Goal: Complete application form: Complete application form

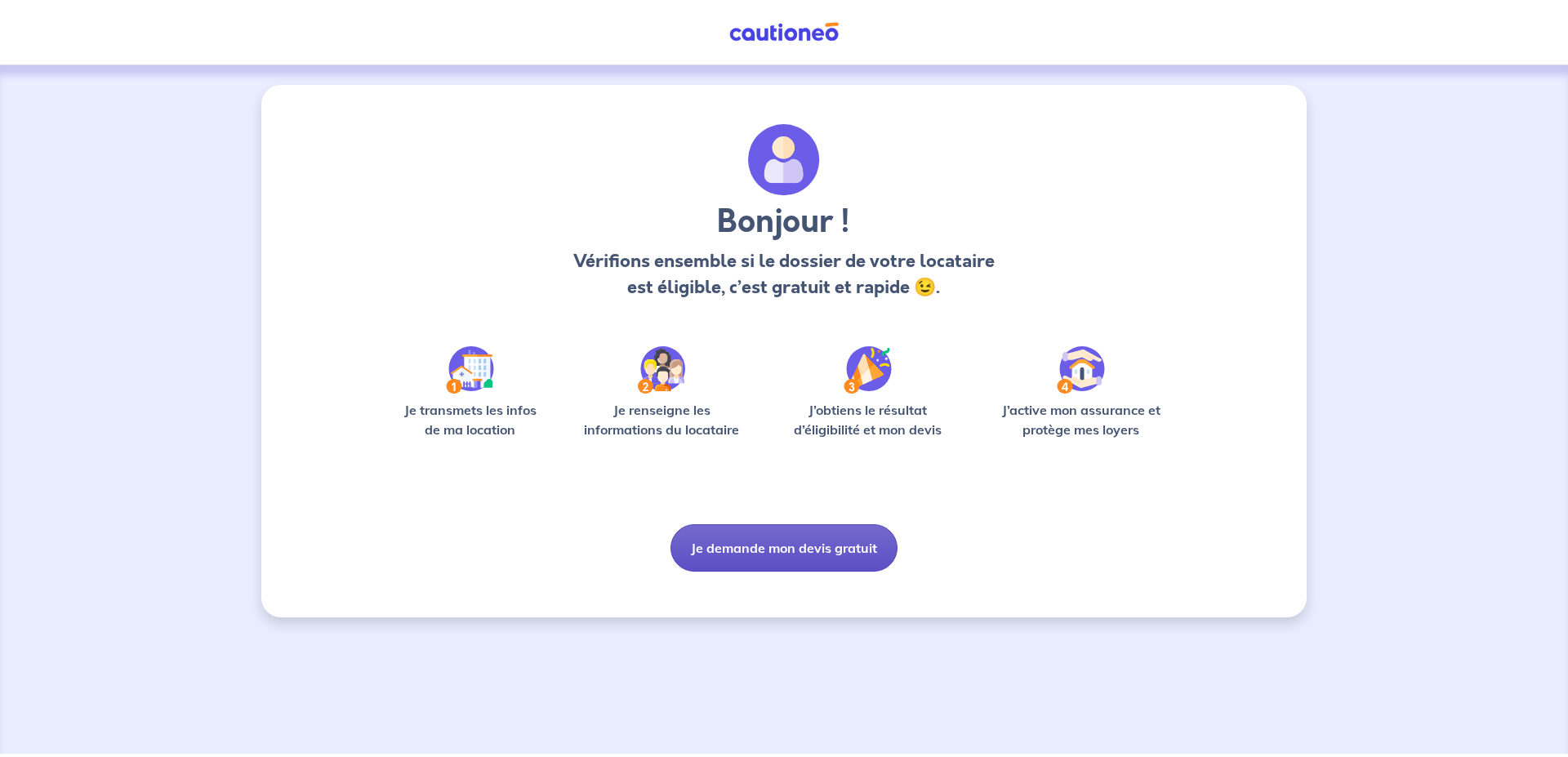
click at [778, 549] on button "Je demande mon devis gratuit" at bounding box center [784, 548] width 227 height 48
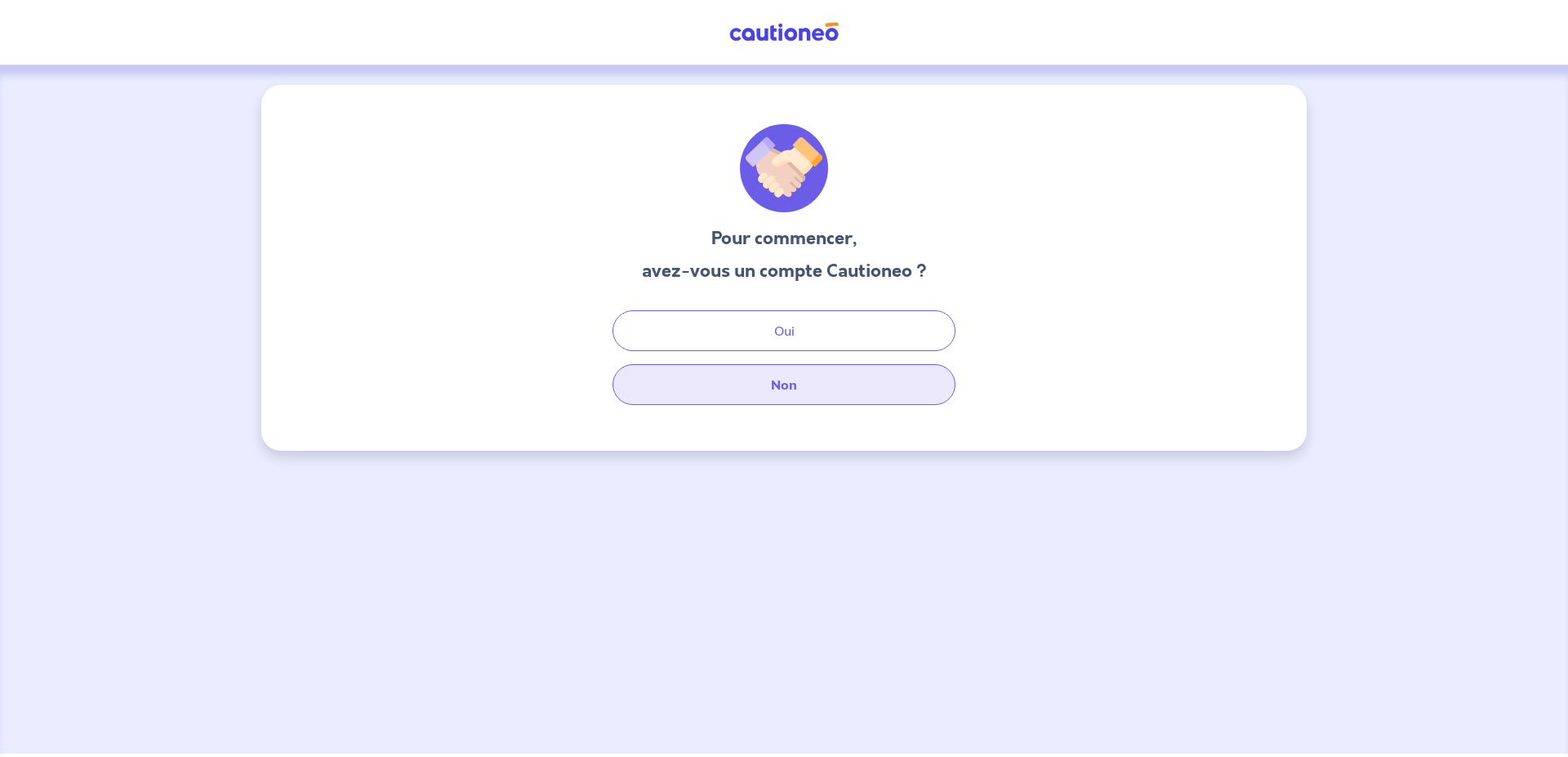
click at [811, 385] on button "Non" at bounding box center [784, 384] width 343 height 41
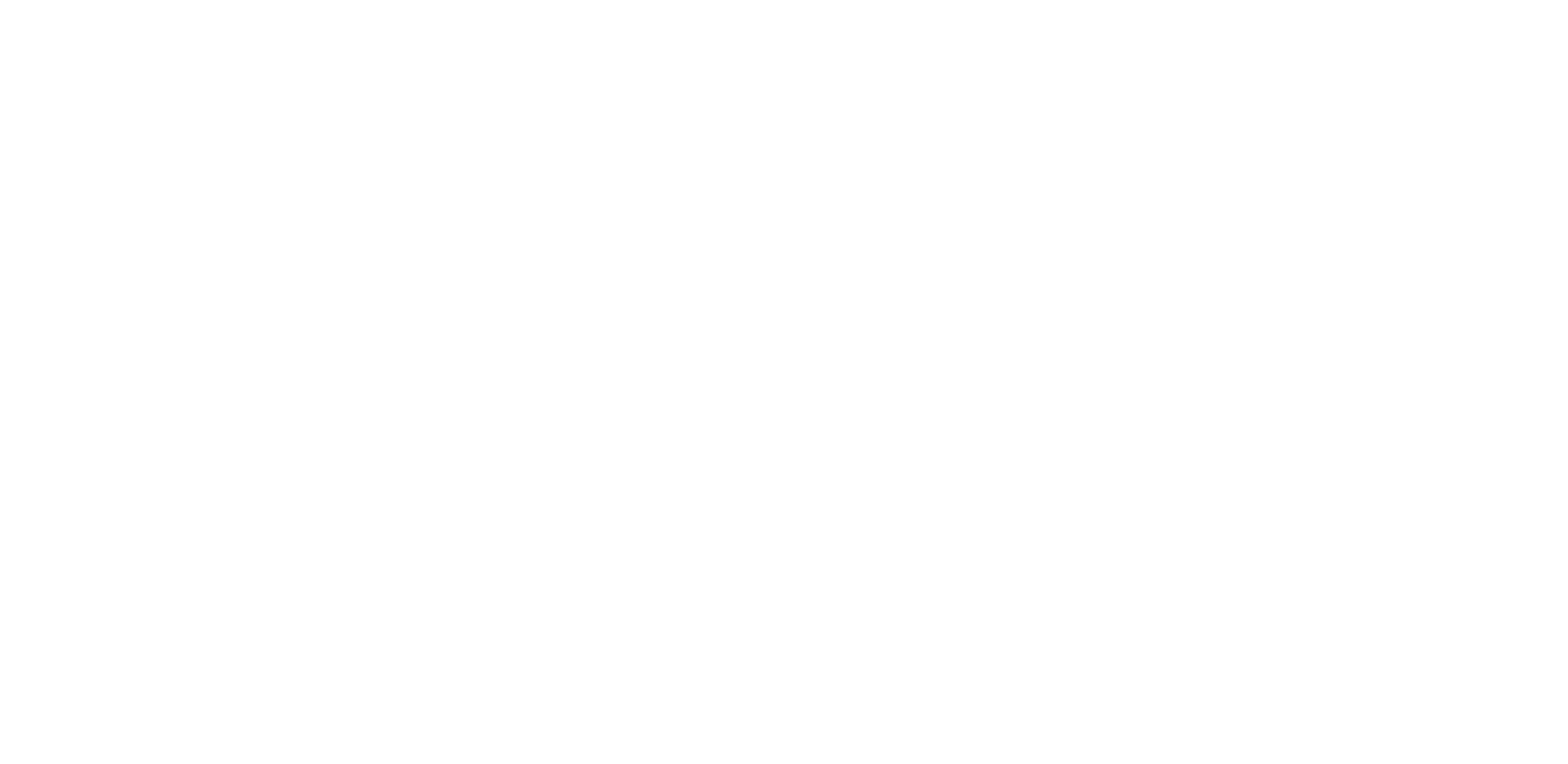
select select "FR"
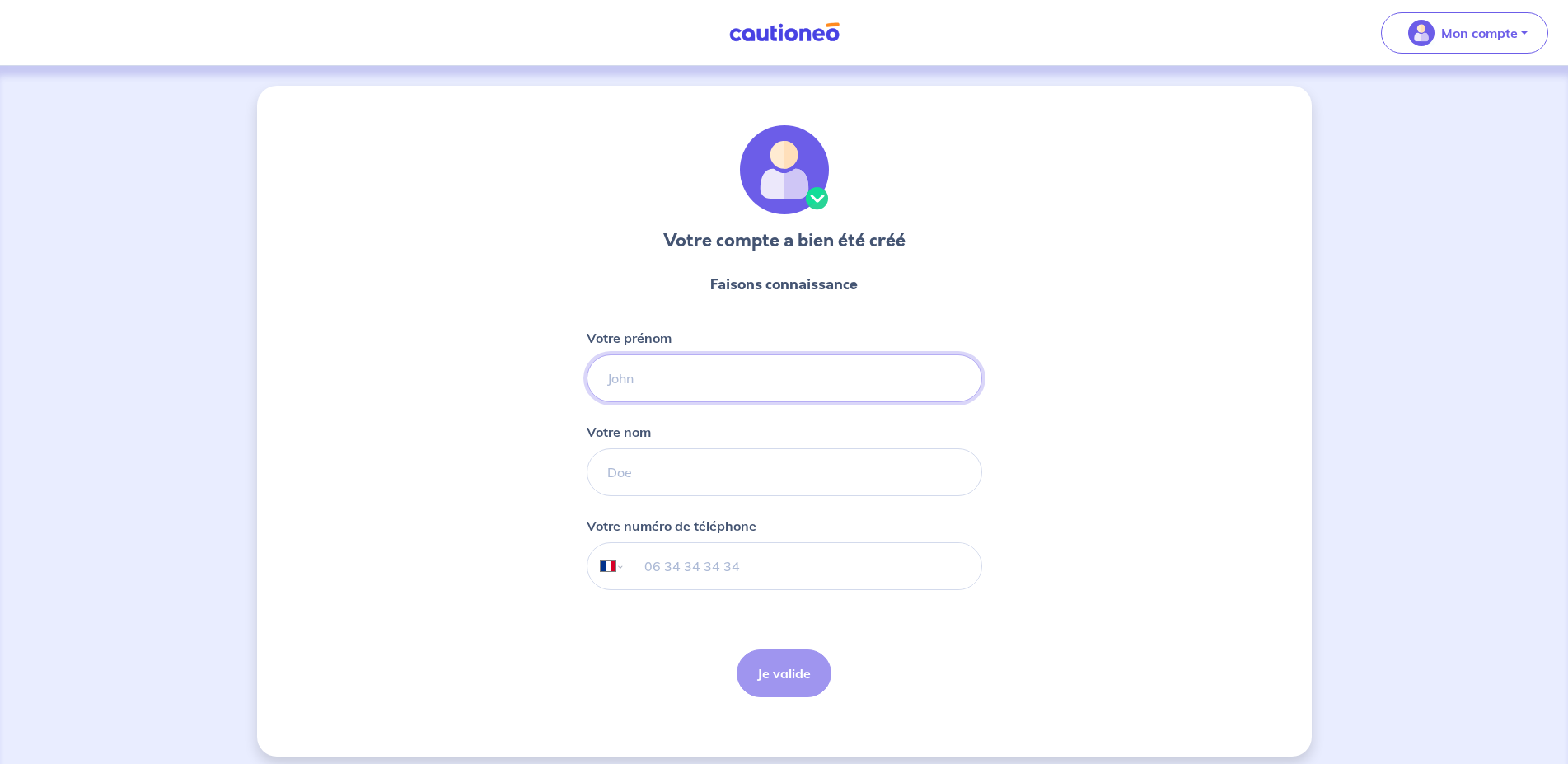
click at [748, 401] on input "Votre prénom" at bounding box center [784, 378] width 396 height 48
type input "NATHALIE"
type input "GIRAUD"
click at [648, 573] on input "tel" at bounding box center [803, 566] width 356 height 46
type input "06 16 92 18 67"
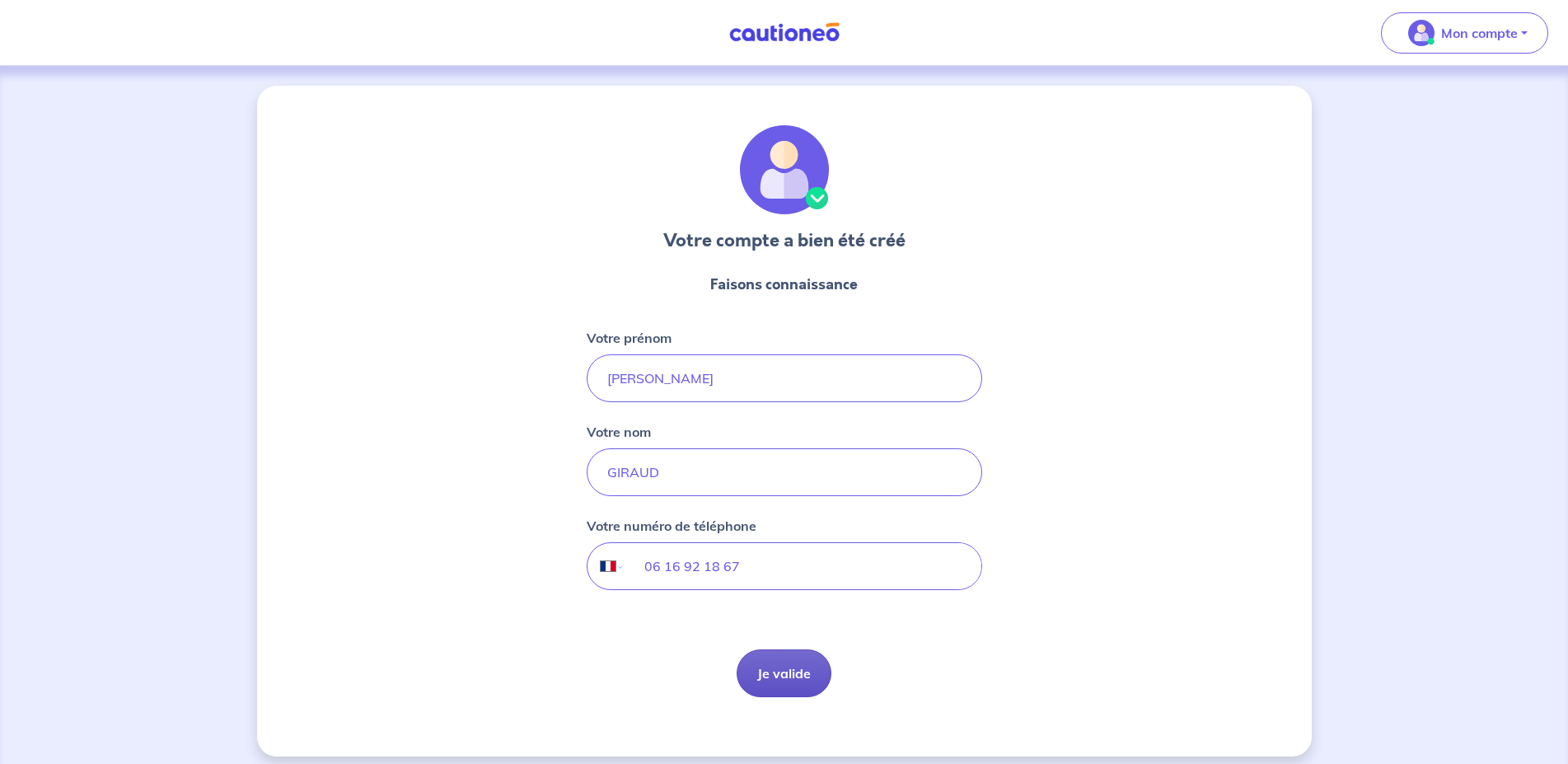
click at [796, 684] on button "Je valide" at bounding box center [784, 674] width 95 height 48
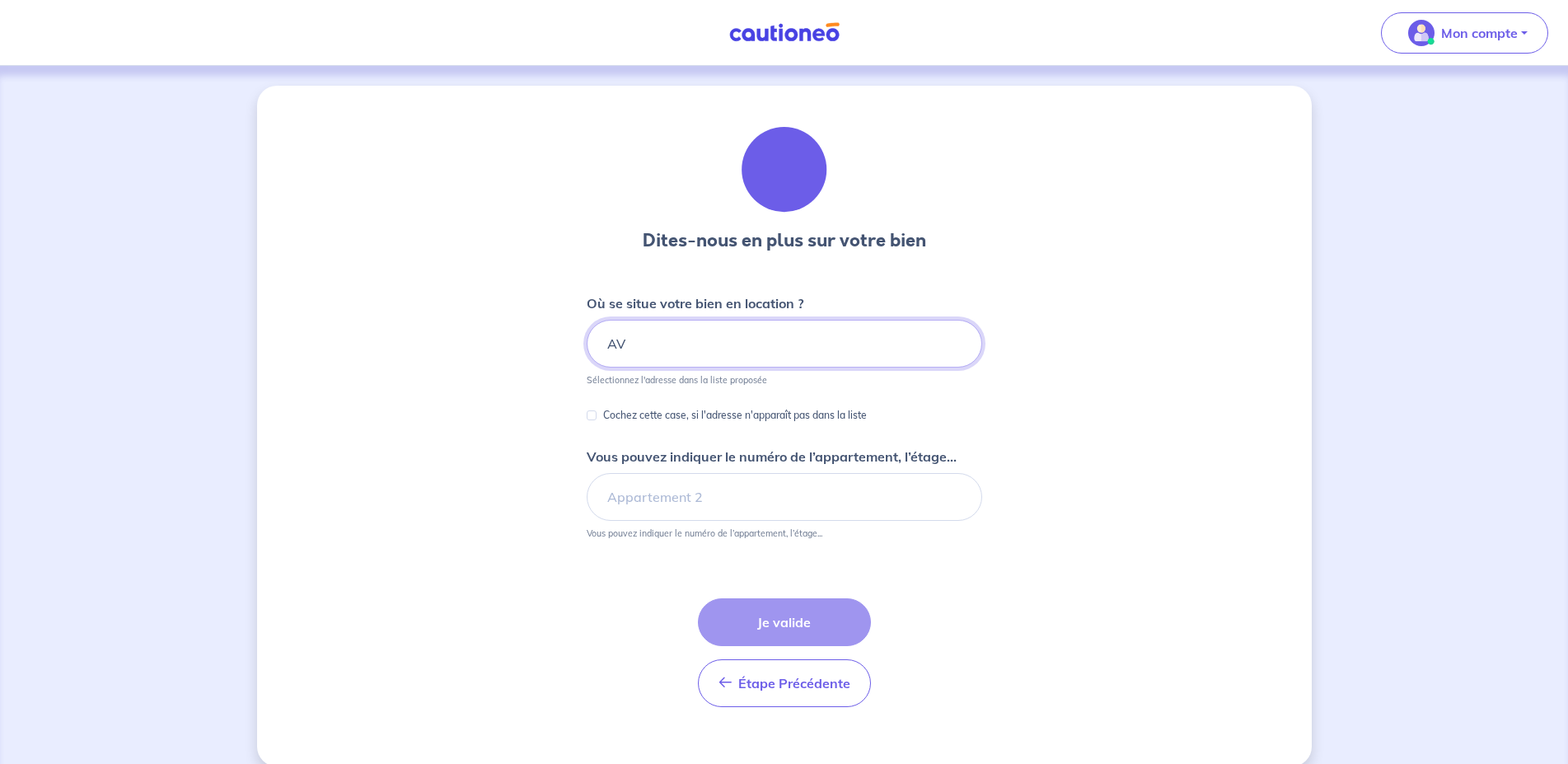
type input "A"
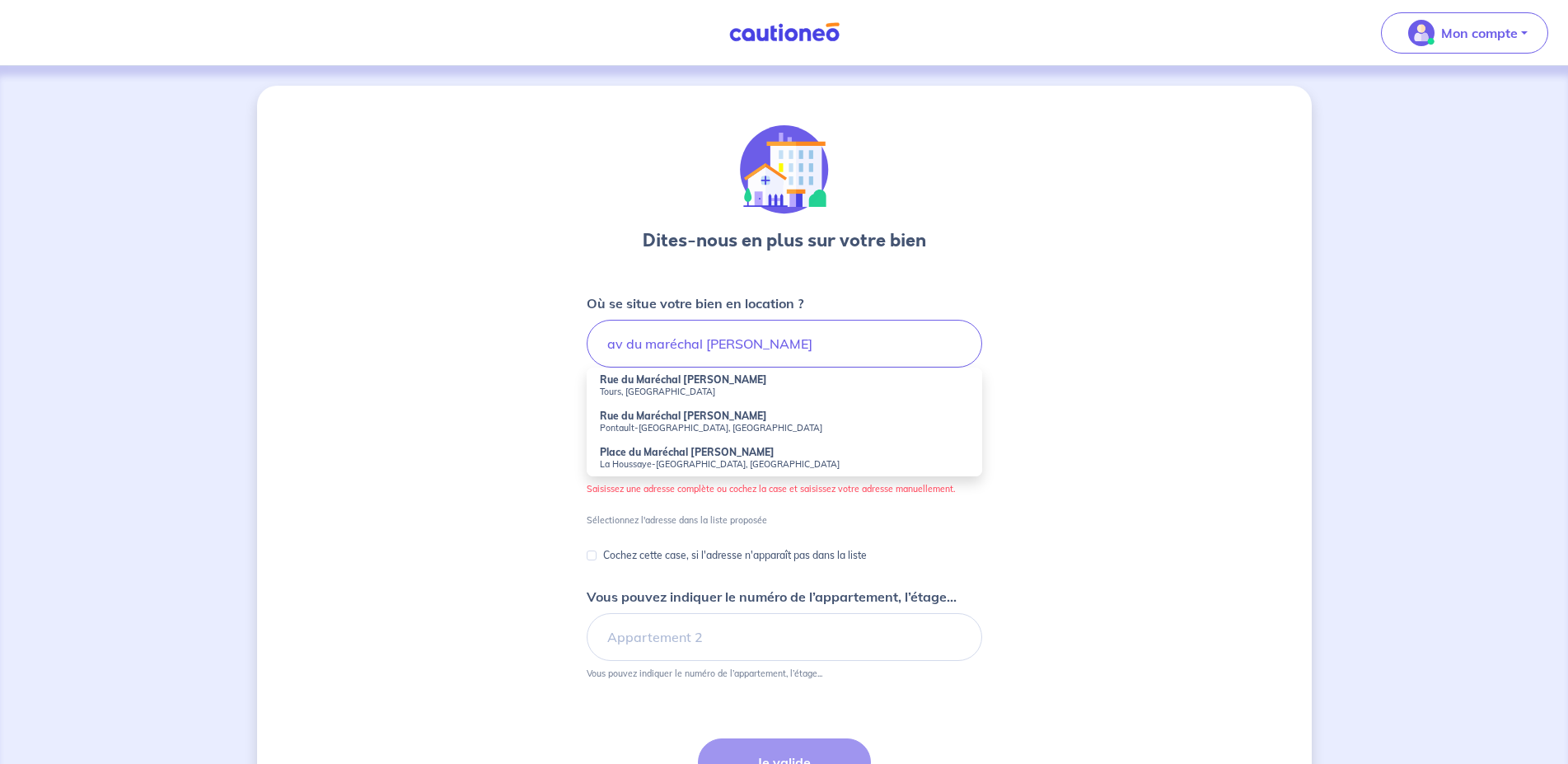
click at [1096, 379] on div "Dites-nous en plus sur votre bien Où se situe votre bien en location ? av du ma…" at bounding box center [784, 495] width 1055 height 820
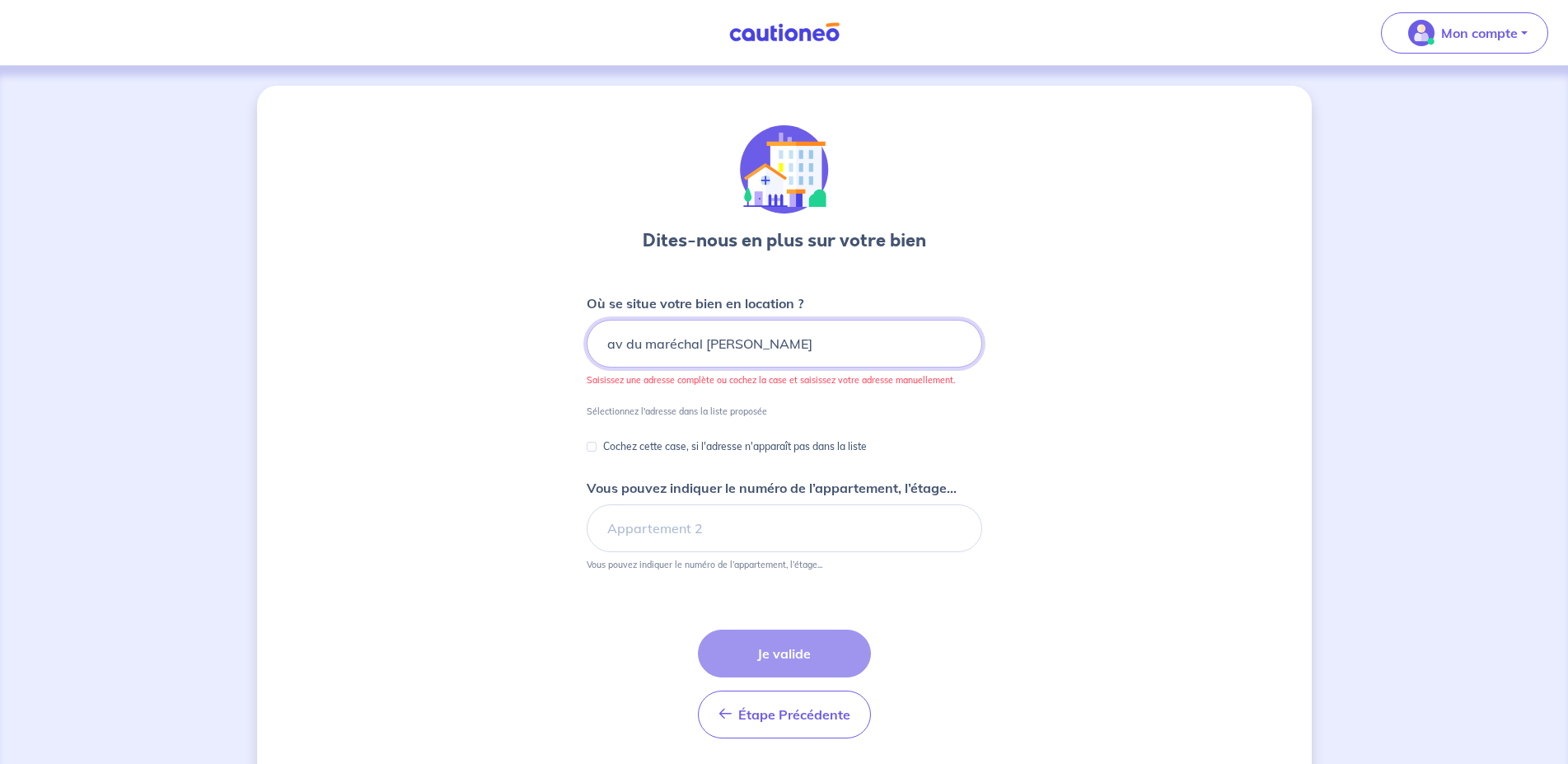
click at [619, 341] on input "av du maréchal augereau" at bounding box center [784, 343] width 396 height 48
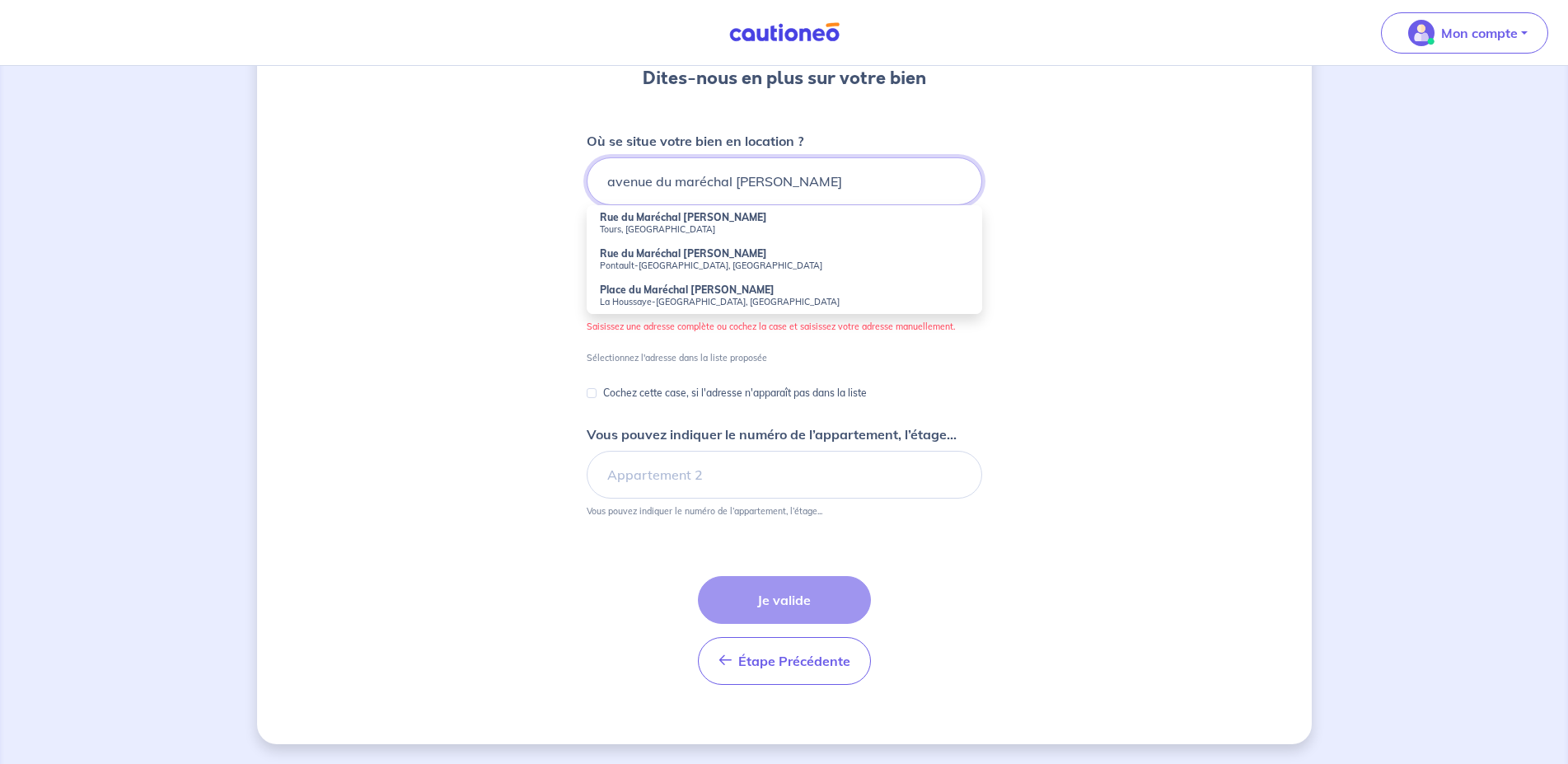
type input "avenue du maréchal augereau"
click at [1166, 277] on div "Dites-nous en plus sur votre bien Où se situe votre bien en location ? avenue d…" at bounding box center [784, 333] width 1055 height 820
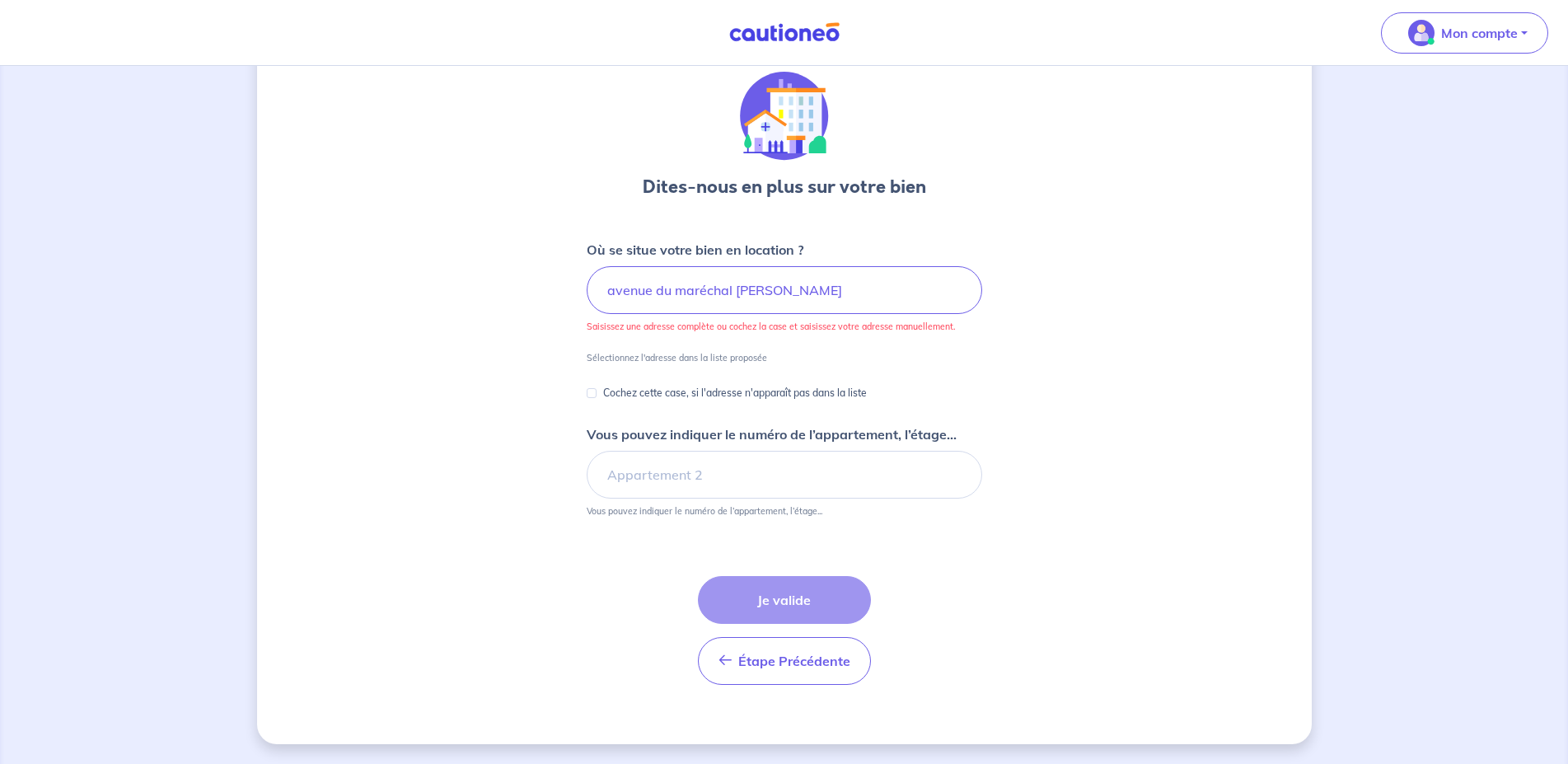
click at [619, 396] on p "Cochez cette case, si l'adresse n'apparaît pas dans la liste" at bounding box center [736, 392] width 264 height 19
click at [596, 396] on input "Cochez cette case, si l'adresse n'apparaît pas dans la liste" at bounding box center [592, 393] width 10 height 10
checkbox input "true"
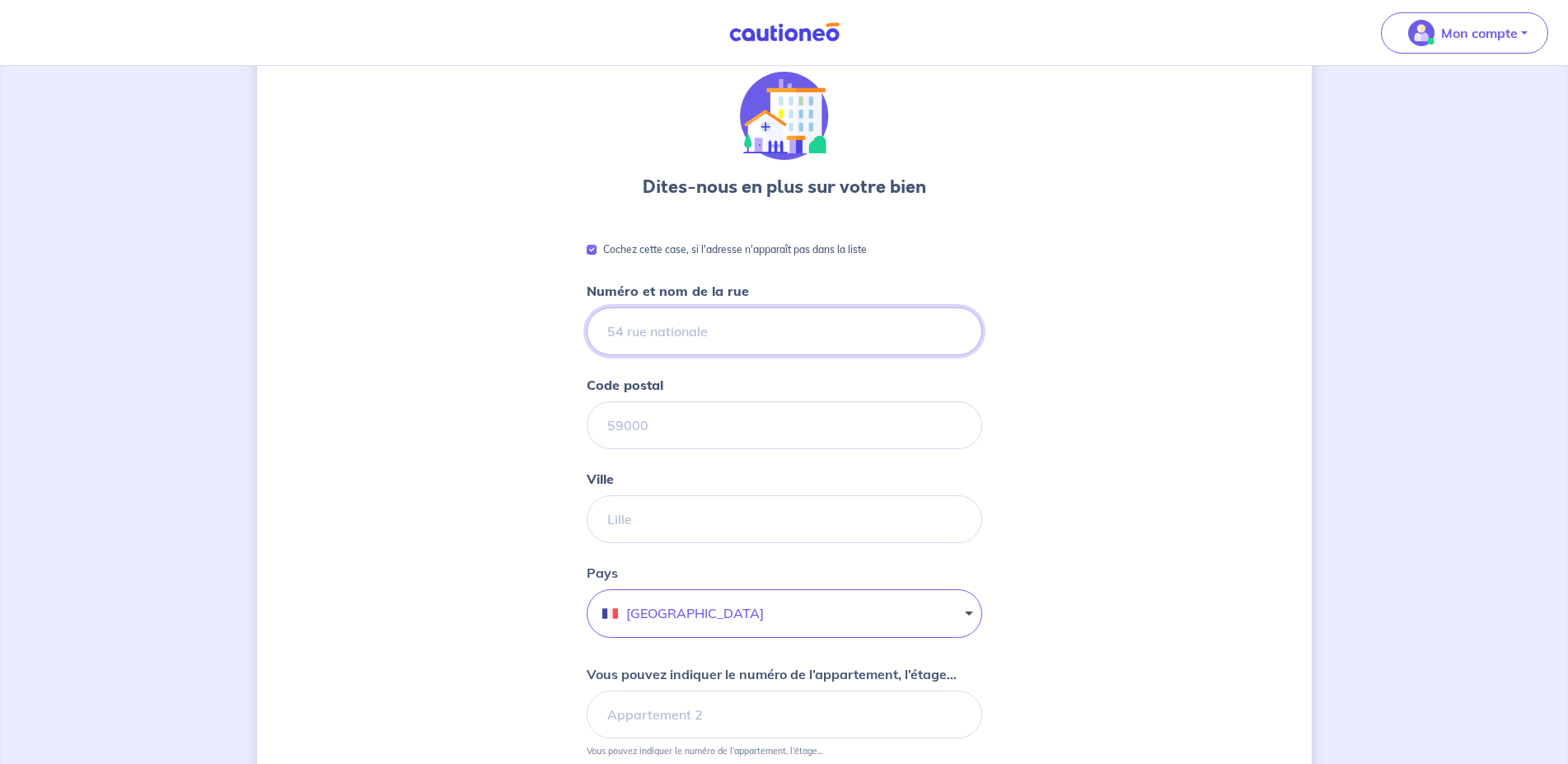
click at [781, 334] on input "Numéro et nom de la rue" at bounding box center [784, 331] width 396 height 48
type input "Avenue du maréchal augereau"
click at [796, 443] on input "Code postal" at bounding box center [784, 425] width 396 height 48
type input "13011"
type input "marseille"
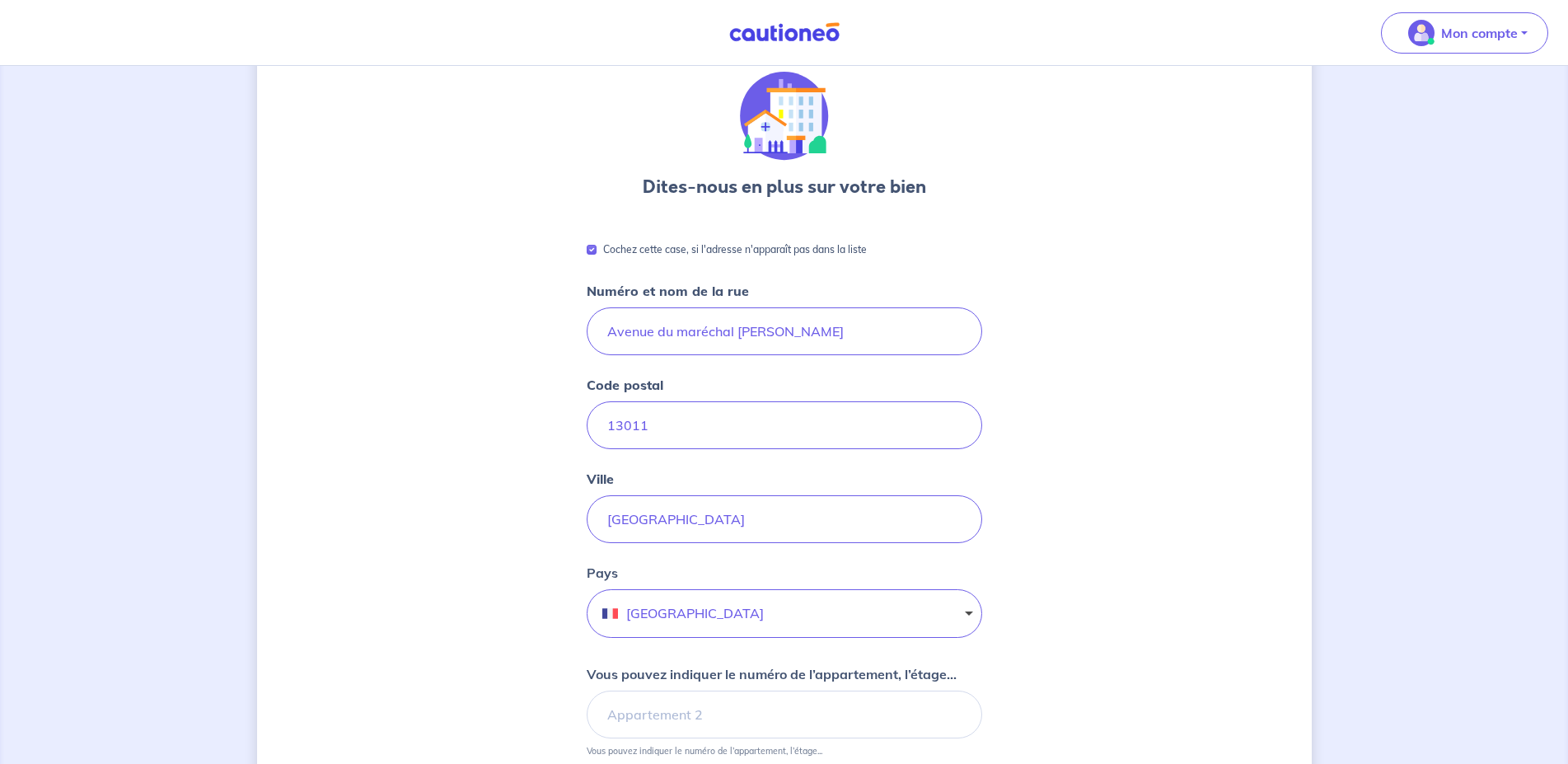
scroll to position [389, 0]
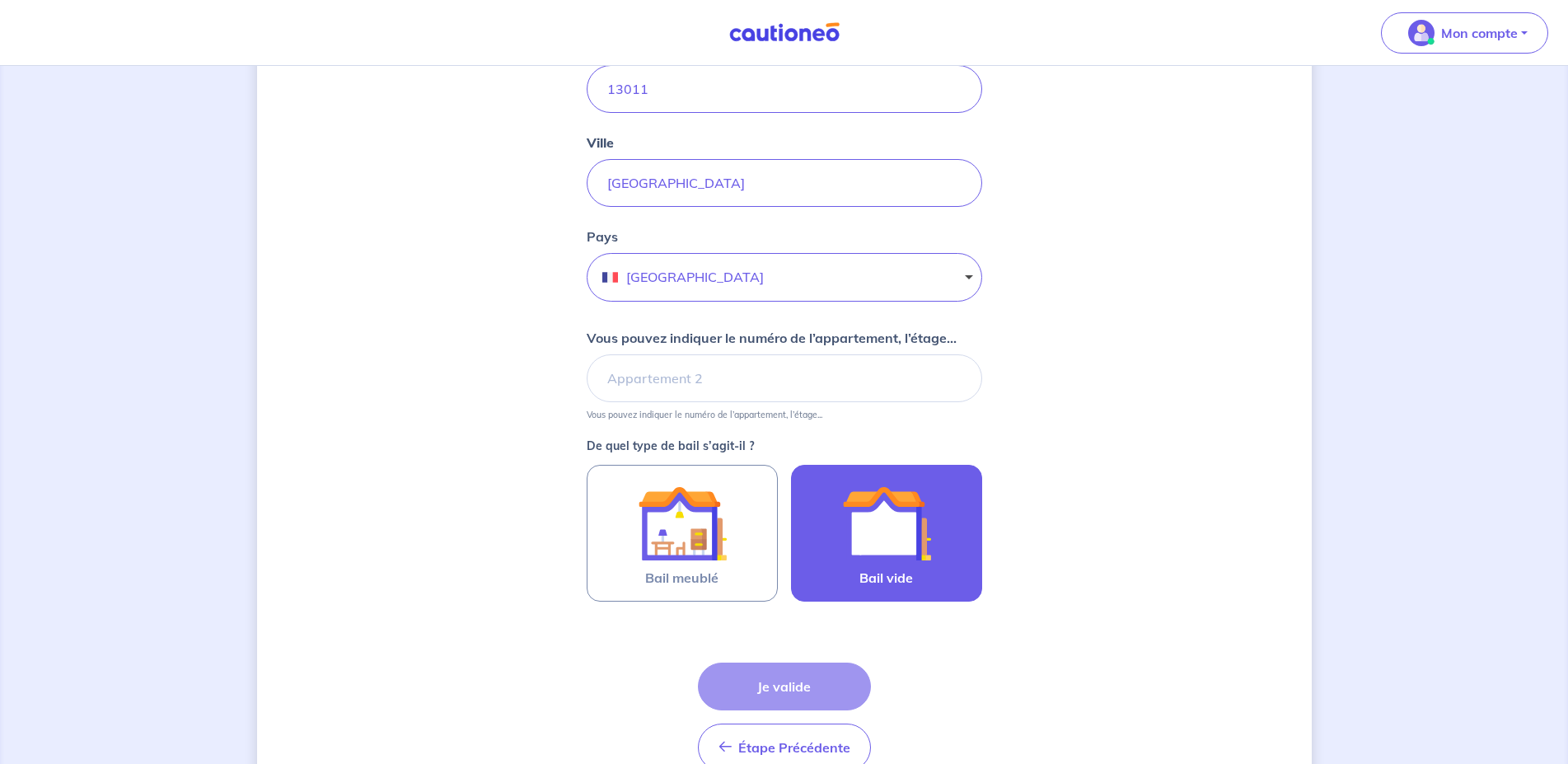
click at [895, 507] on img at bounding box center [887, 523] width 89 height 89
click at [0, 0] on input "Bail vide" at bounding box center [0, 0] width 0 height 0
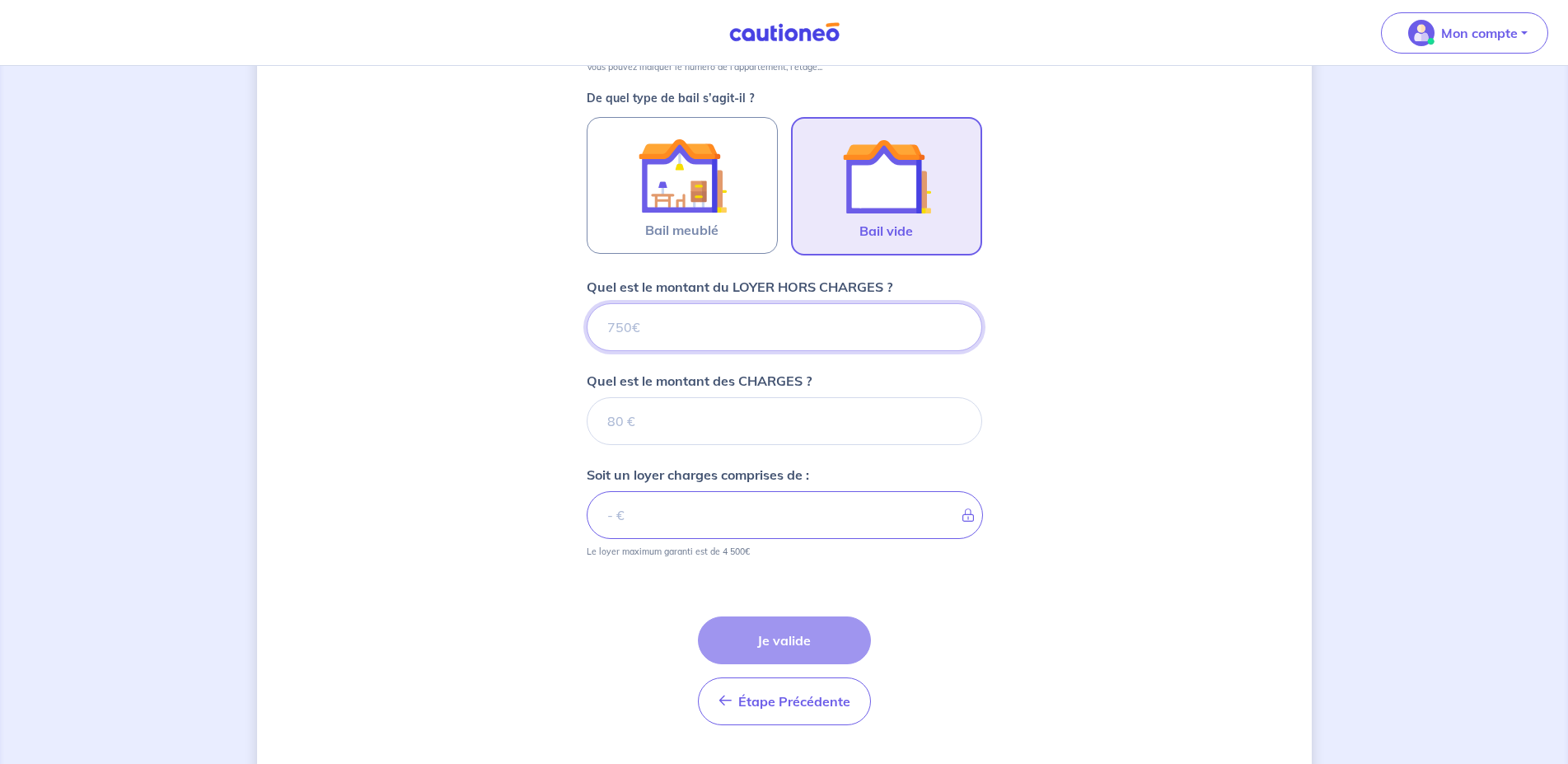
scroll to position [778, 0]
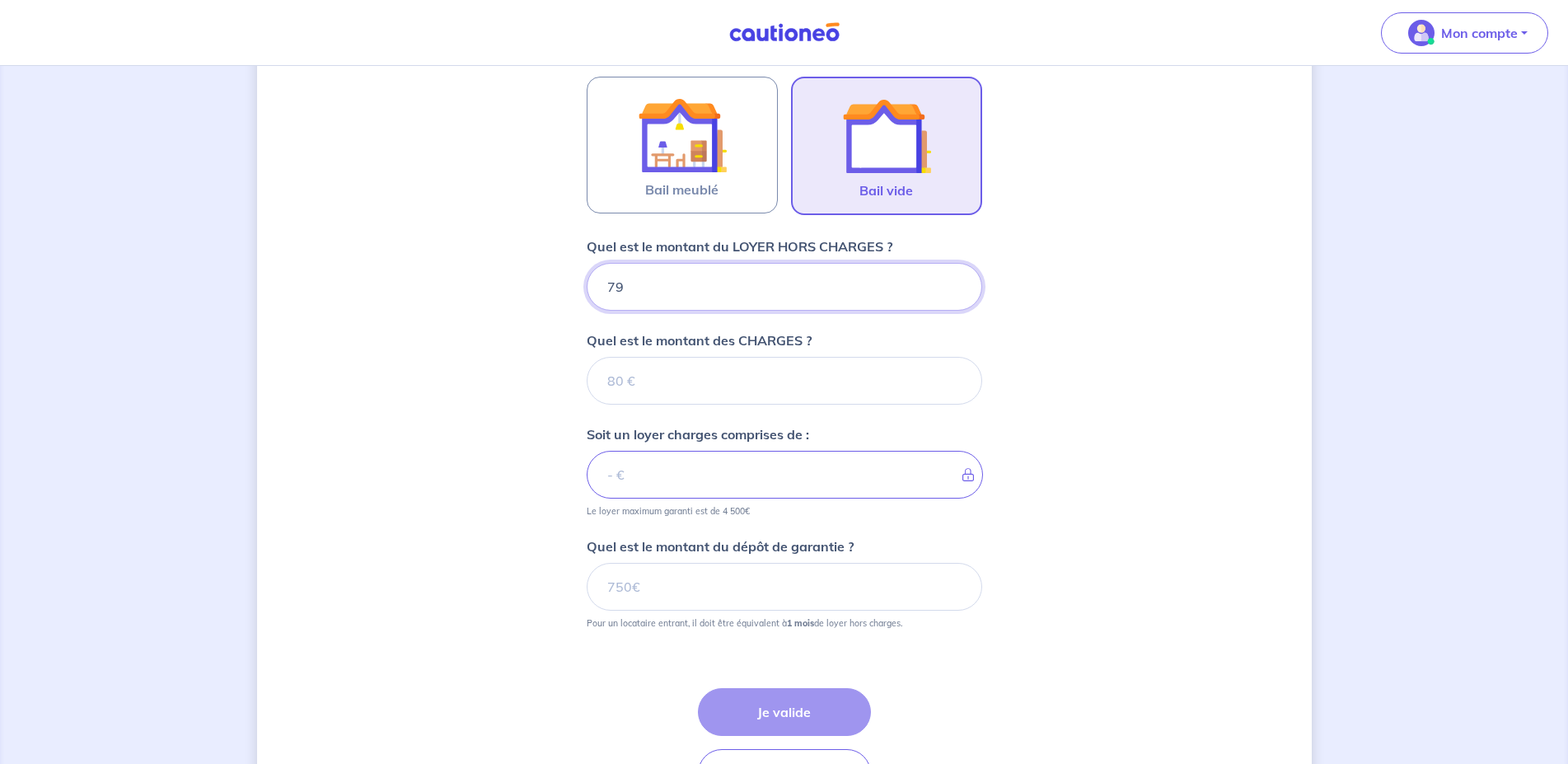
type input "799"
type input "7999"
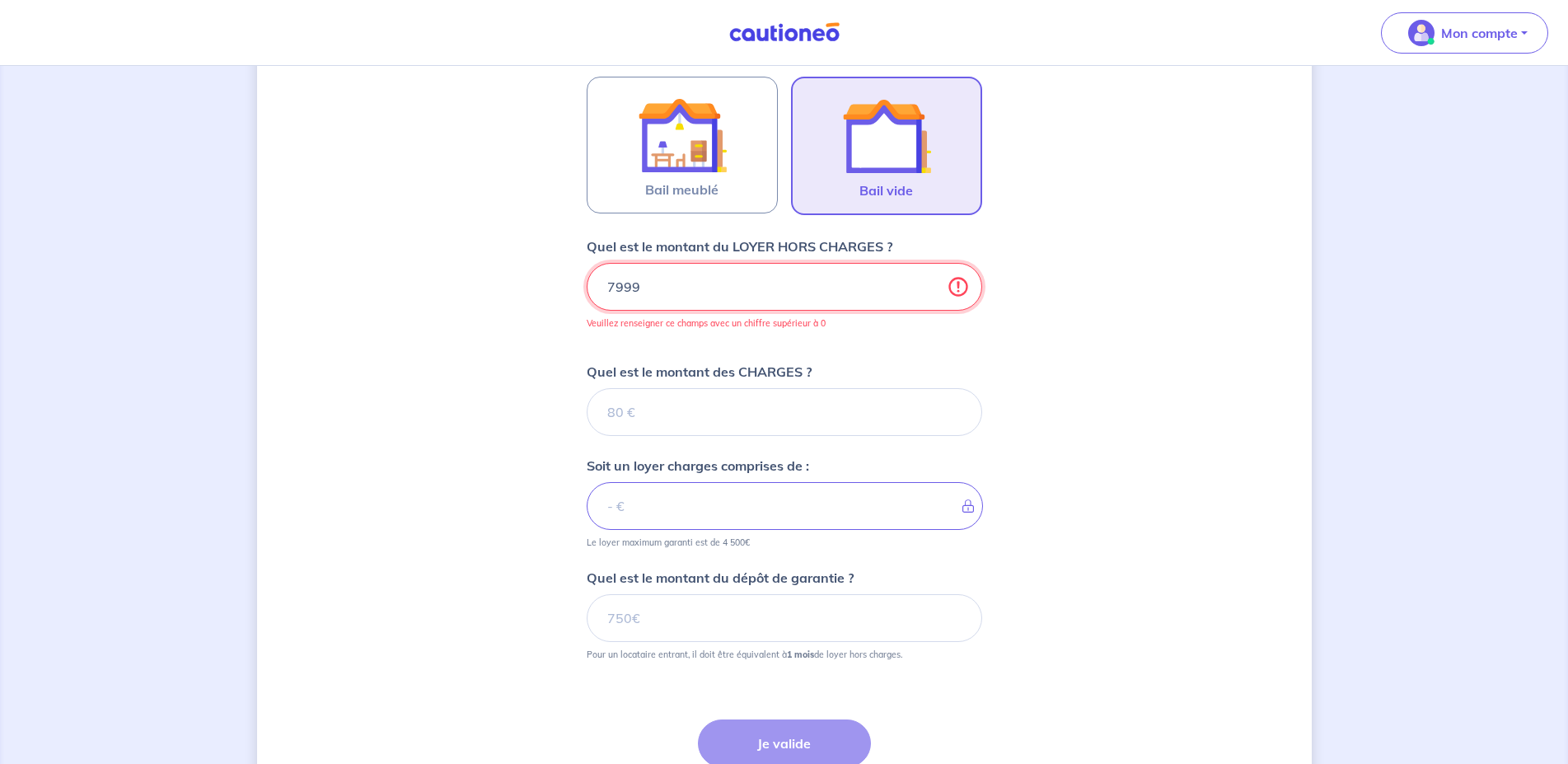
type input "799"
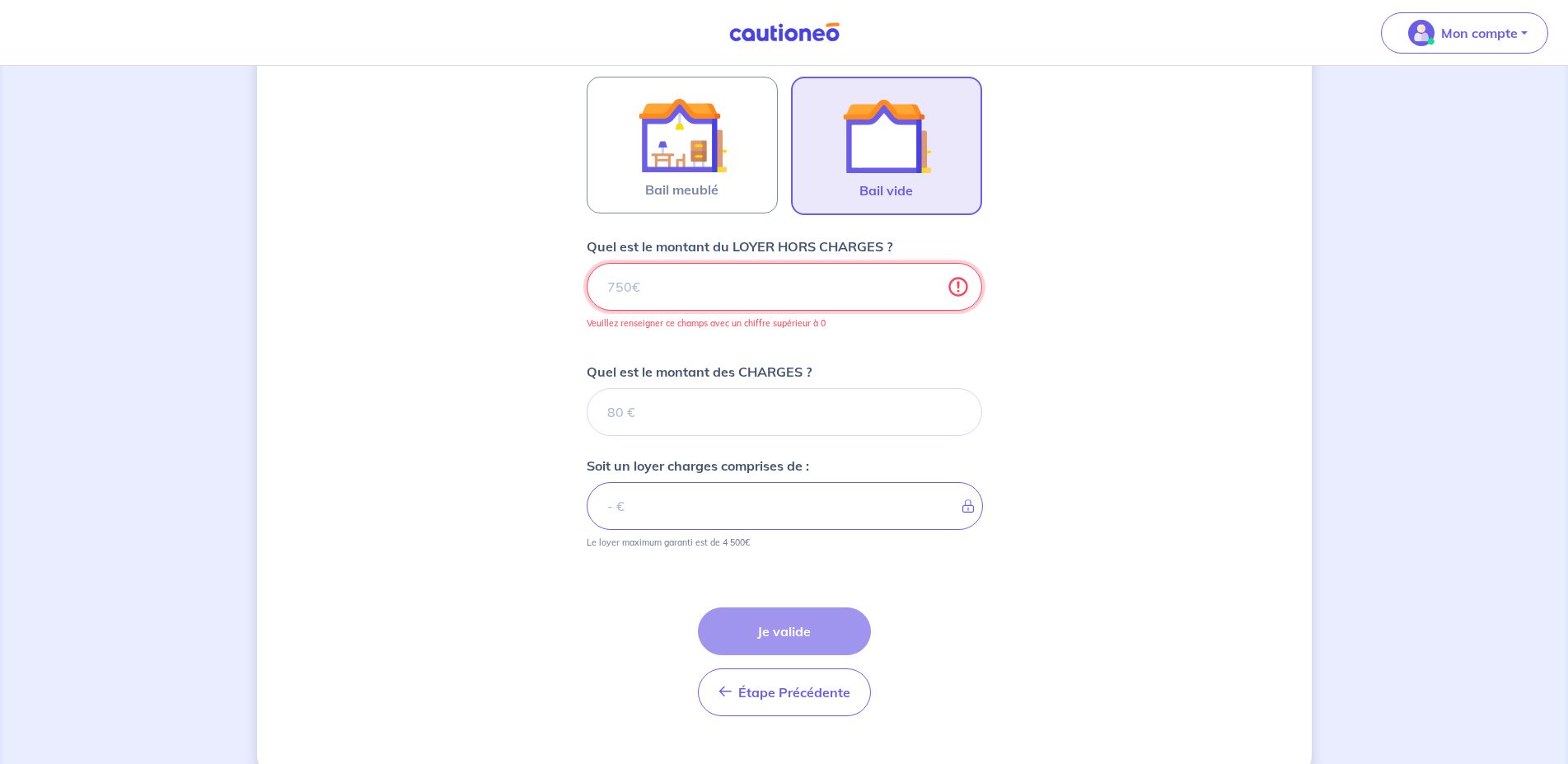
type input "799"
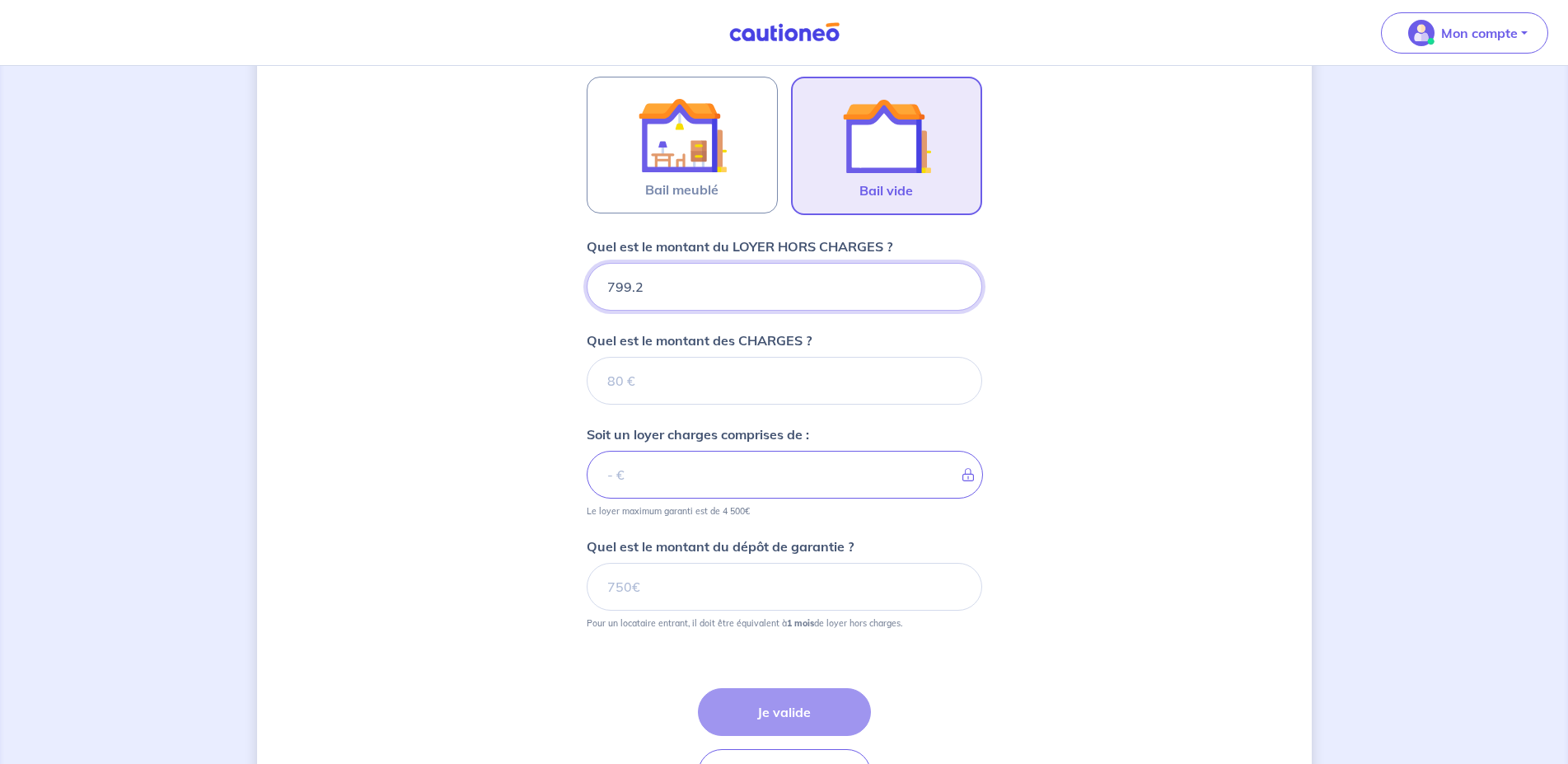
type input "799.27"
click at [772, 373] on input "Quel est le montant des CHARGES ?" at bounding box center [784, 381] width 396 height 48
type input "200"
type input "999.27"
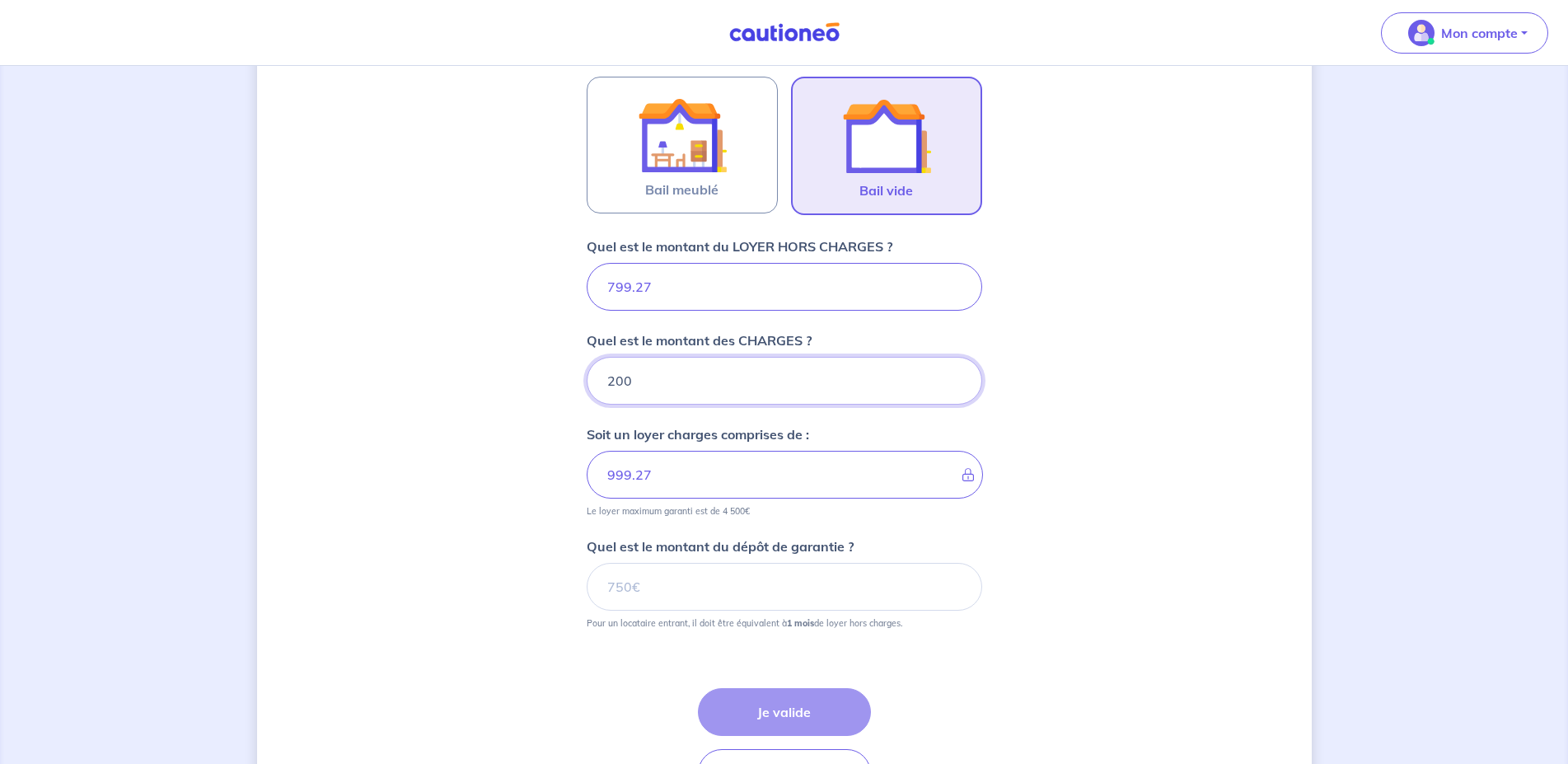
type input "200"
click at [796, 587] on input "Quel est le montant du dépôt de garantie ?" at bounding box center [784, 587] width 396 height 48
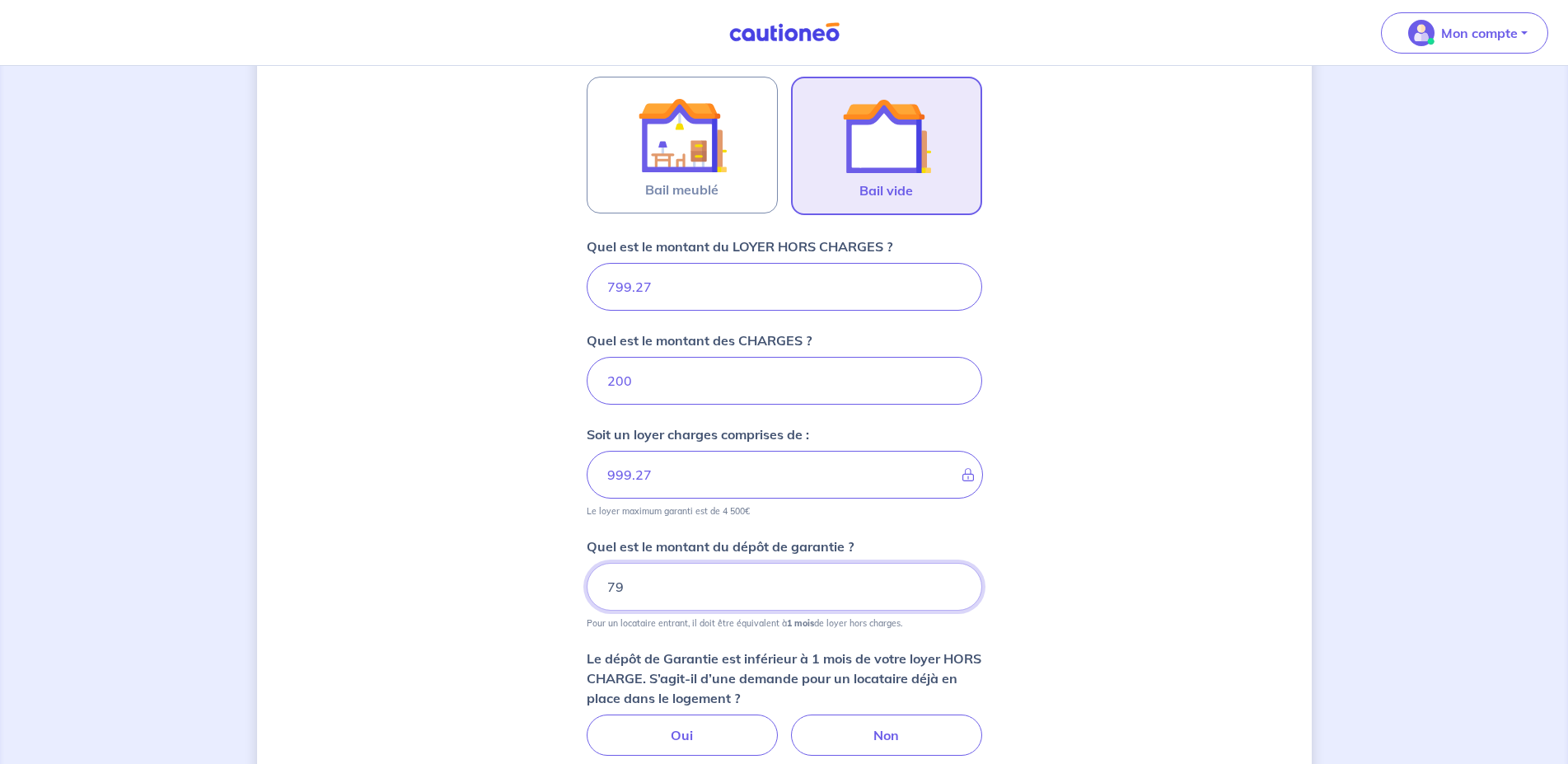
type input "799"
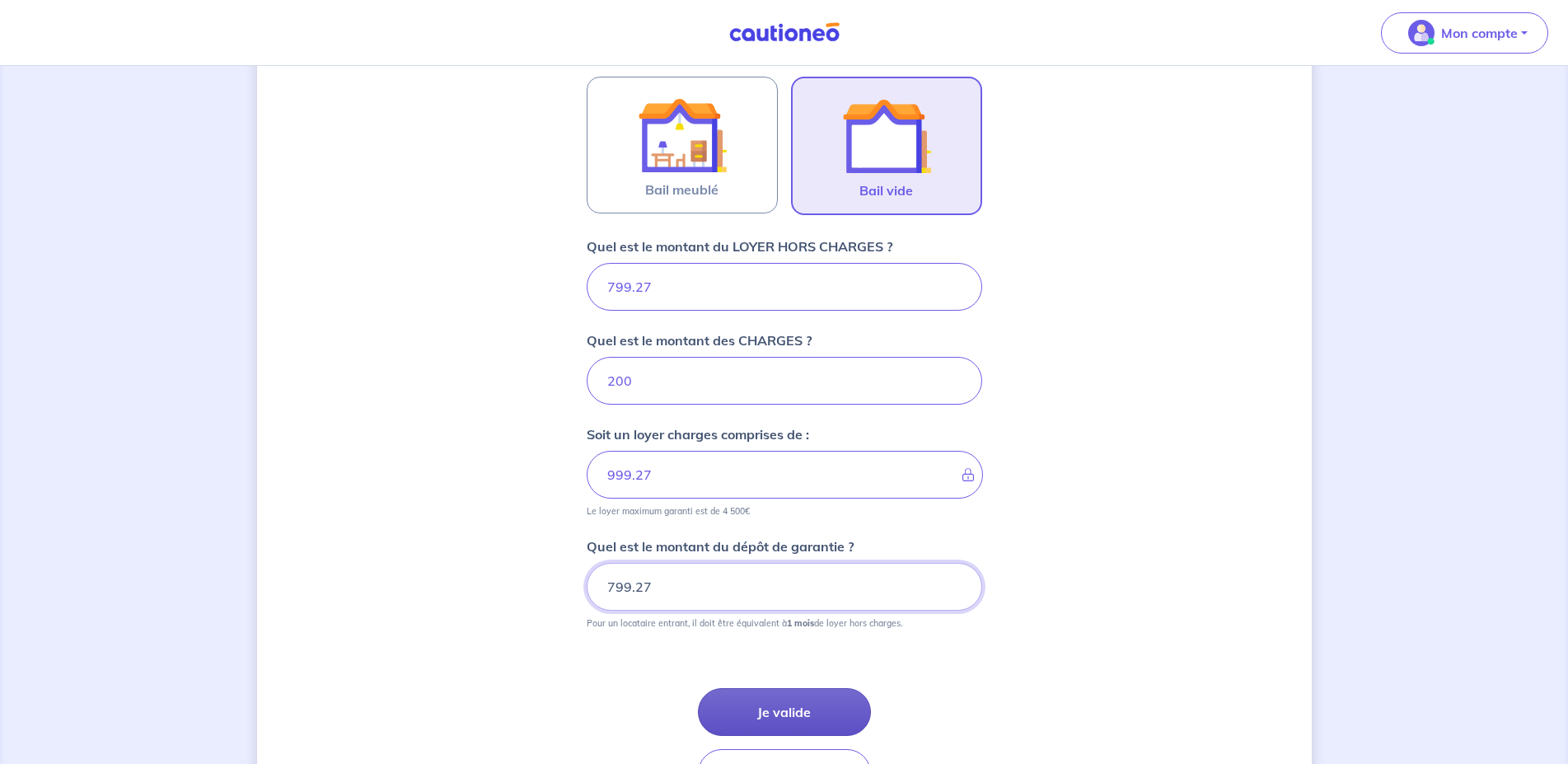
type input "799.27"
click at [781, 727] on button "Je valide" at bounding box center [784, 712] width 174 height 48
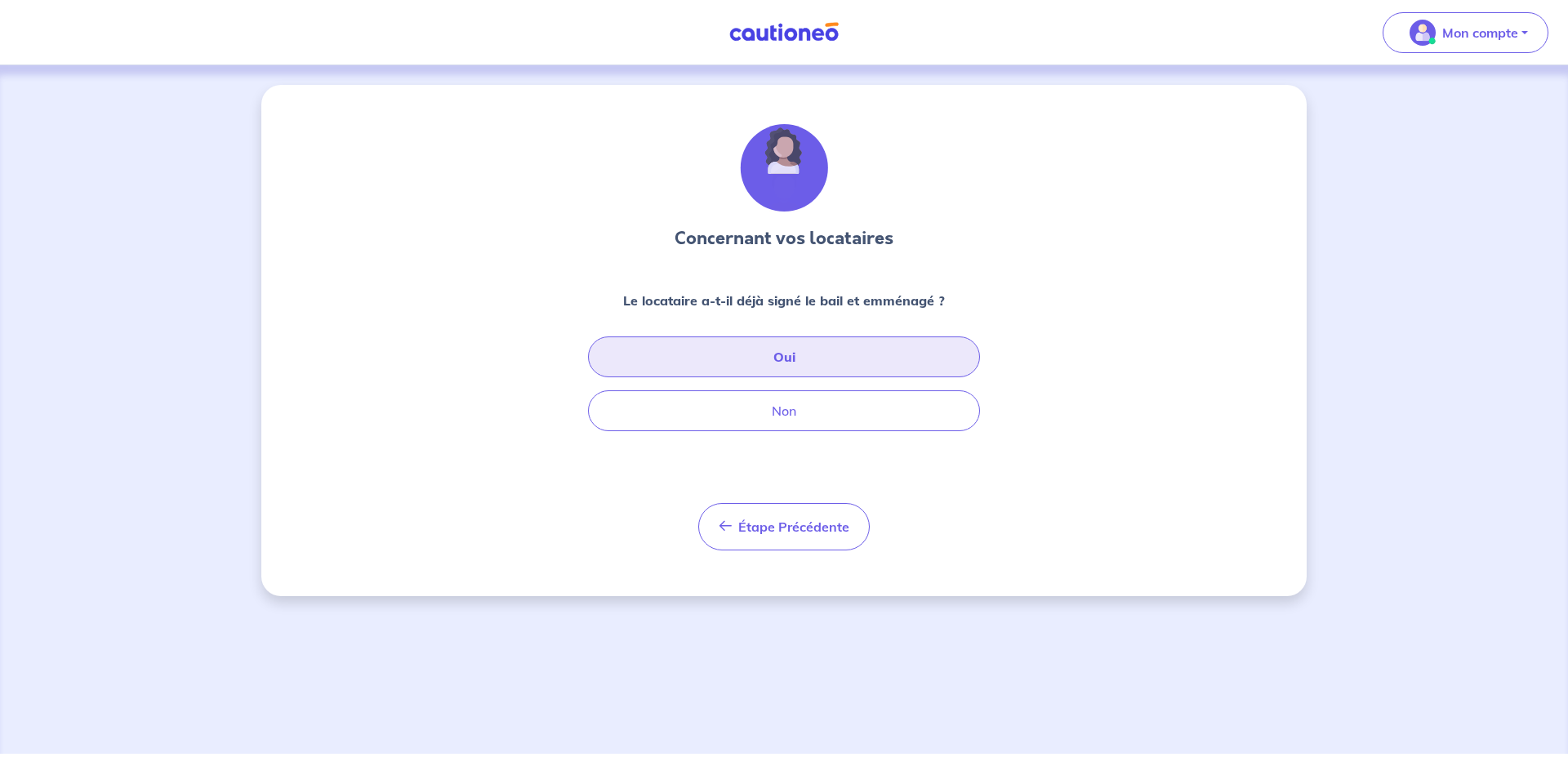
click at [863, 356] on button "Oui" at bounding box center [784, 357] width 392 height 41
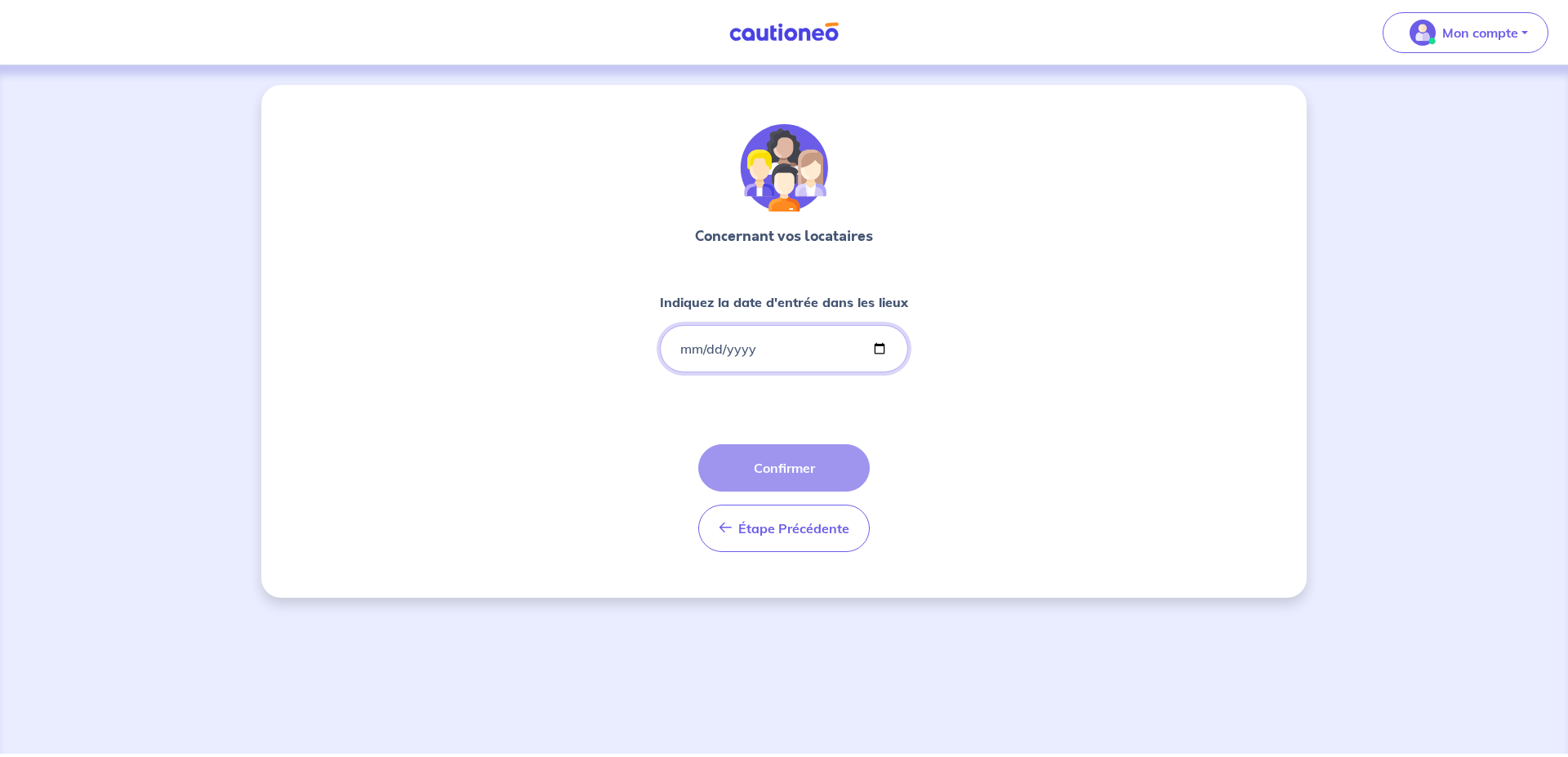
click at [874, 347] on input "Indiquez la date d'entrée dans les lieux" at bounding box center [783, 348] width 248 height 48
type input "2025-06-29"
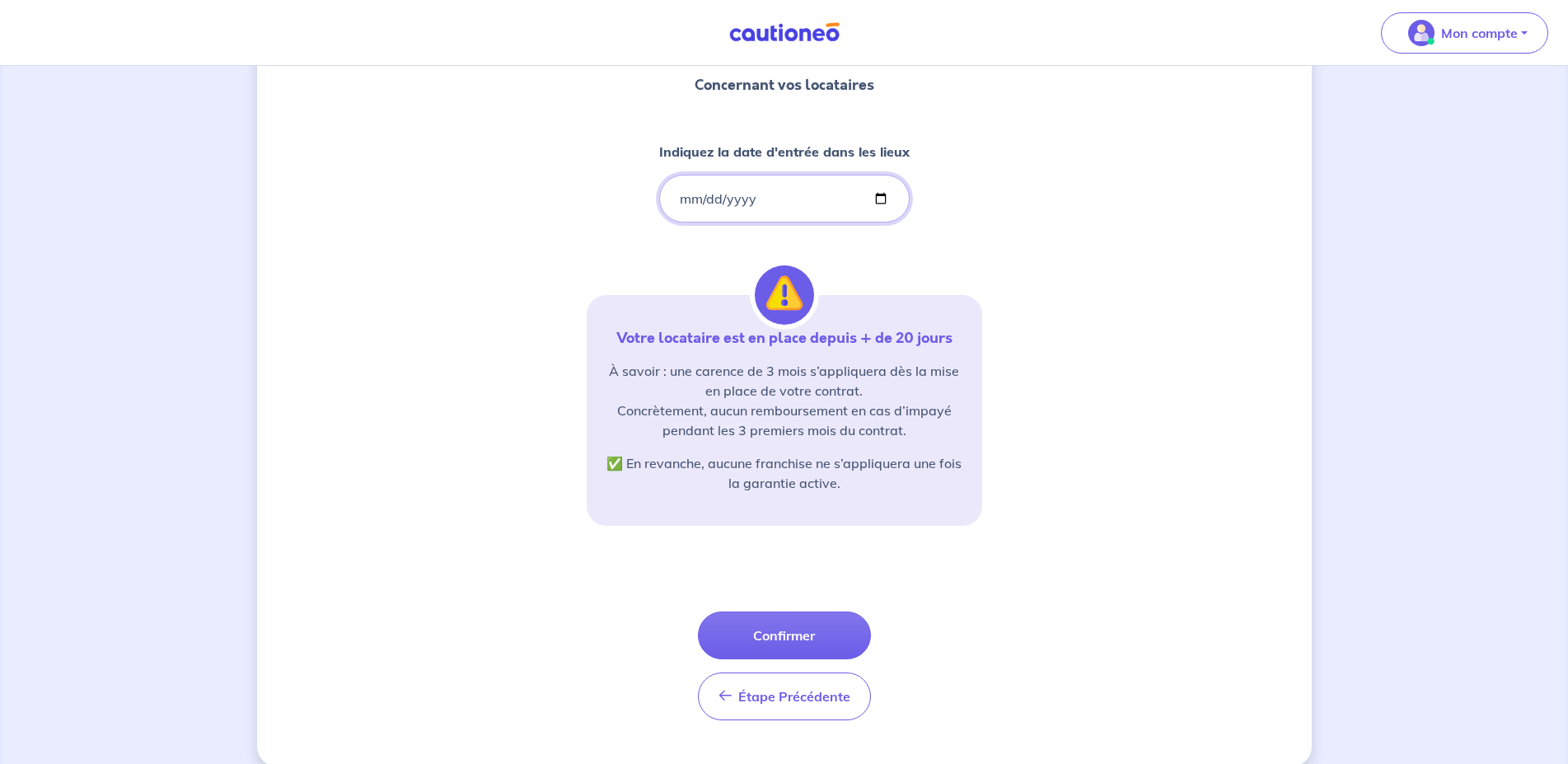
scroll to position [168, 0]
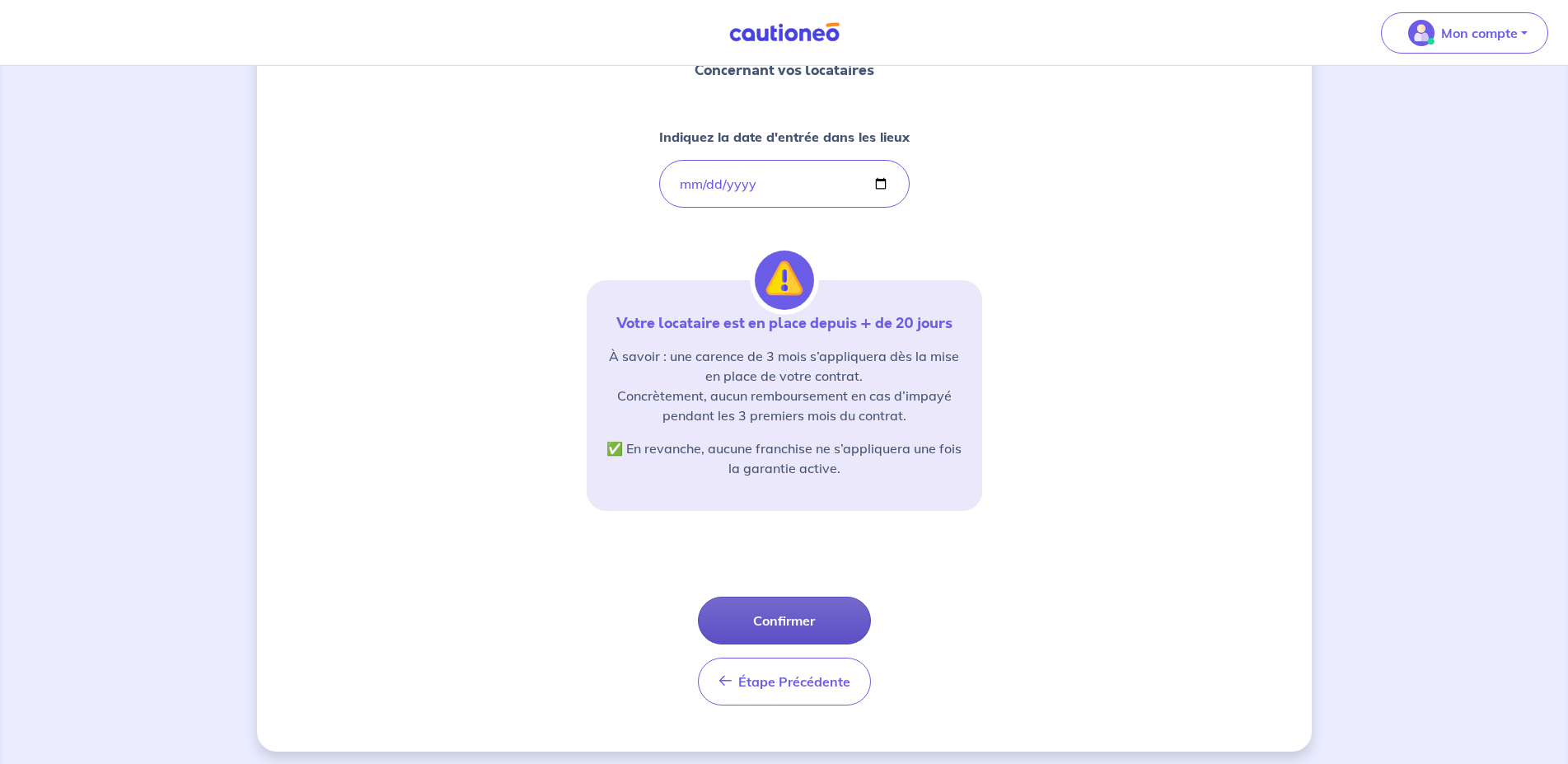
click at [762, 631] on button "Confirmer" at bounding box center [784, 620] width 174 height 48
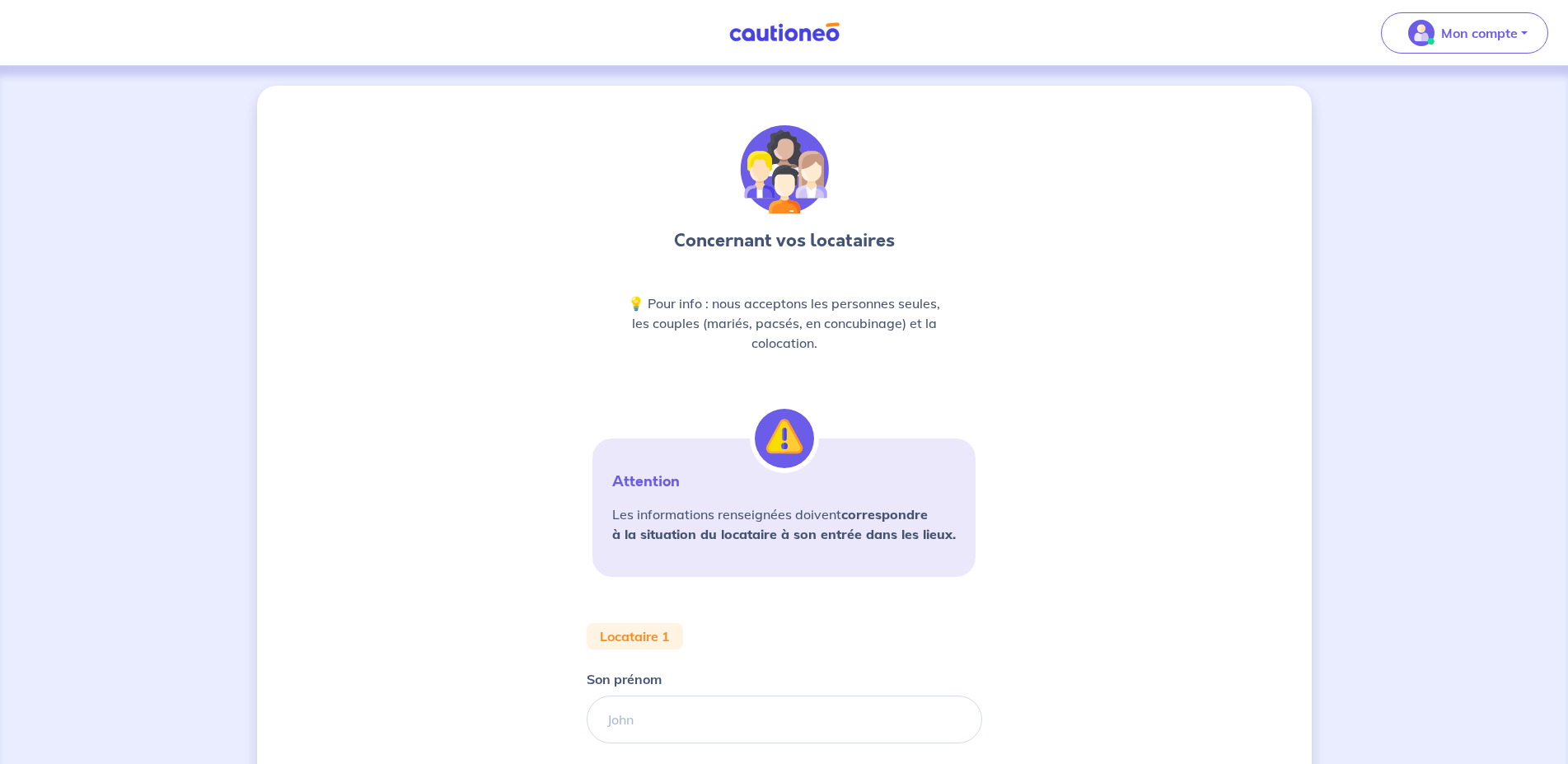
scroll to position [320, 0]
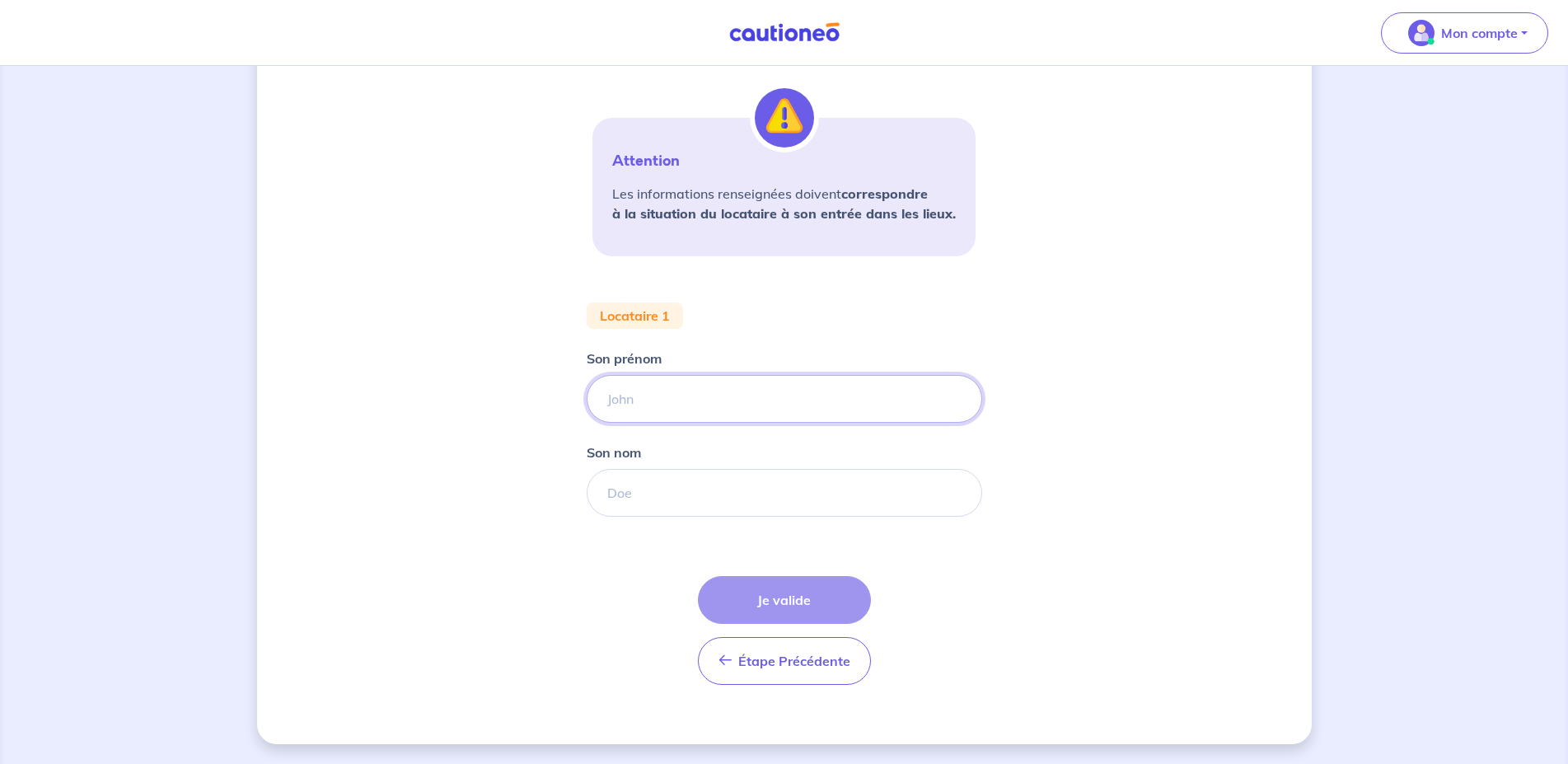
click at [762, 408] on input "Son prénom" at bounding box center [784, 399] width 396 height 48
type input "evelyne"
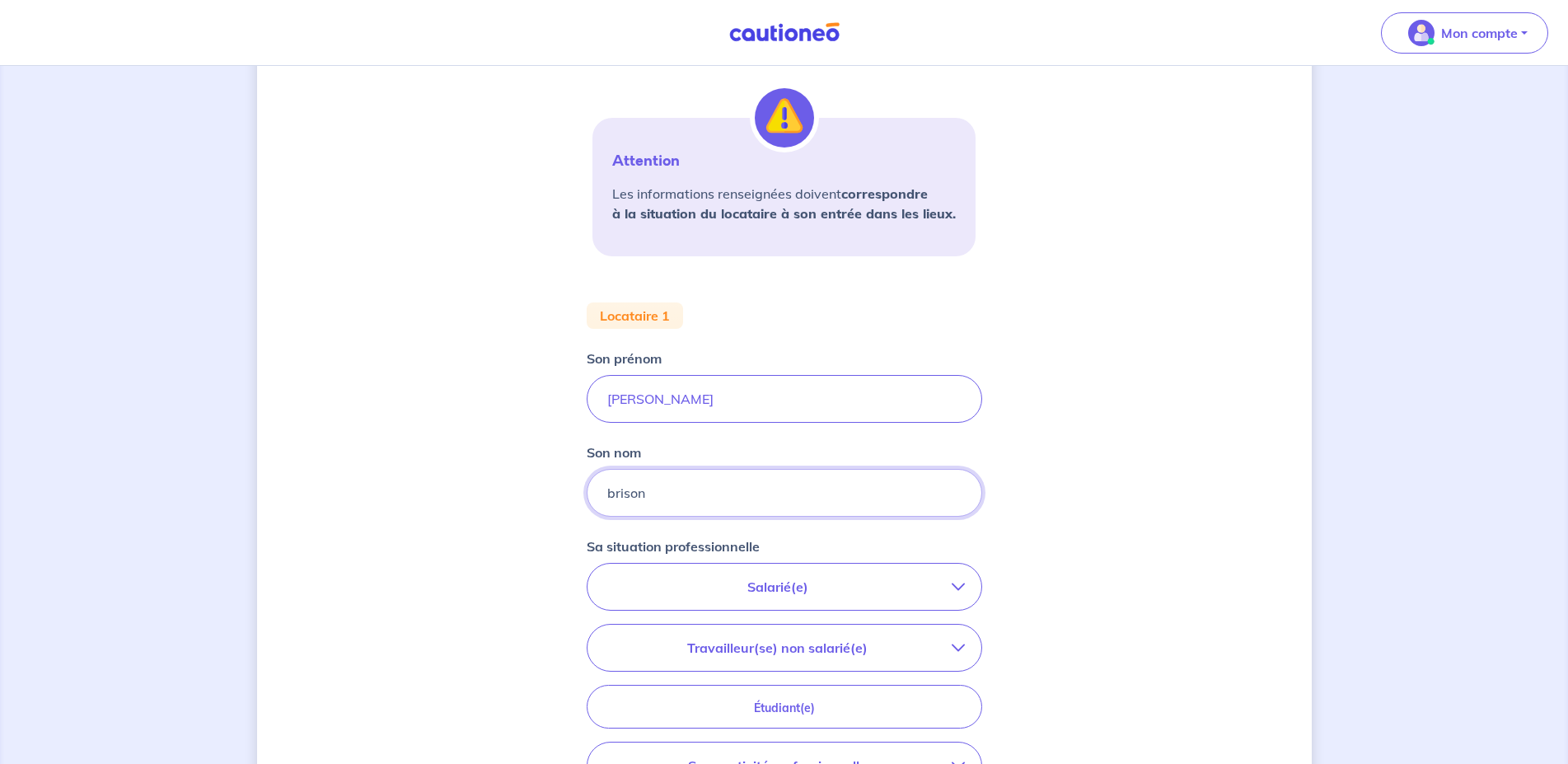
type input "brison"
click at [1099, 592] on div "Concernant vos locataires 💡 Pour info : nous acceptons les personnes seules, le…" at bounding box center [784, 398] width 1055 height 1265
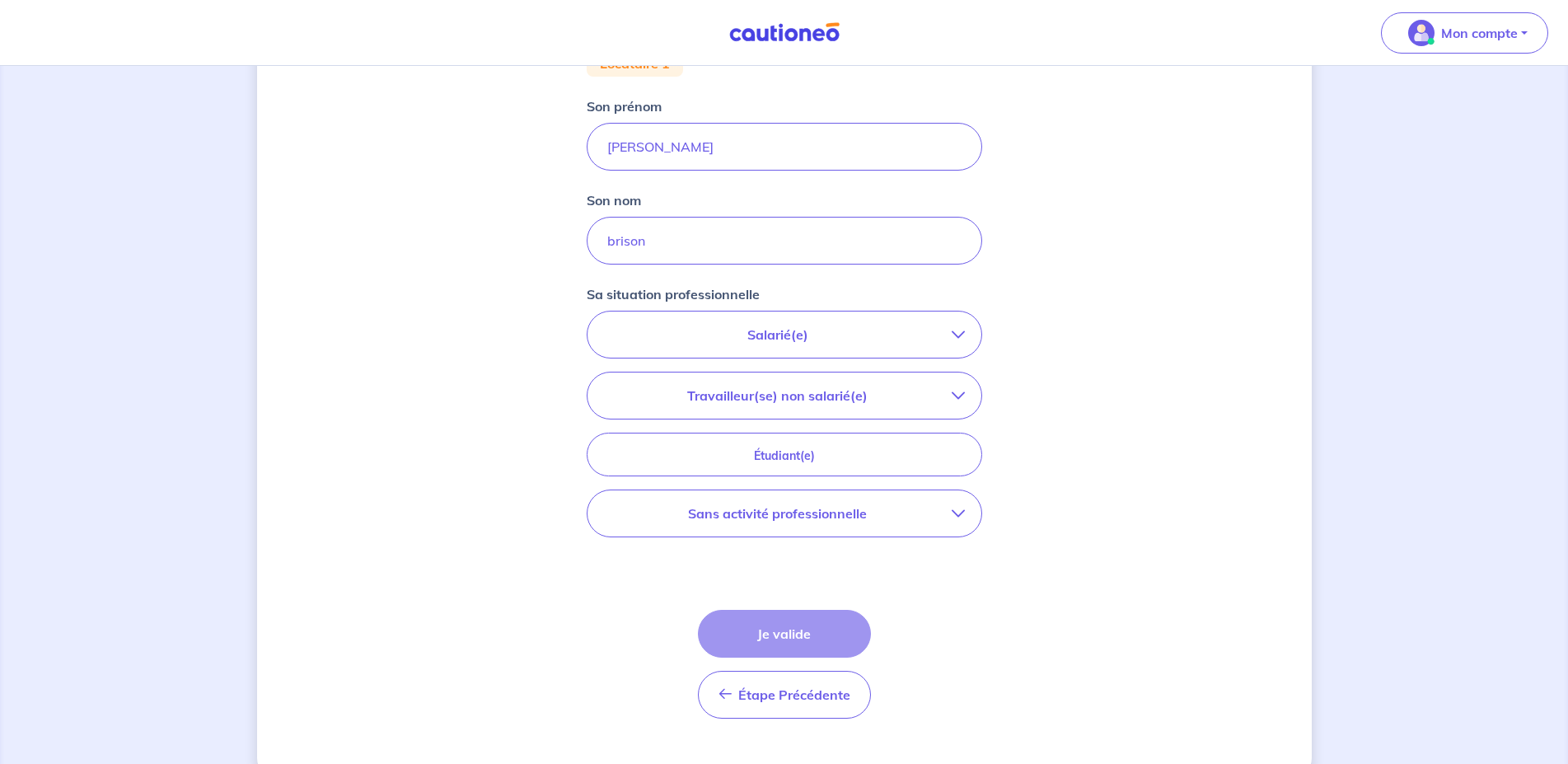
click at [881, 332] on p "Salarié(e)" at bounding box center [778, 334] width 348 height 19
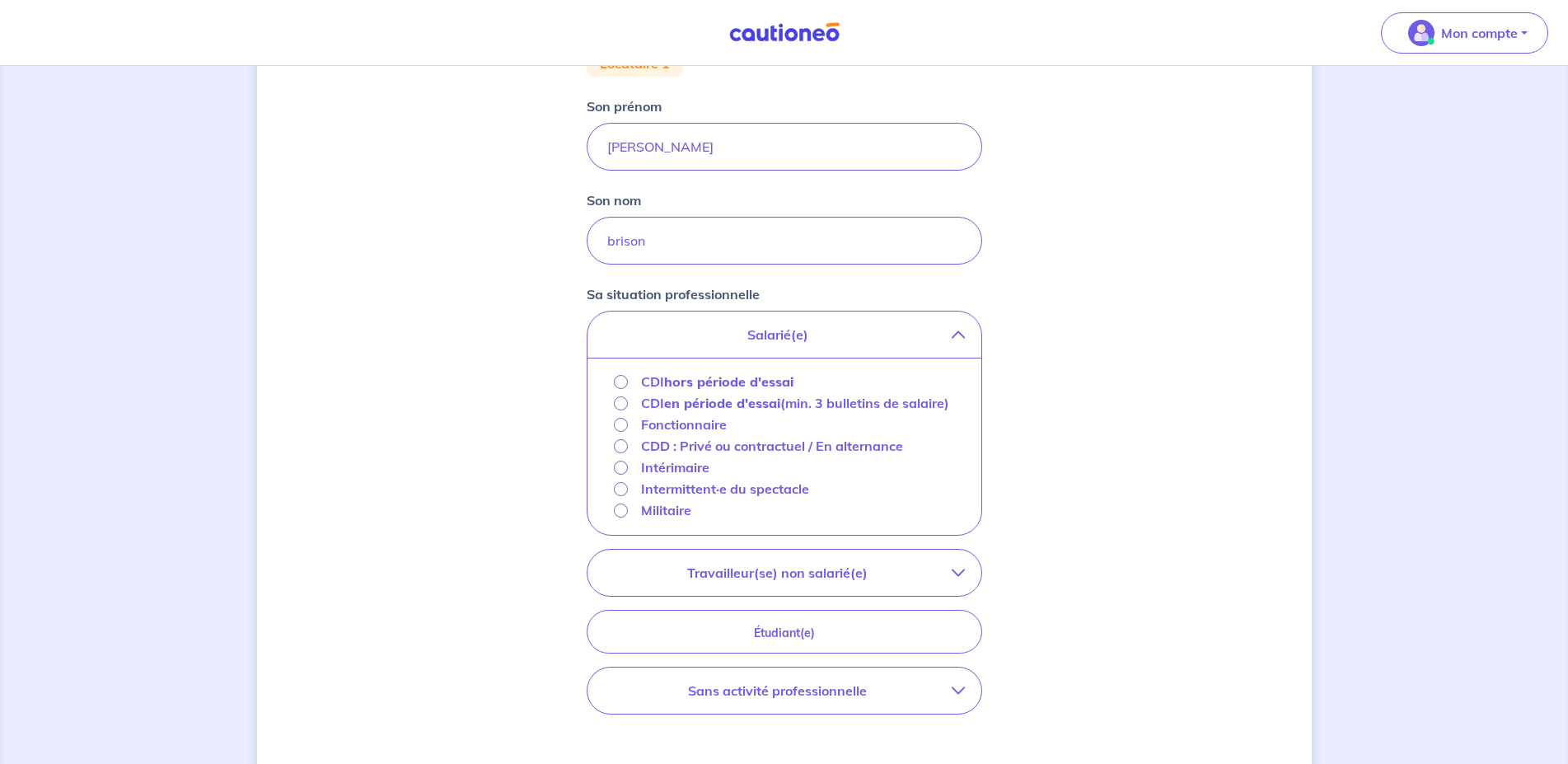
click at [714, 435] on p "Fonctionnaire" at bounding box center [684, 424] width 86 height 19
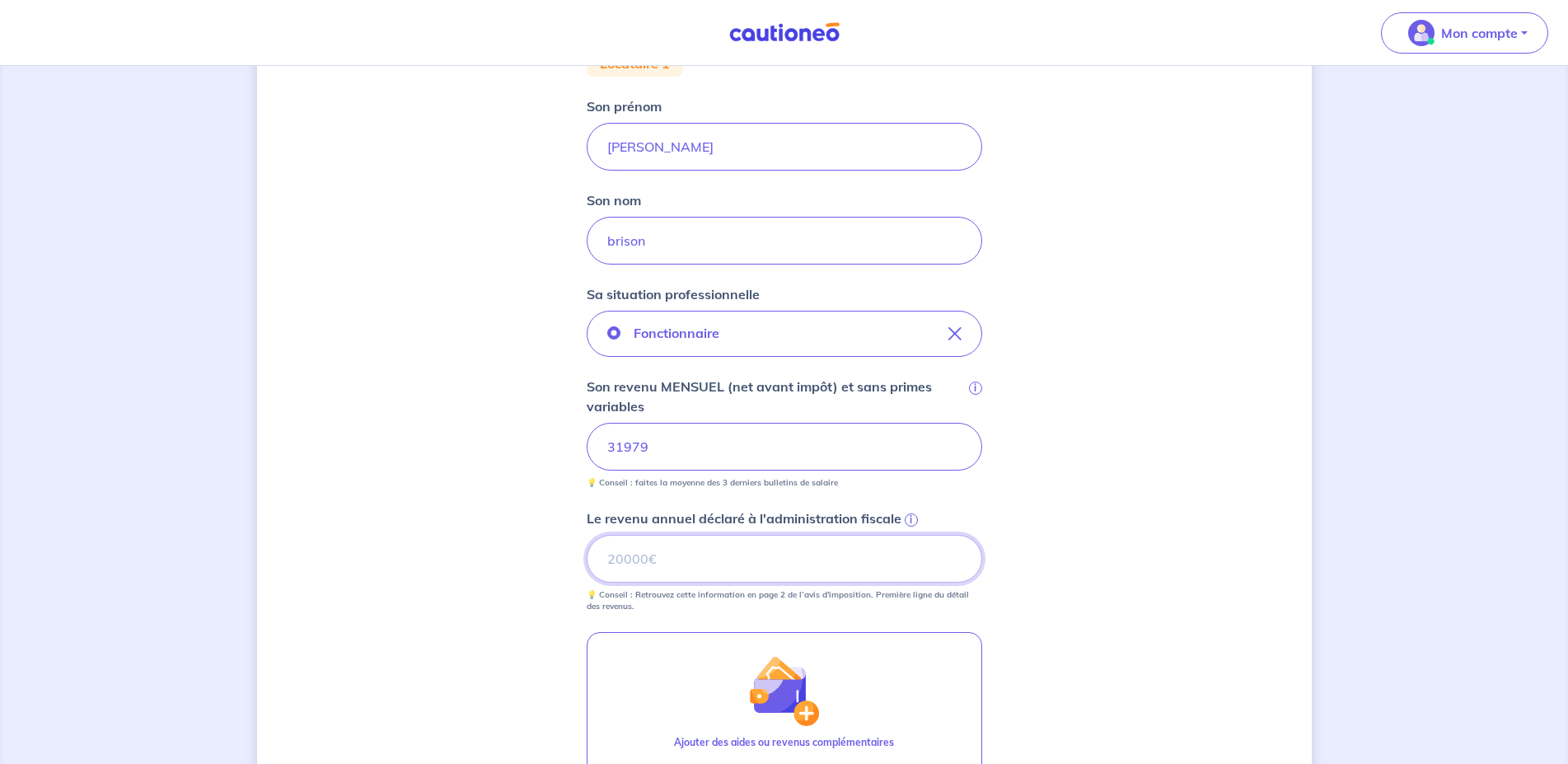
click at [892, 568] on input "Le revenu annuel déclaré à l'administration fiscale i" at bounding box center [784, 559] width 396 height 48
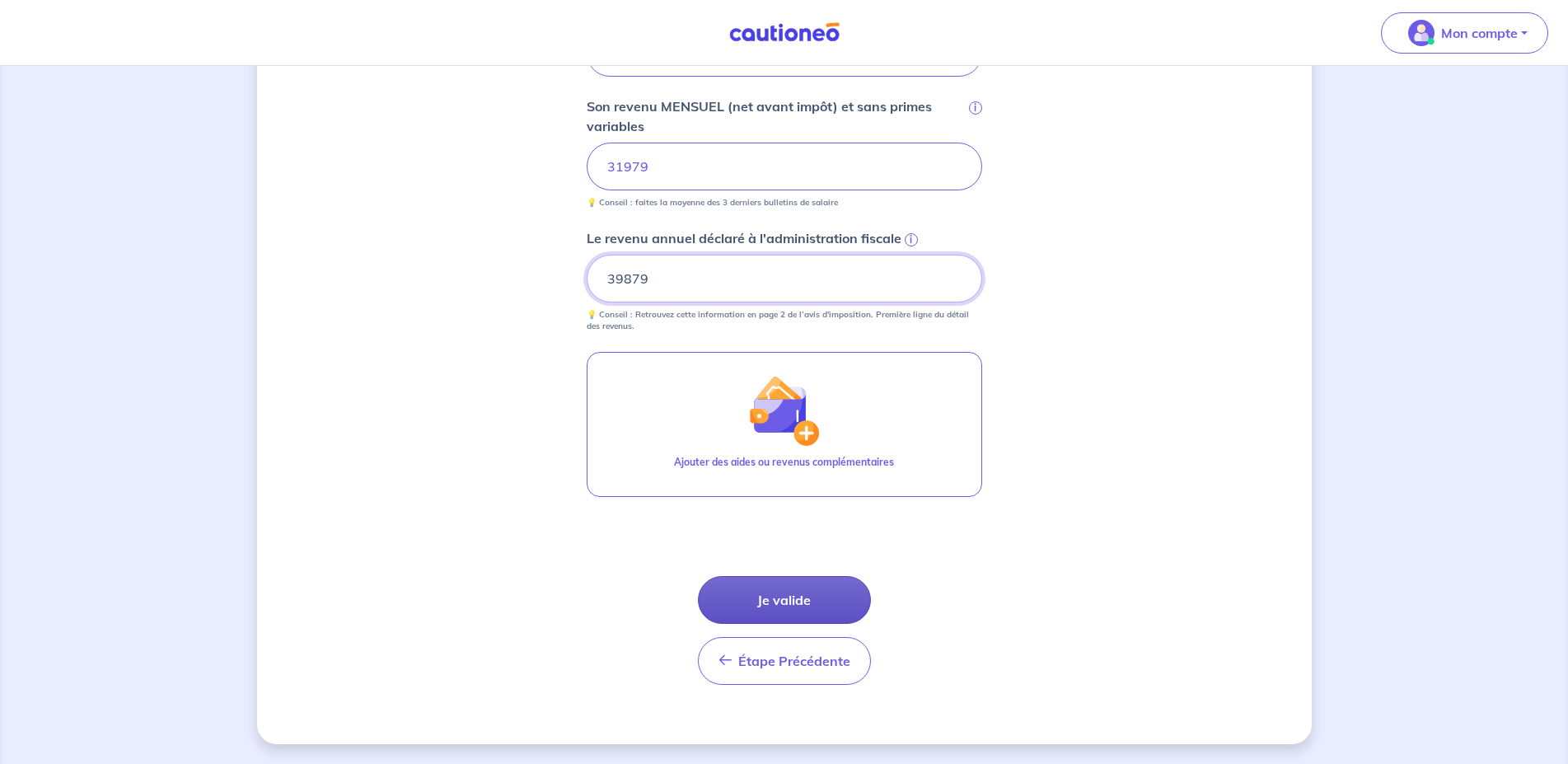
type input "39879"
click at [802, 595] on button "Je valide" at bounding box center [784, 600] width 174 height 48
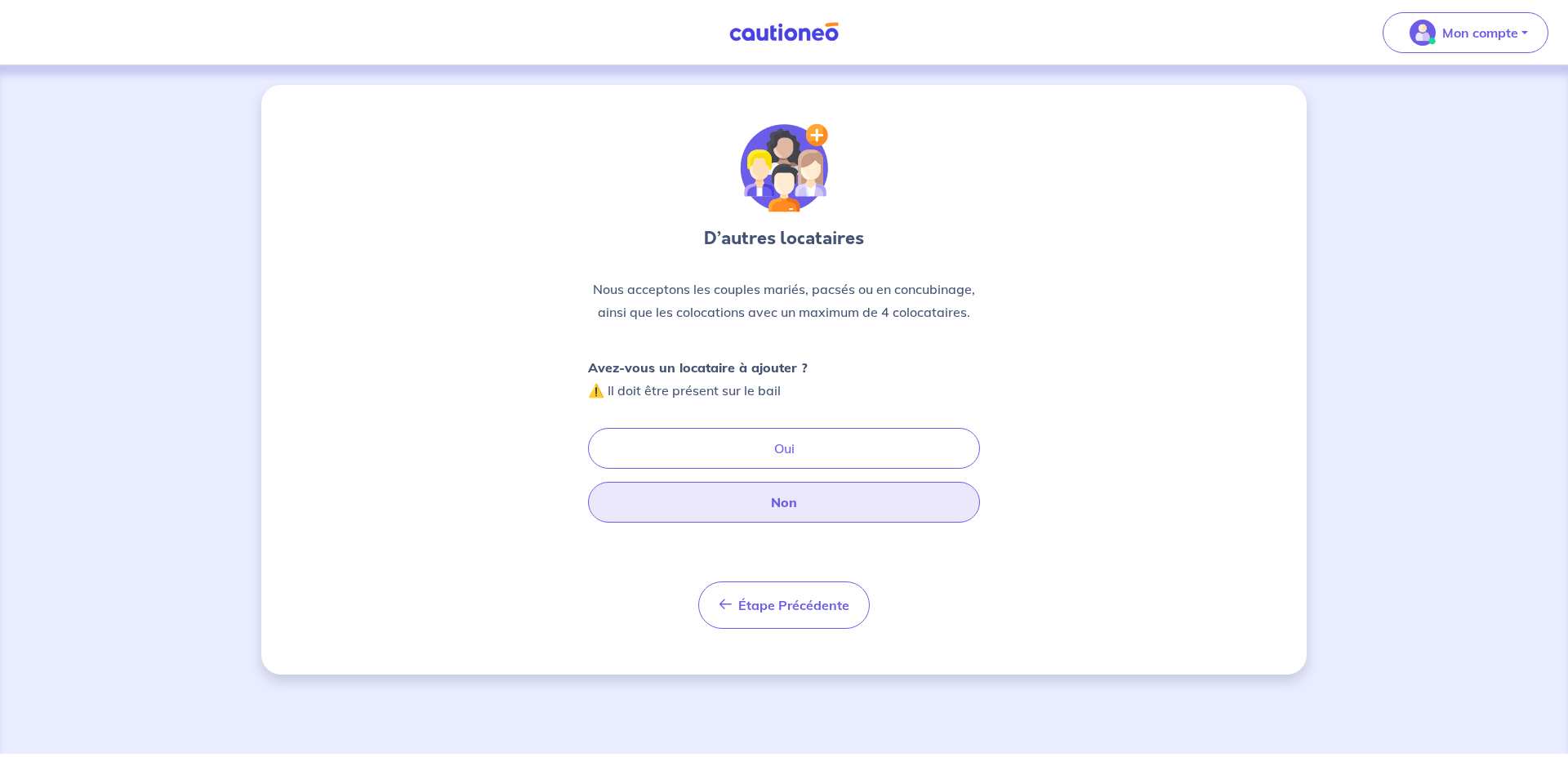
click at [812, 508] on button "Non" at bounding box center [784, 502] width 392 height 41
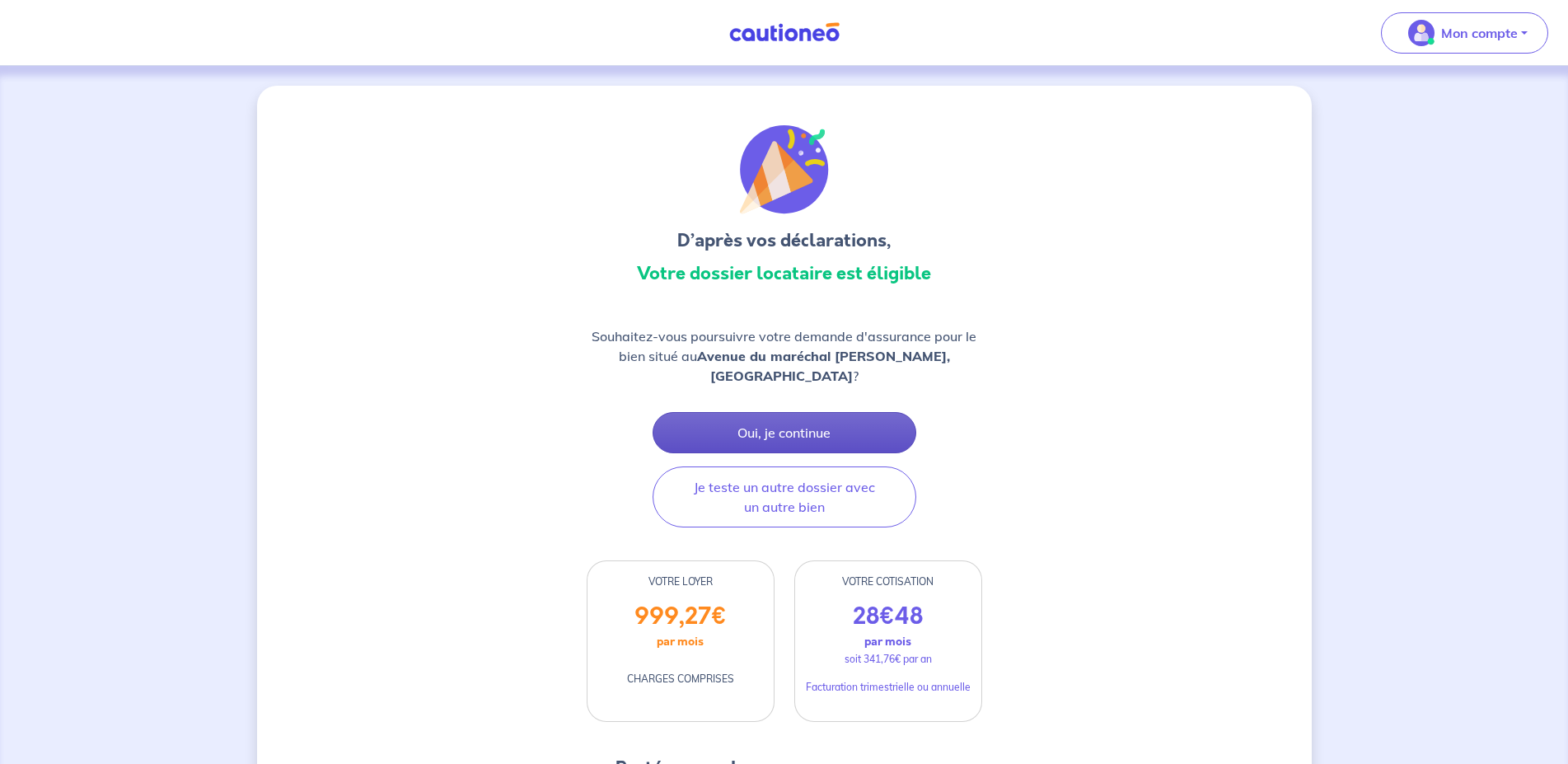
click at [834, 412] on button "Oui, je continue" at bounding box center [784, 432] width 264 height 42
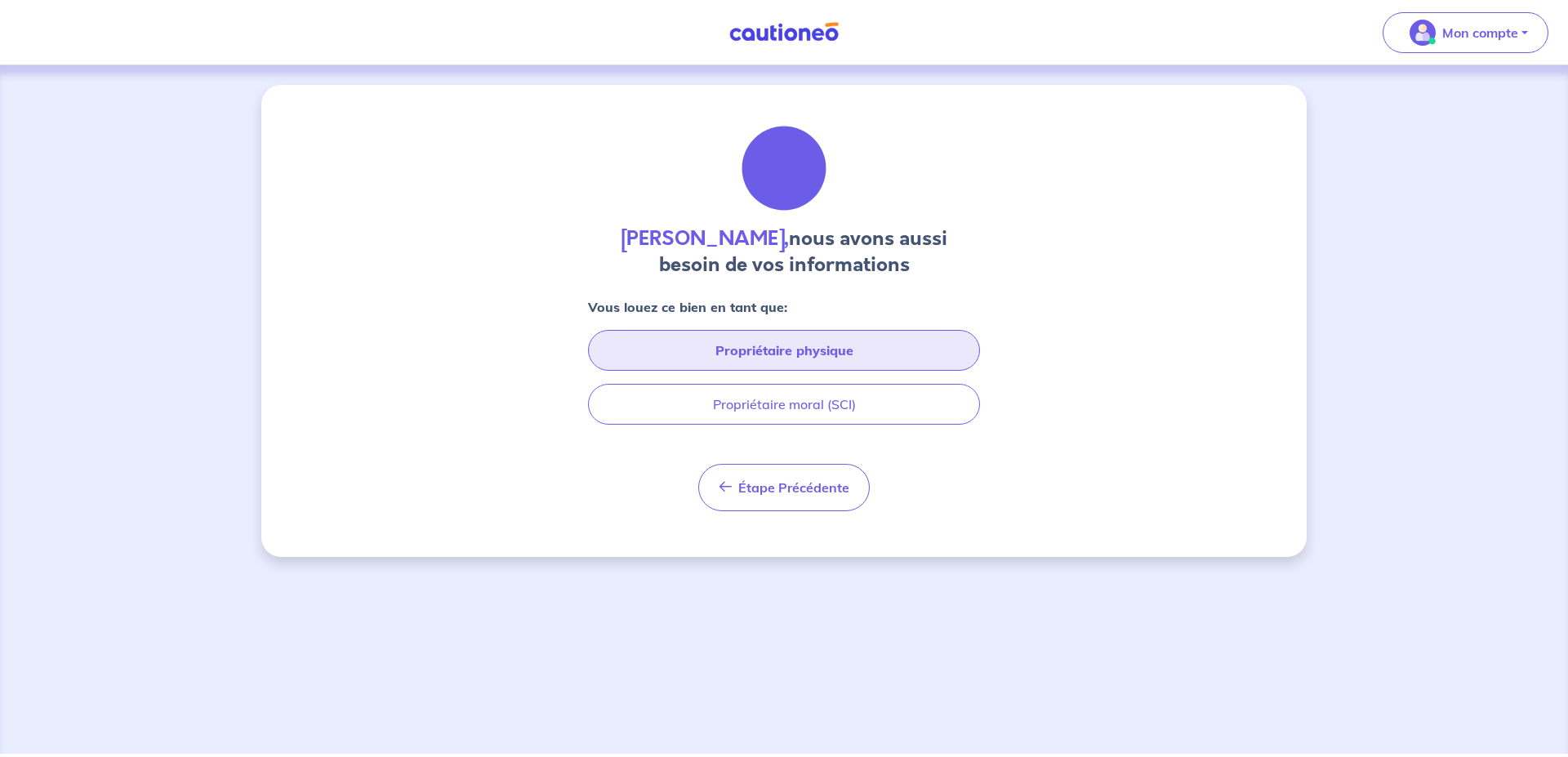
click at [890, 343] on button "Propriétaire physique" at bounding box center [784, 350] width 392 height 41
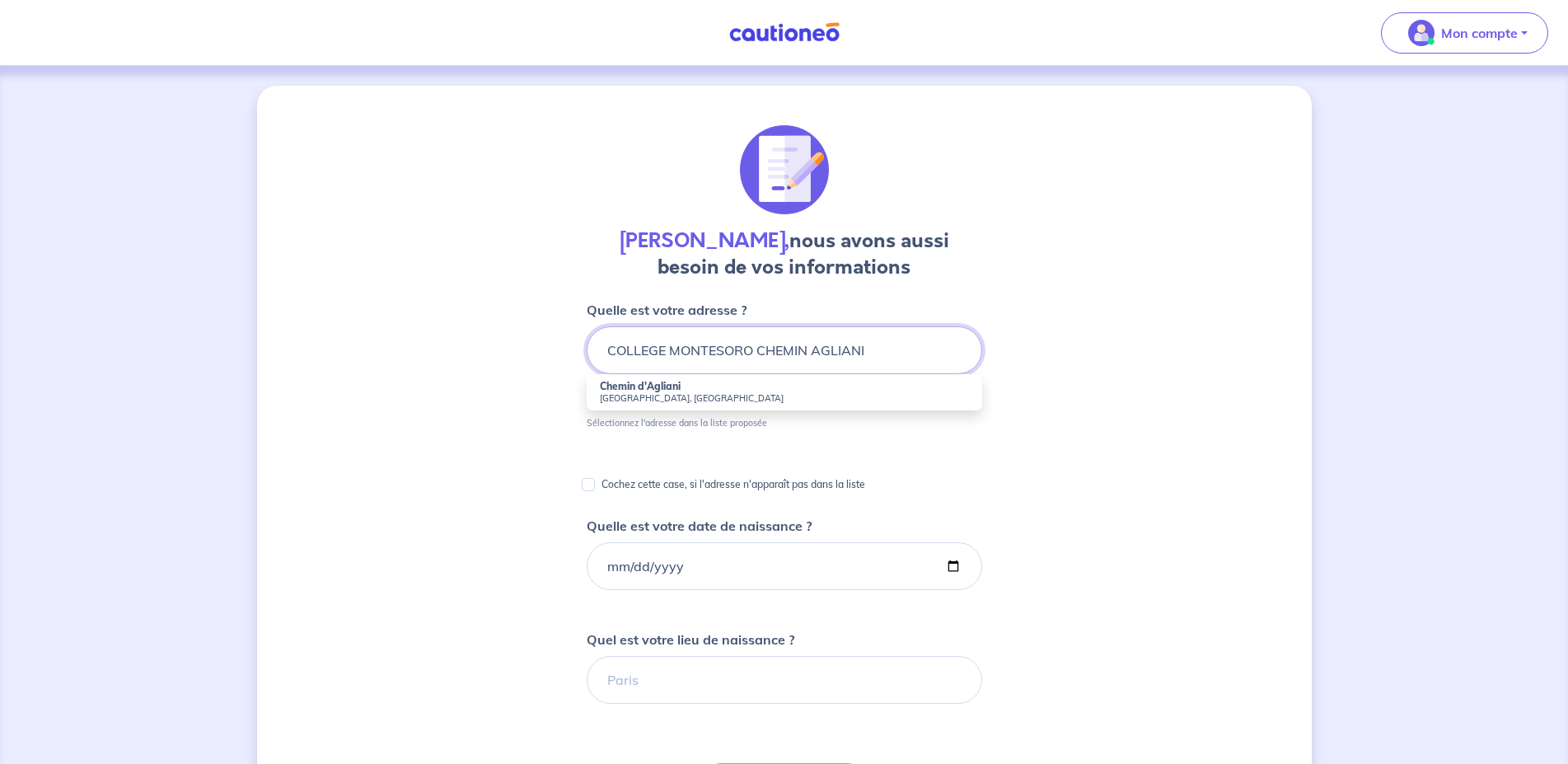
type input "COLLEGE MONTESORO CHEMIN AGLIANI"
click at [1161, 276] on div "Nathalie Giraud, nous avons aussi besoin de vos informations Quelle est votre a…" at bounding box center [784, 637] width 1055 height 1103
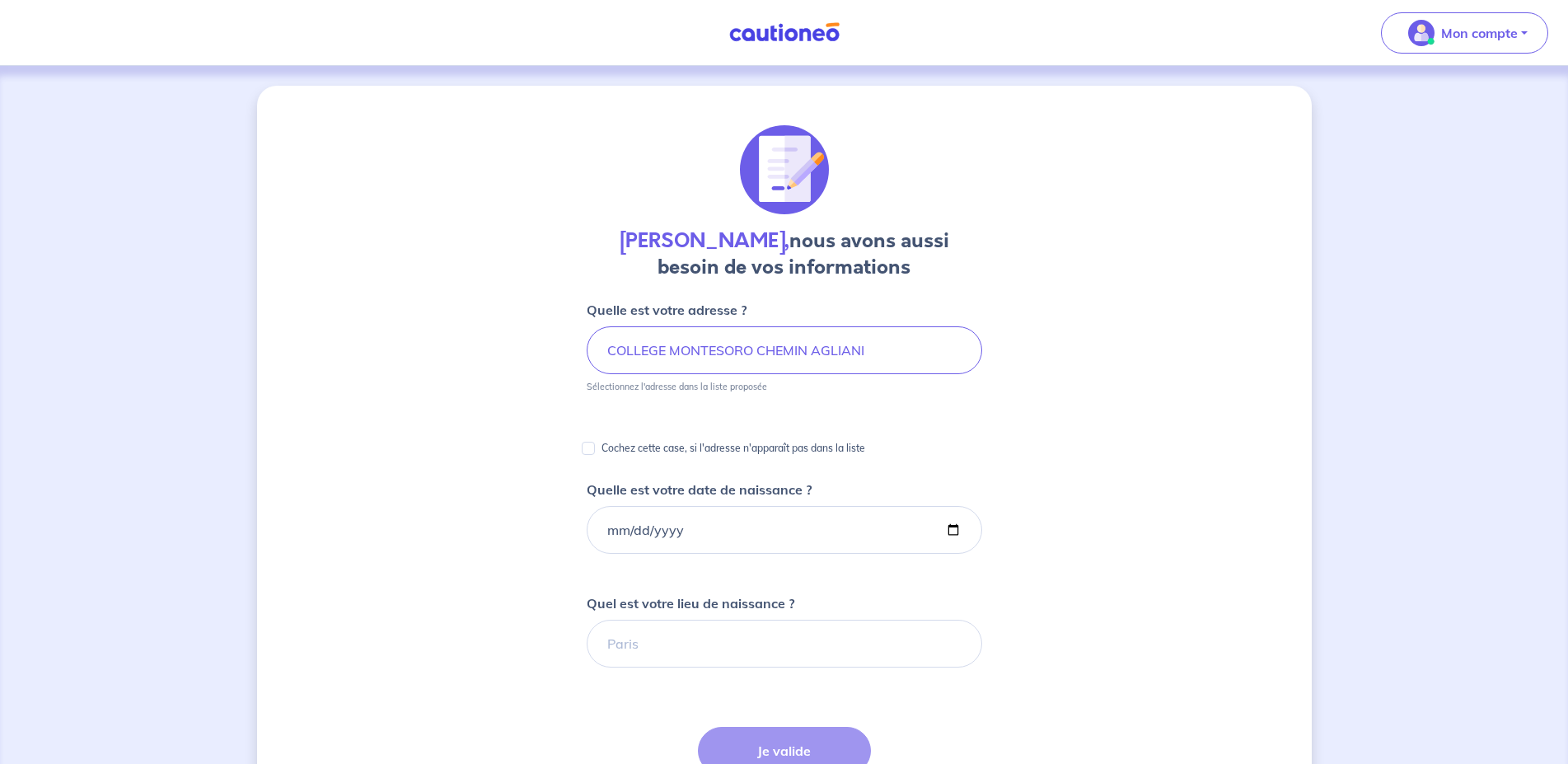
click at [782, 448] on p "Cochez cette case, si l'adresse n'apparaît pas dans la liste" at bounding box center [734, 448] width 264 height 19
click at [595, 448] on input "Cochez cette case, si l'adresse n'apparaît pas dans la liste" at bounding box center [588, 448] width 13 height 13
checkbox input "true"
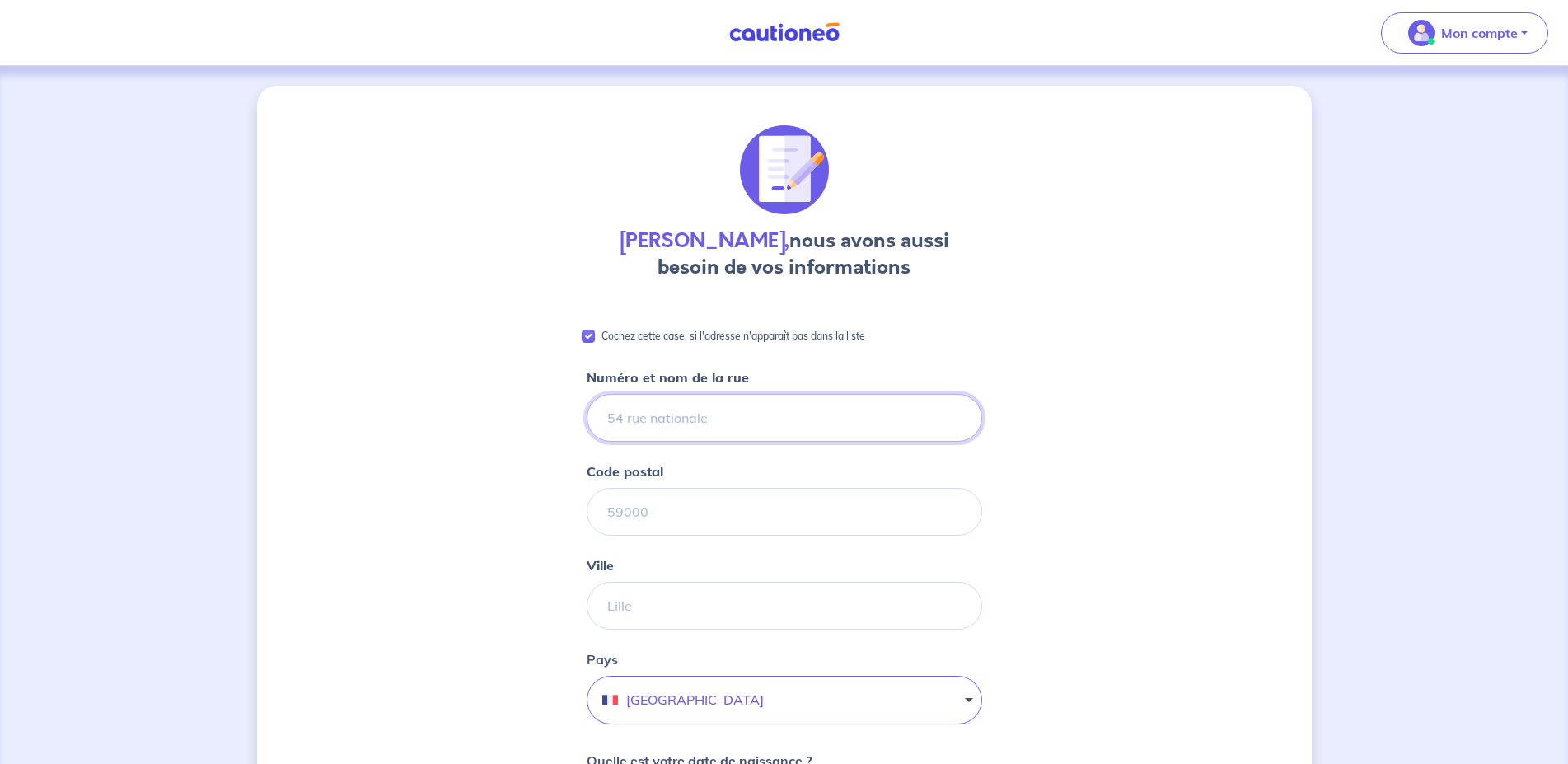
click at [779, 418] on input "Numéro et nom de la rue" at bounding box center [784, 418] width 396 height 48
type input "C"
type input "COLLEGE MONTESORO CHEMIN AGLIANI"
click at [776, 501] on input "Code postal" at bounding box center [784, 512] width 396 height 48
type input "20600"
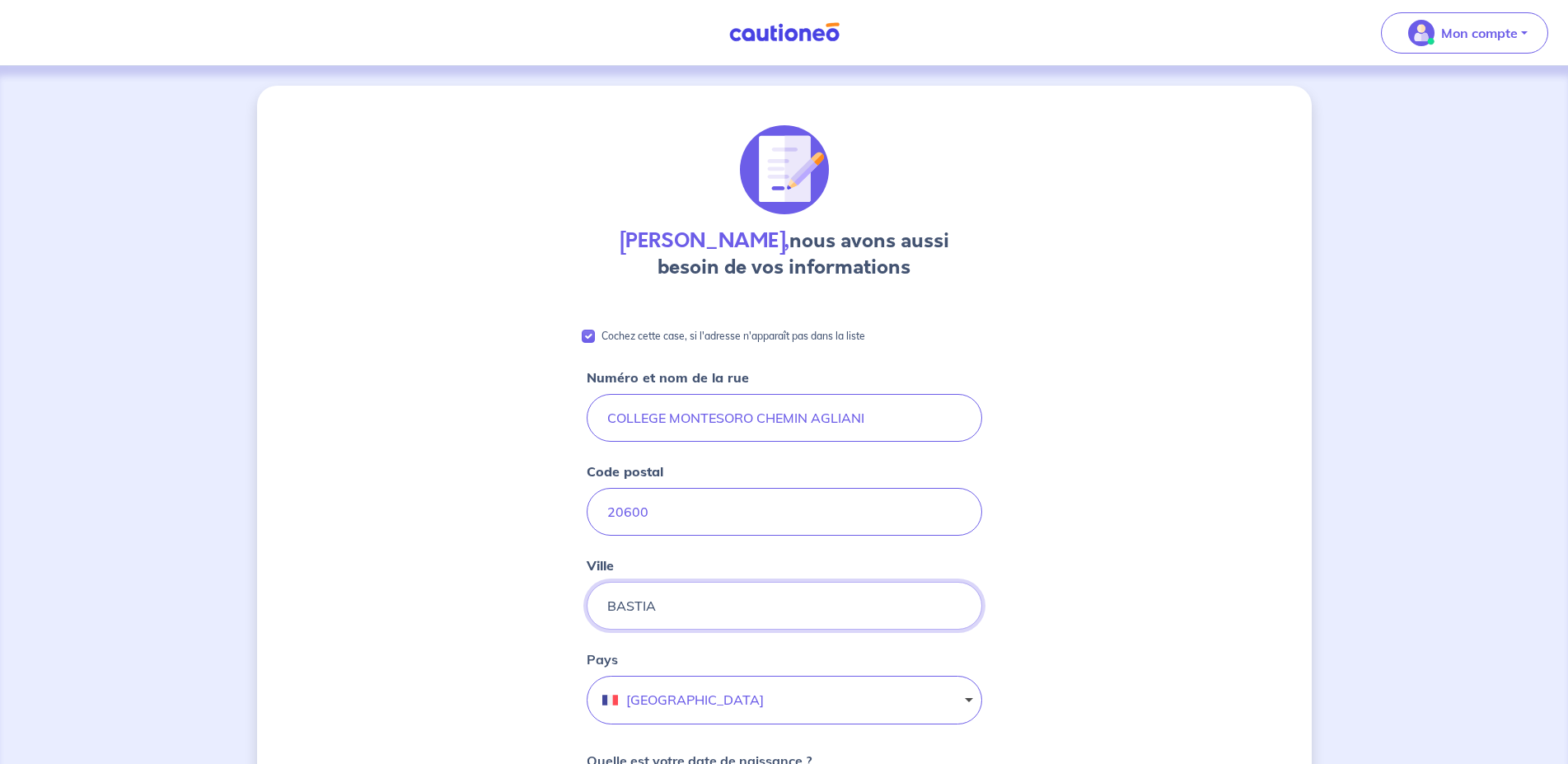
type input "BASTIA"
click at [1184, 473] on div "Nathalie Giraud, nous avons aussi besoin de vos informations Cochez cette case,…" at bounding box center [784, 754] width 1055 height 1337
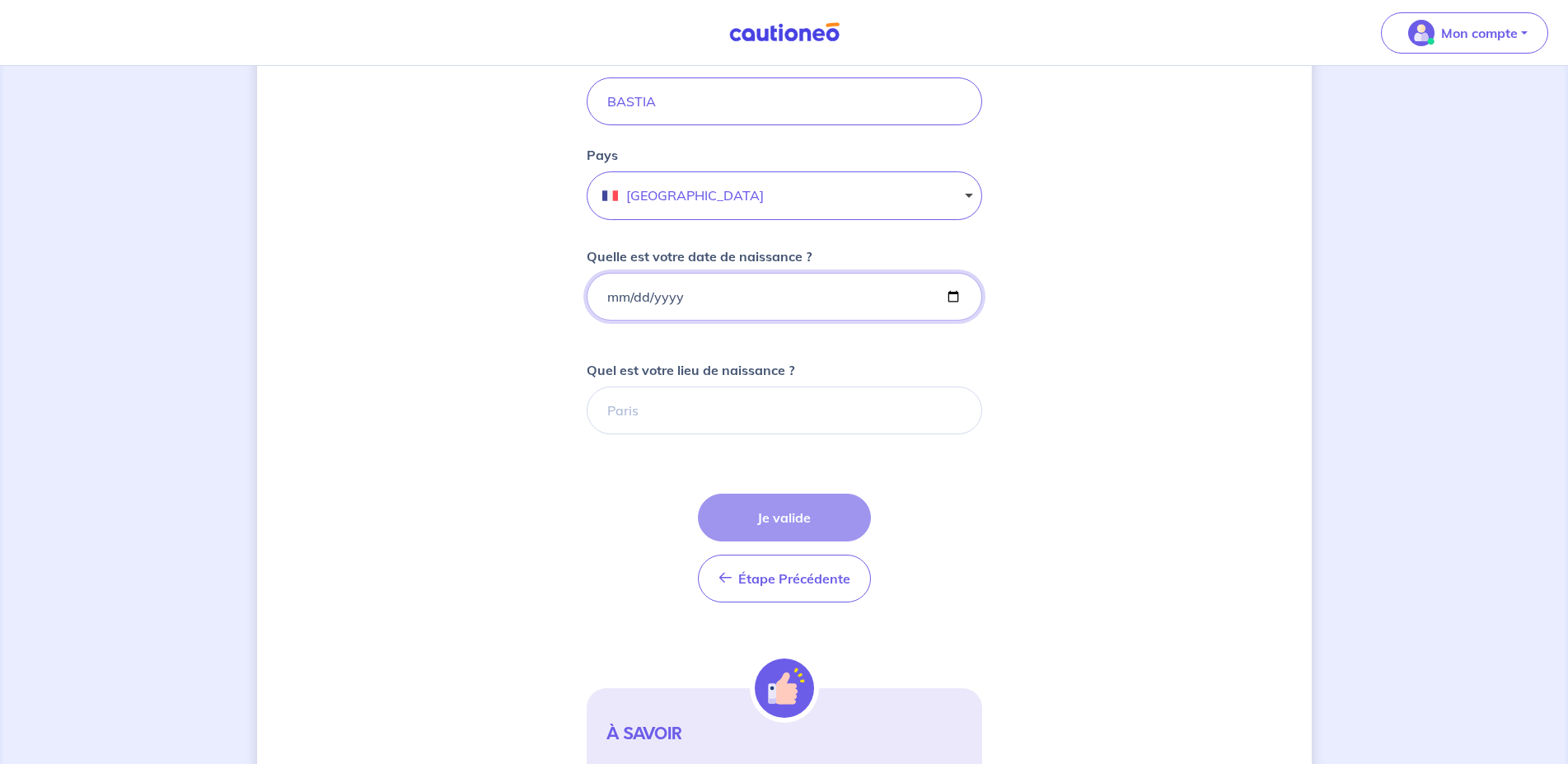
click at [603, 292] on input "Quelle est votre date de naissance ?" at bounding box center [784, 297] width 396 height 48
type input "1975-03-06"
click at [694, 422] on input "Quel est votre lieu de naissance ?" at bounding box center [784, 411] width 396 height 48
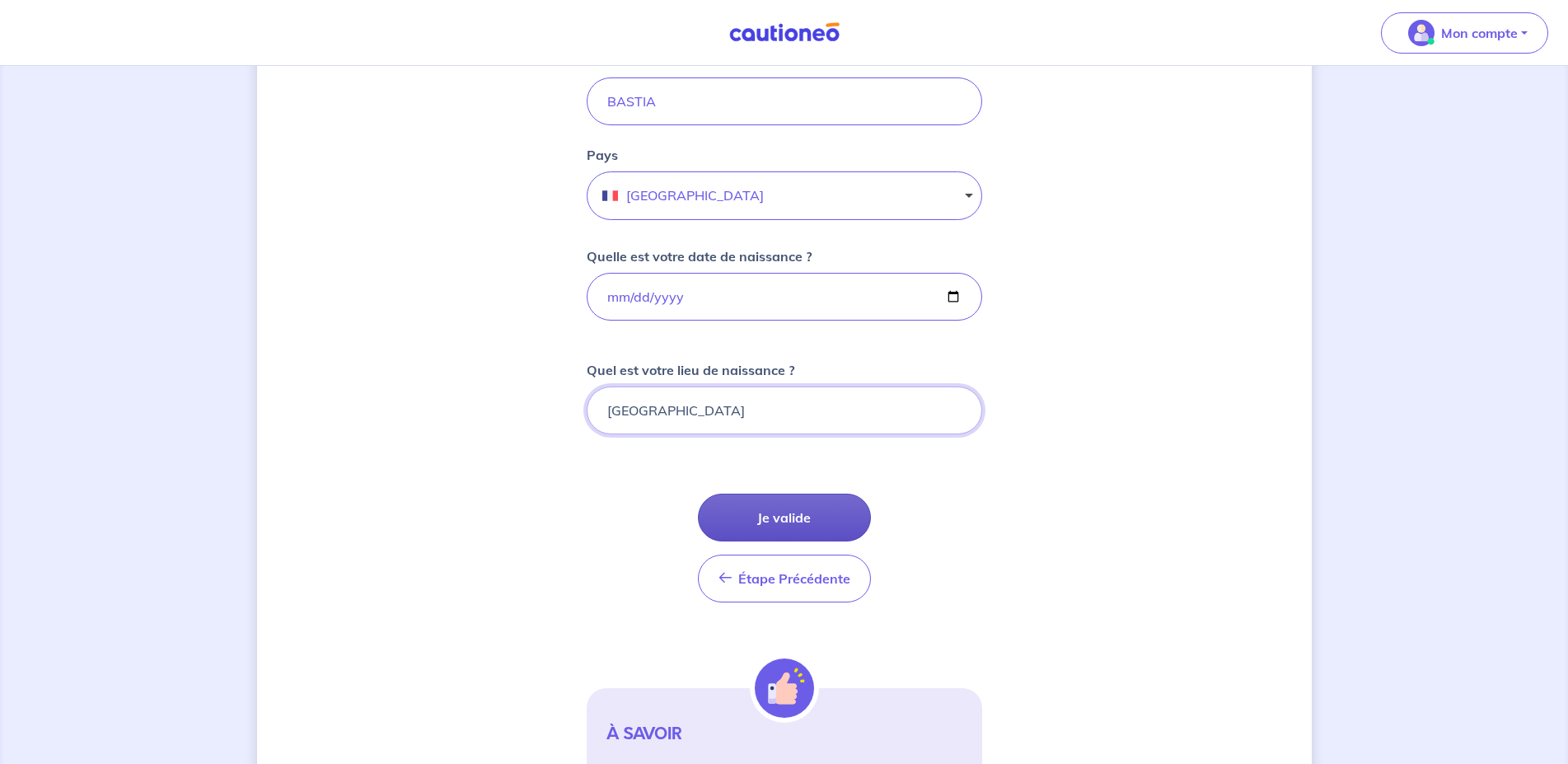
type input "MARSEILLE"
click at [760, 514] on button "Je valide" at bounding box center [784, 518] width 174 height 48
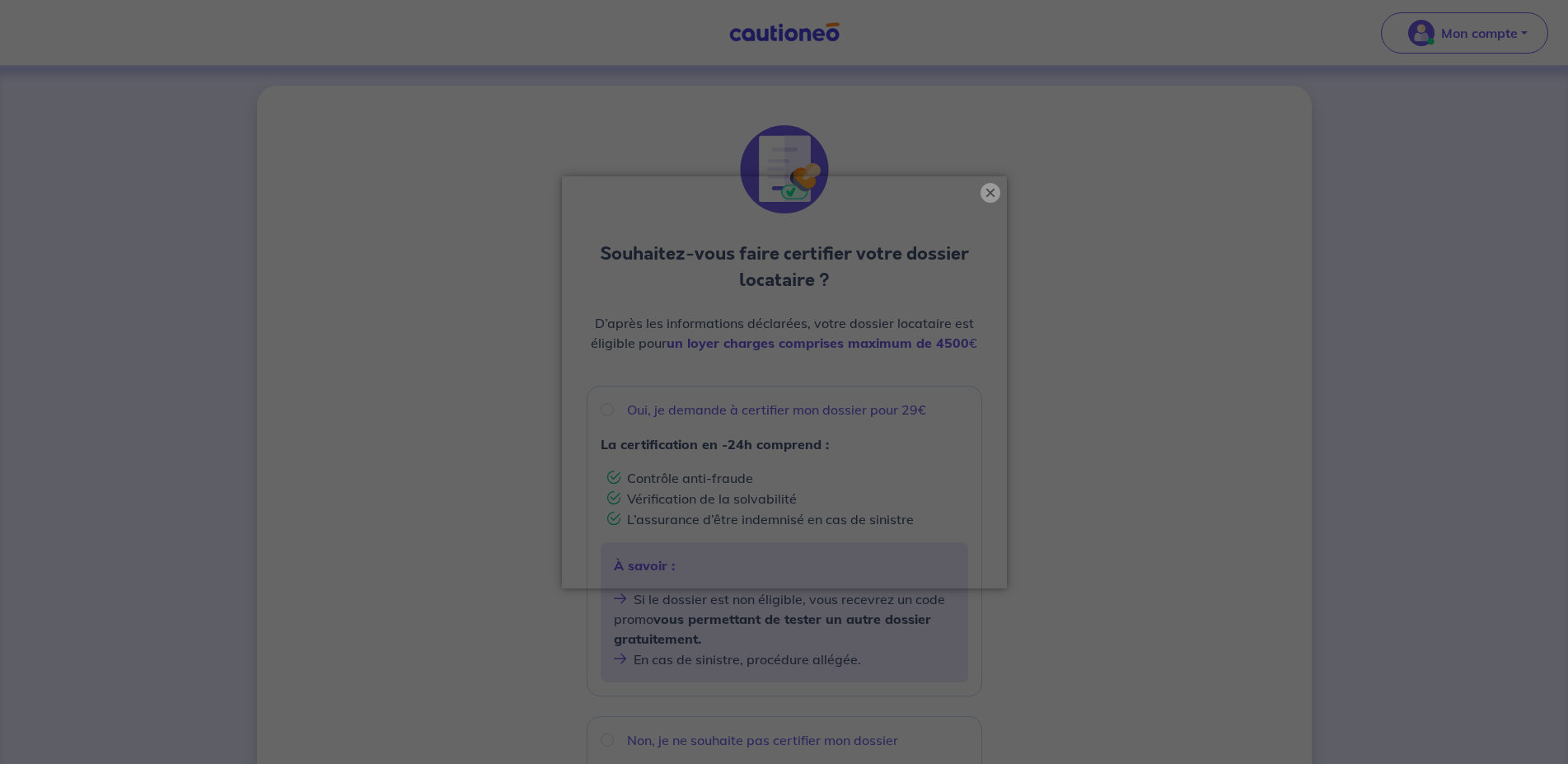
click at [990, 191] on button "×" at bounding box center [990, 192] width 19 height 19
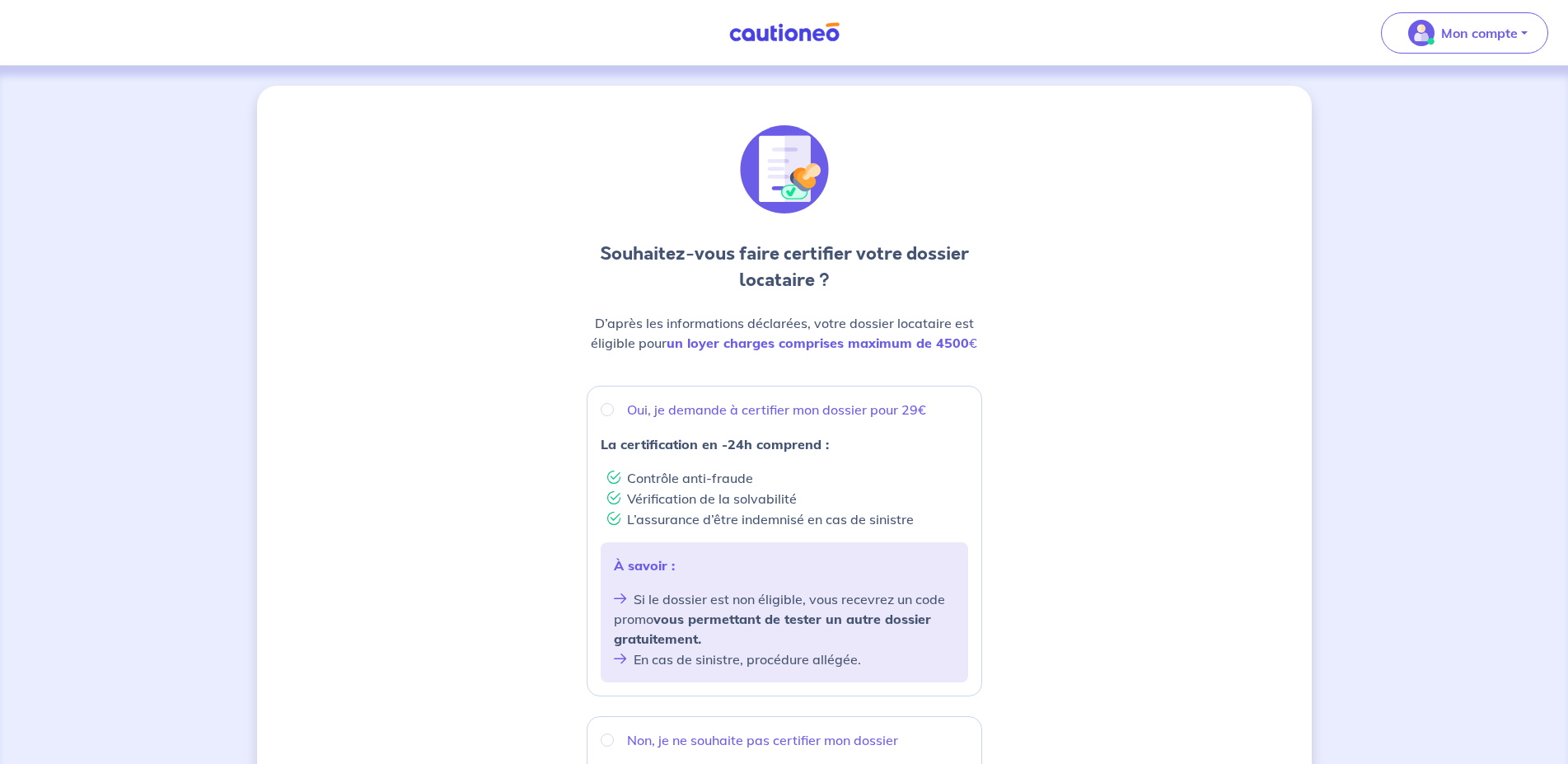
scroll to position [336, 0]
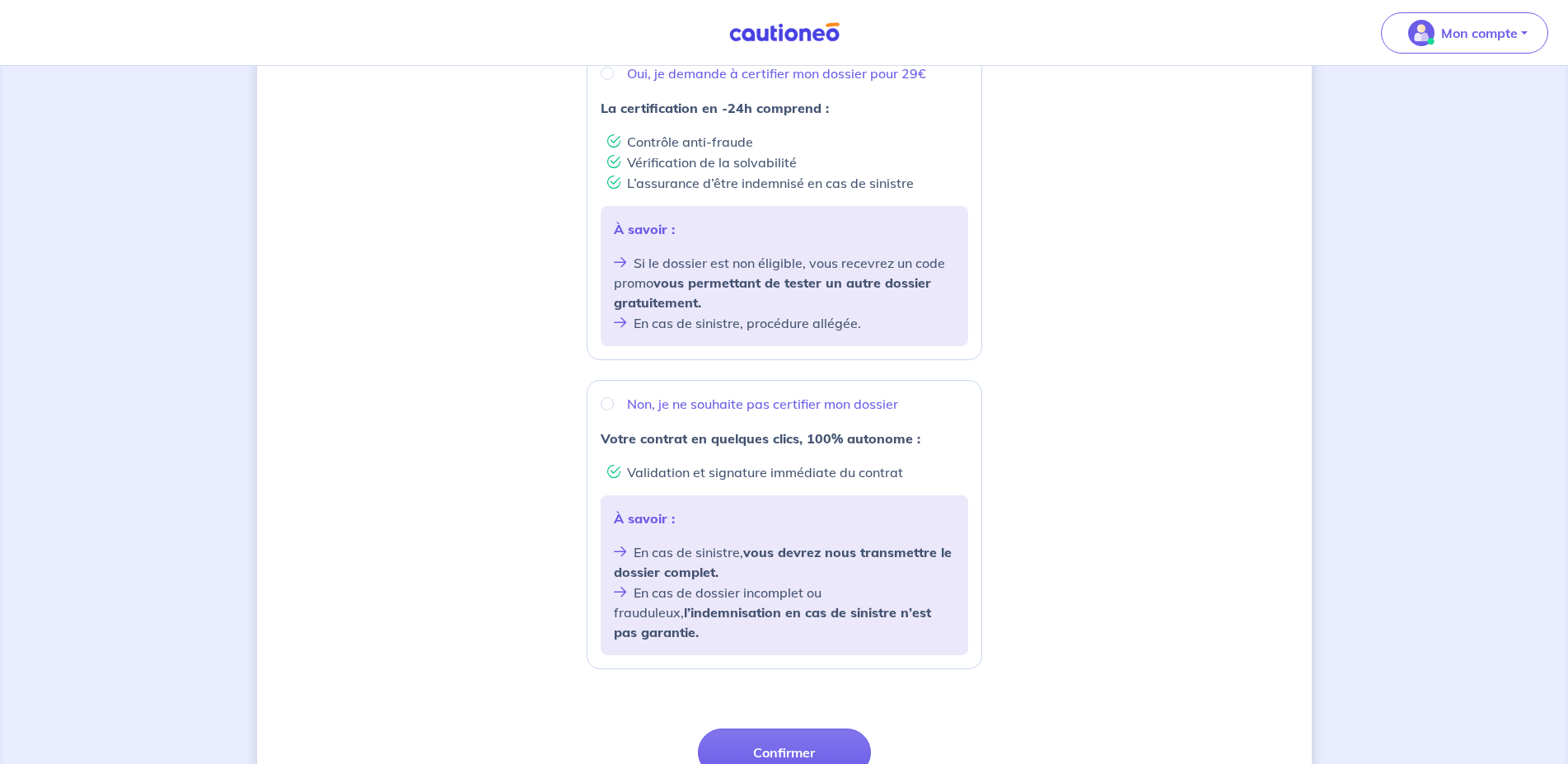
click at [754, 401] on p "Non, je ne souhaite pas certifier mon dossier" at bounding box center [763, 403] width 271 height 19
click at [614, 401] on input "Non, je ne souhaite pas certifier mon dossier" at bounding box center [607, 403] width 13 height 13
radio input "true"
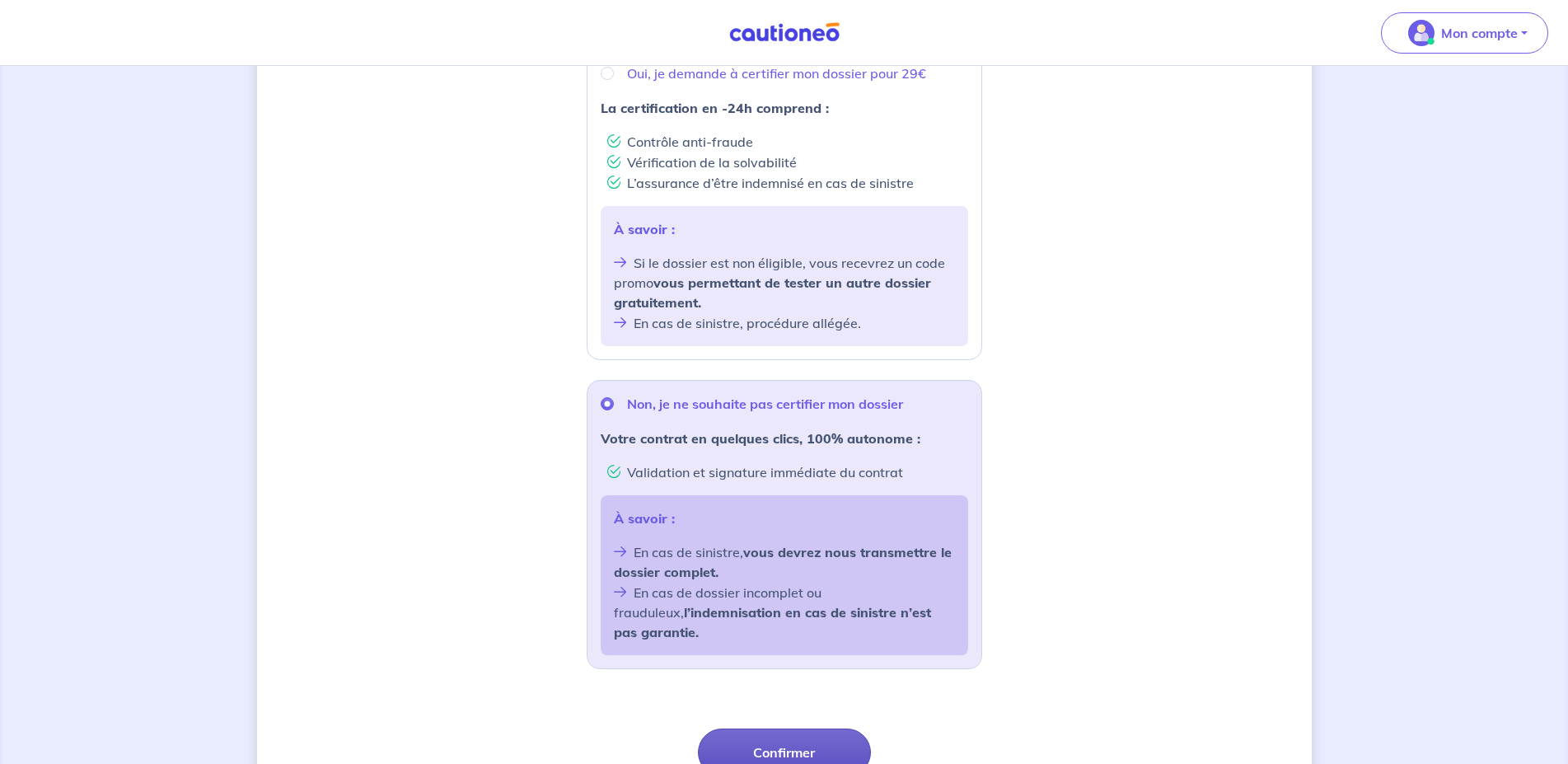
click at [831, 731] on button "Confirmer" at bounding box center [784, 752] width 174 height 48
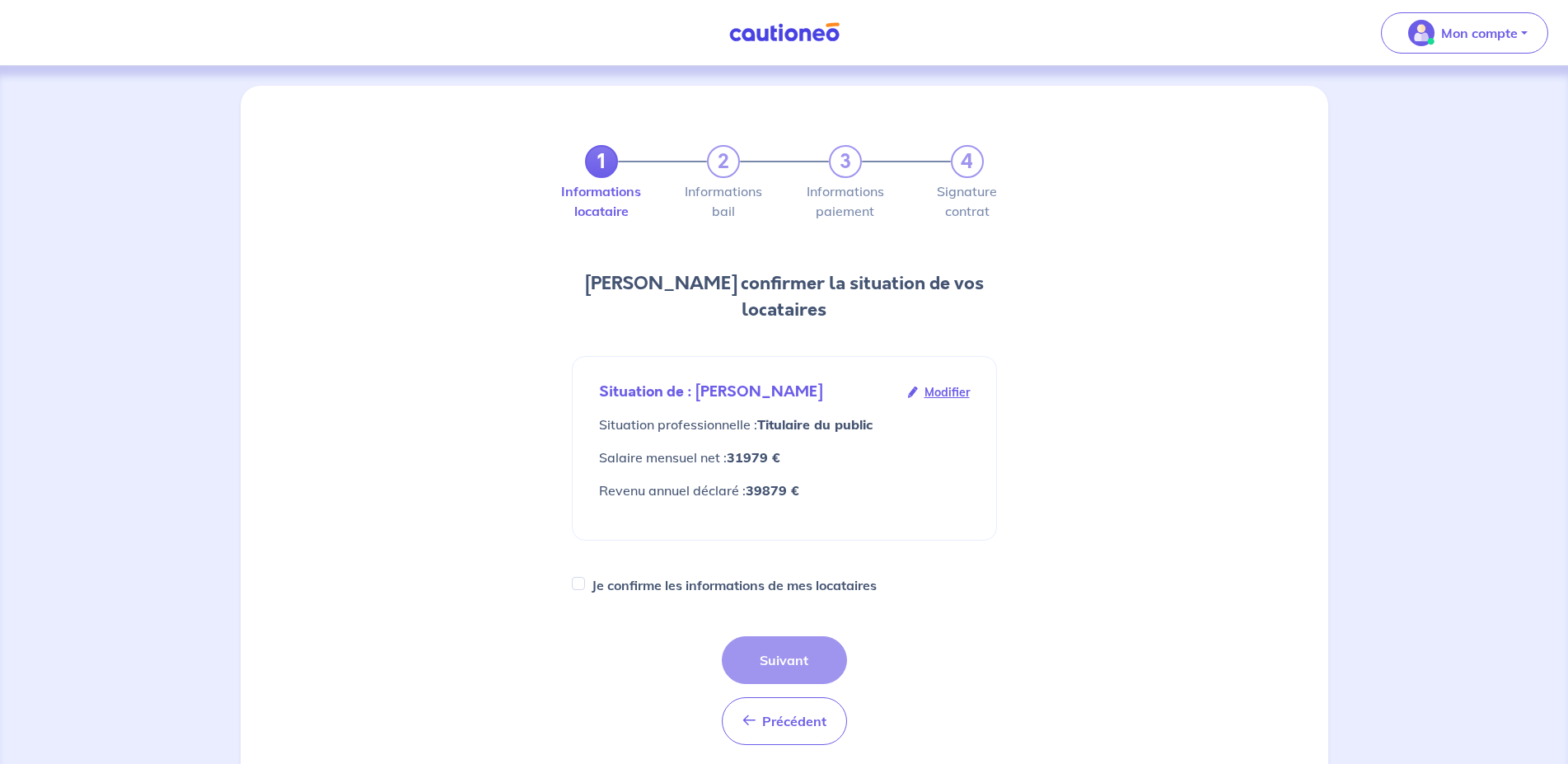
click at [802, 579] on label "Je confirme les informations de mes locataires" at bounding box center [734, 584] width 285 height 23
click at [585, 579] on input "Je confirme les informations de mes locataires" at bounding box center [579, 583] width 13 height 13
checkbox input "true"
click at [817, 667] on button "Suivant" at bounding box center [784, 660] width 126 height 48
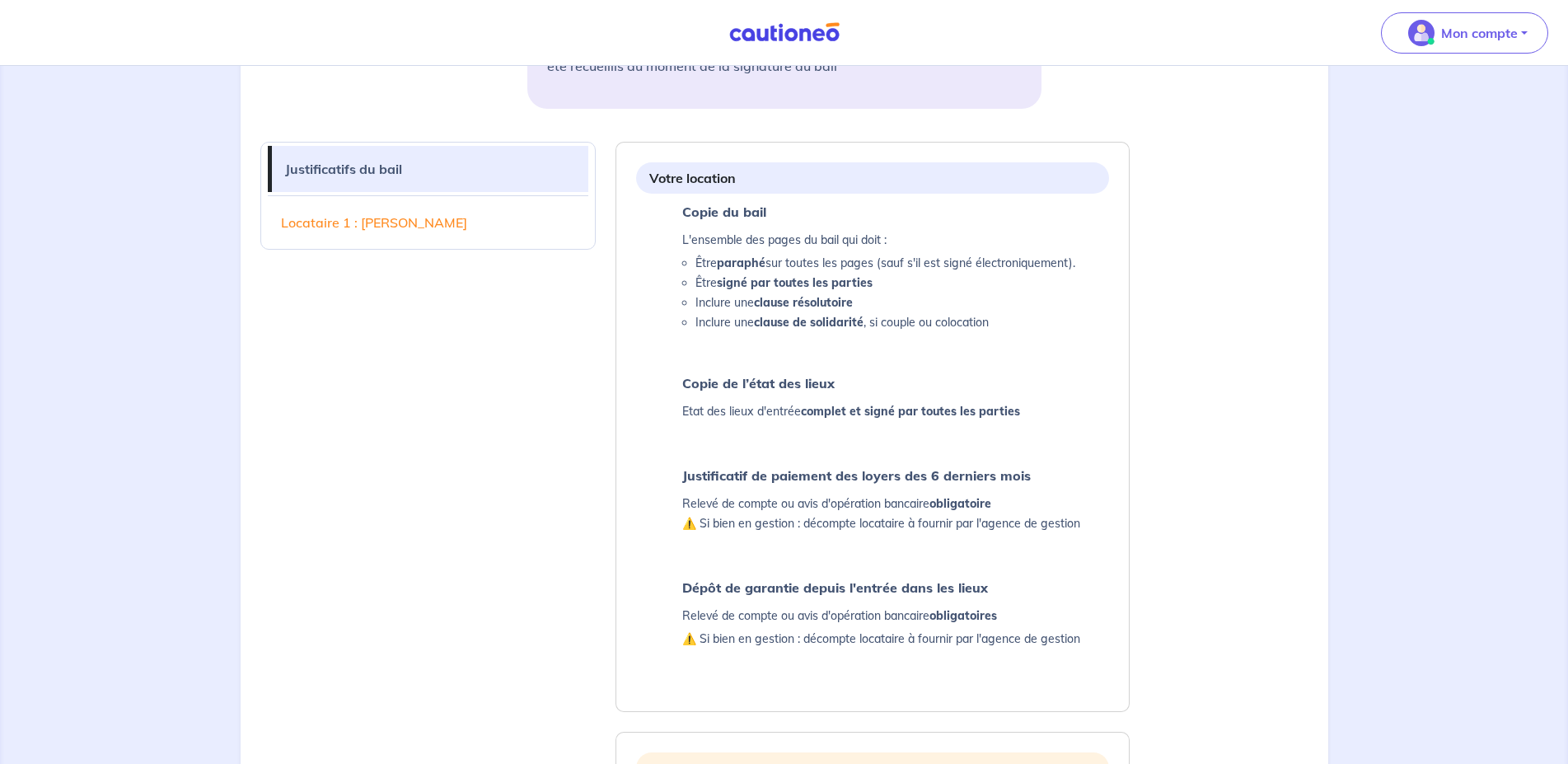
scroll to position [168, 0]
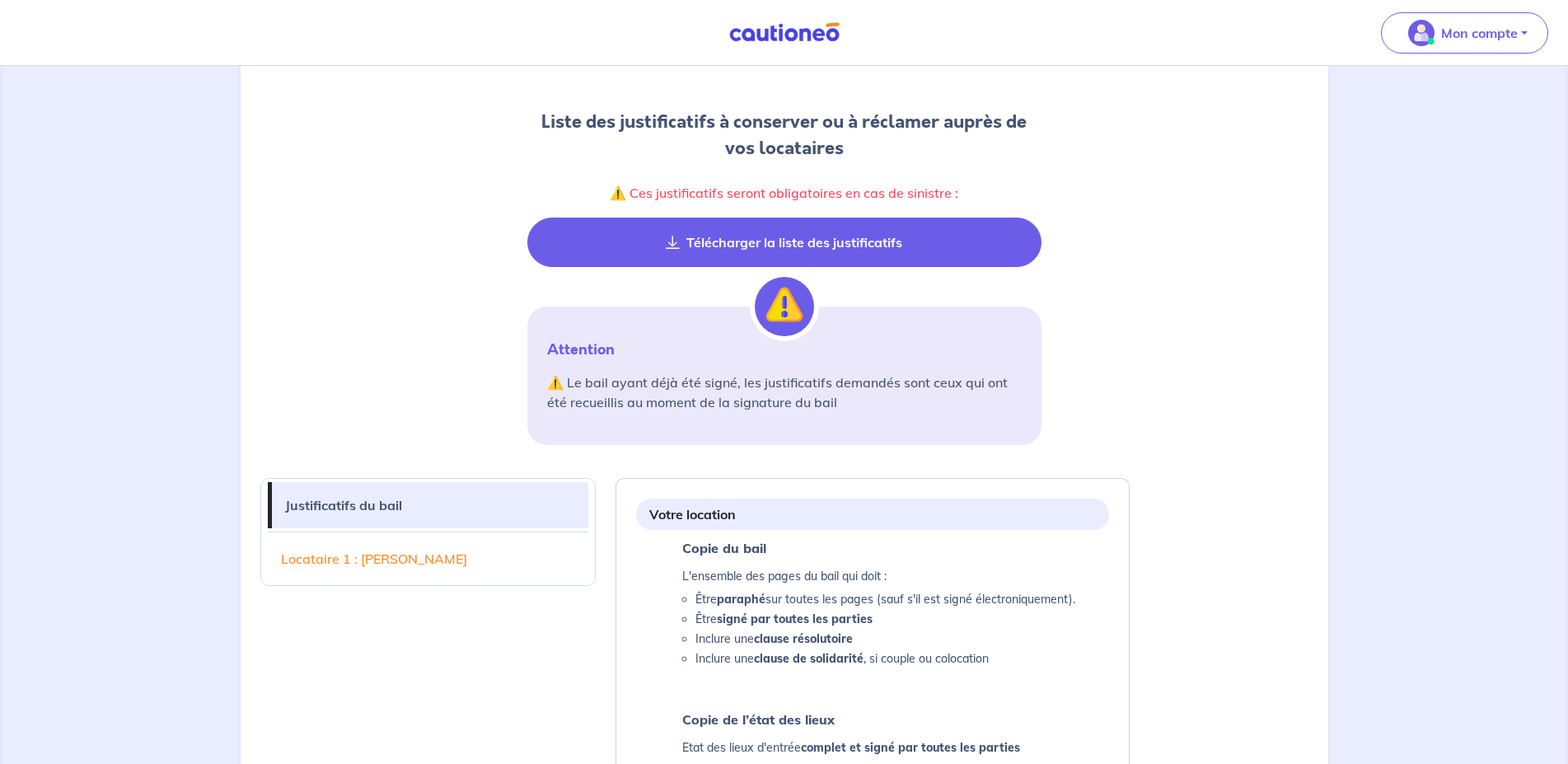
click at [858, 230] on button "Télécharger la liste des justificatifs" at bounding box center [784, 243] width 514 height 50
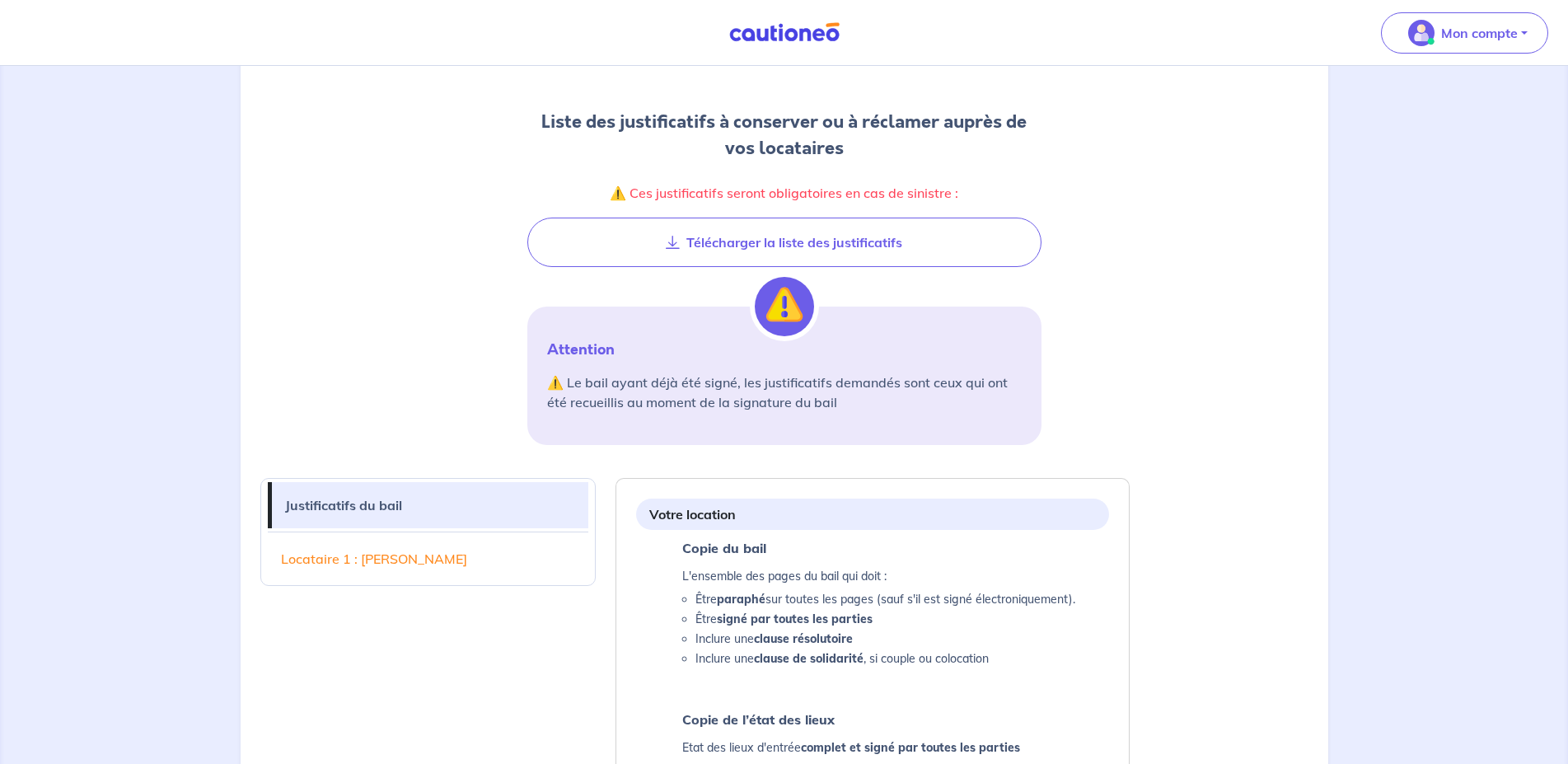
click at [449, 507] on link "Justificatifs du bail" at bounding box center [431, 505] width 317 height 46
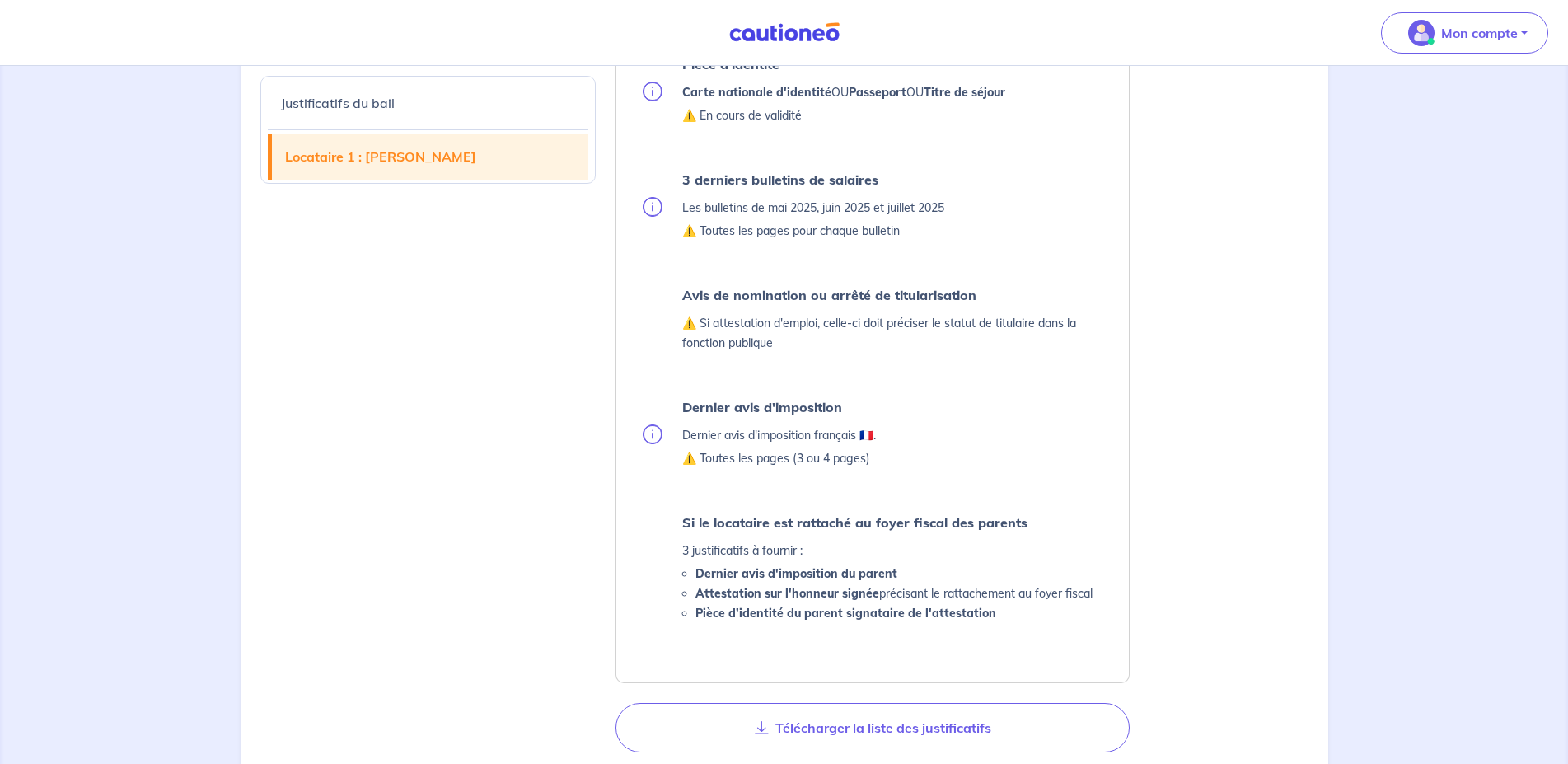
scroll to position [1578, 0]
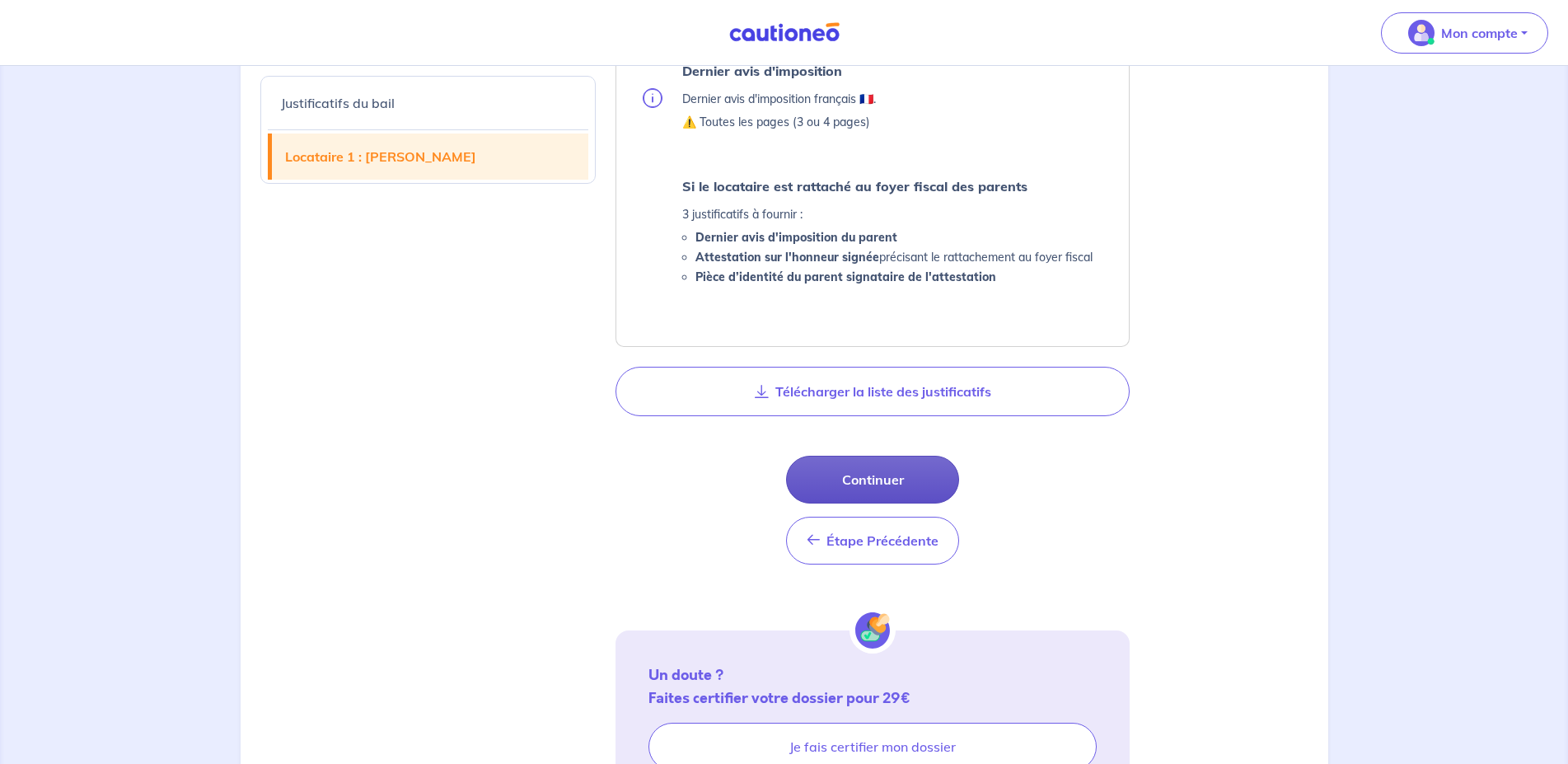
click at [850, 479] on button "Continuer" at bounding box center [873, 480] width 174 height 48
select select "FR"
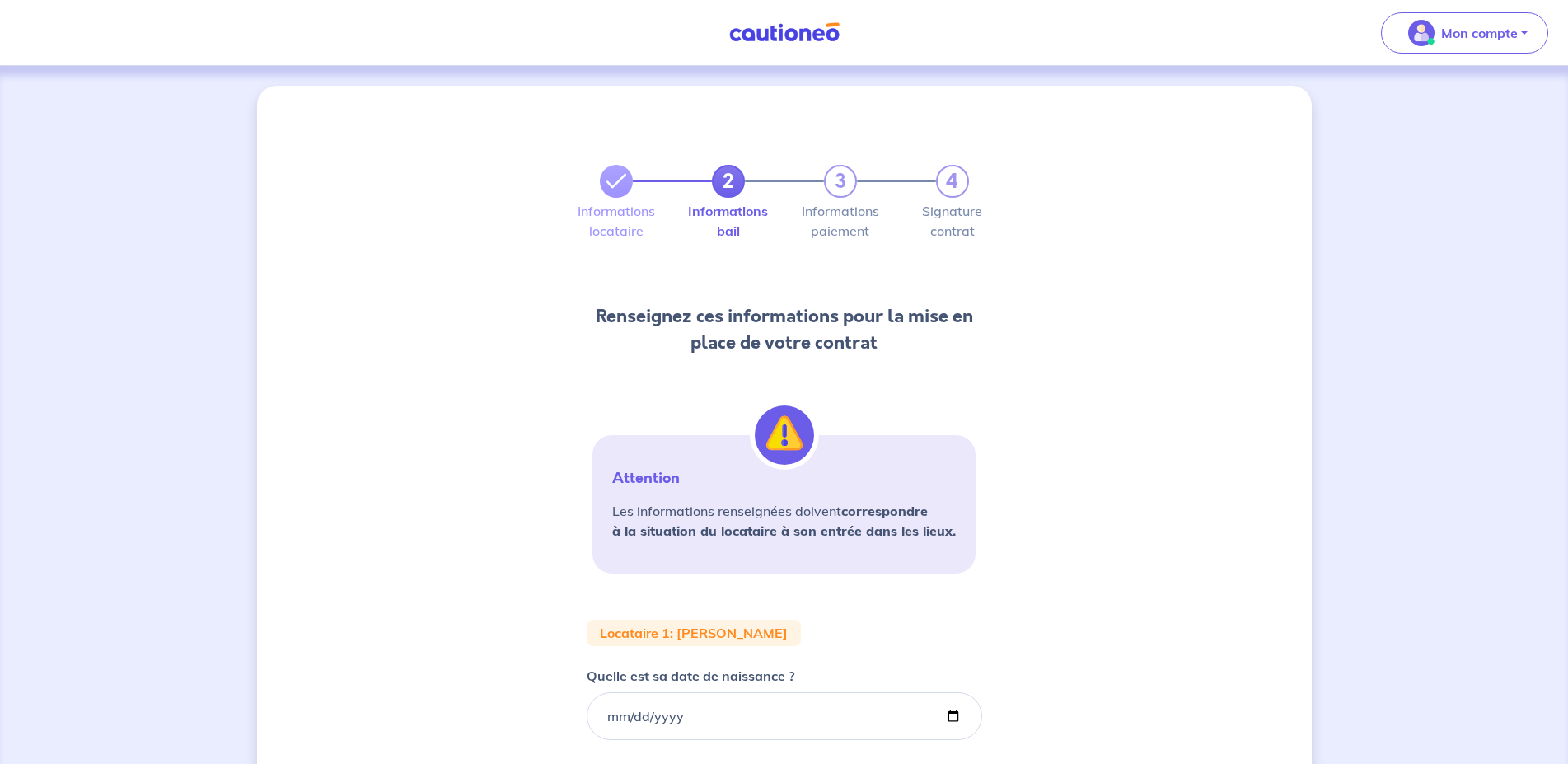
scroll to position [252, 0]
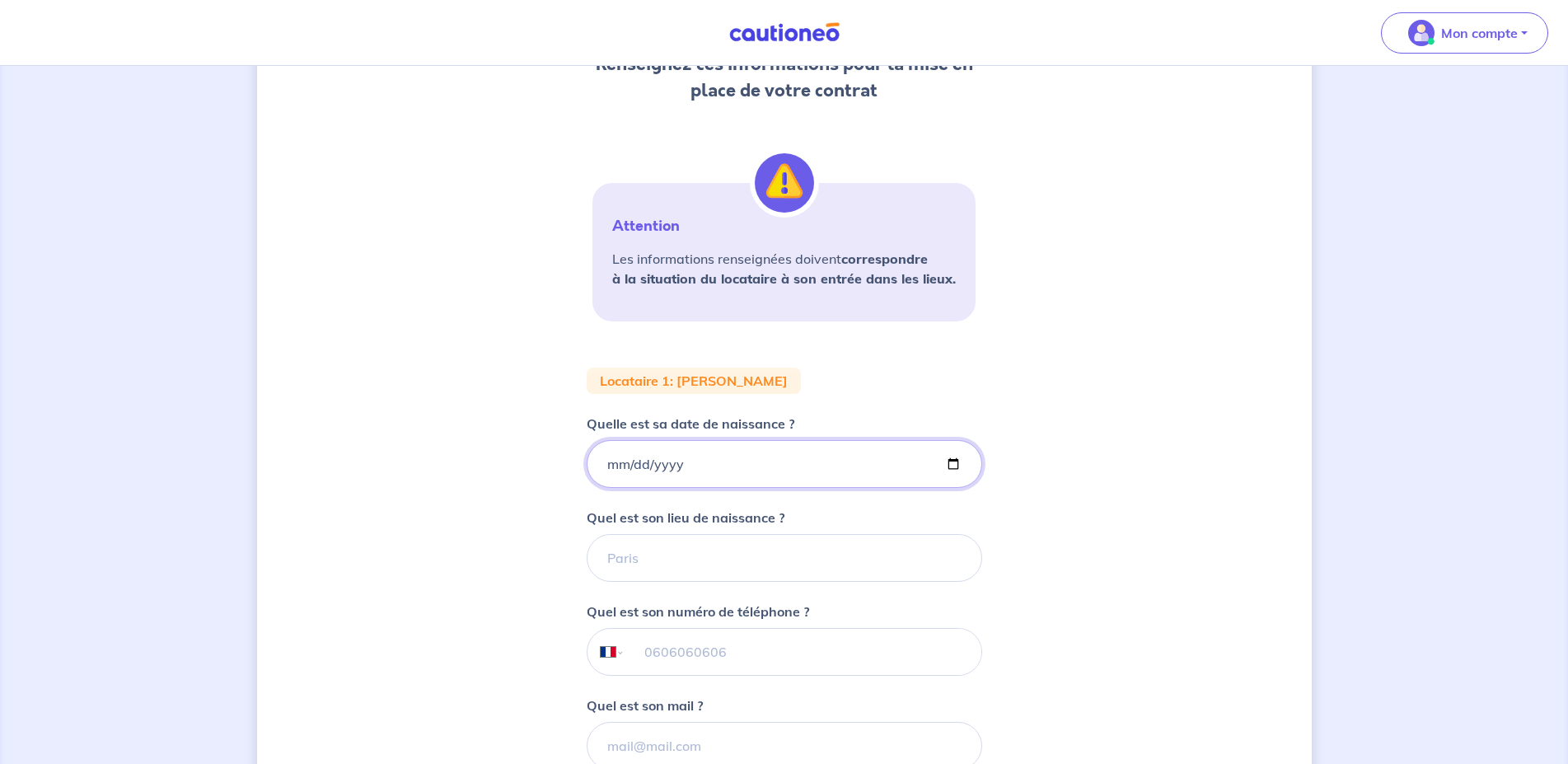
click at [604, 468] on input "Quelle est sa date de naissance ?" at bounding box center [784, 464] width 396 height 48
type input "1965-02-07"
click at [642, 572] on input "Quel est son lieu de naissance ?" at bounding box center [784, 558] width 396 height 48
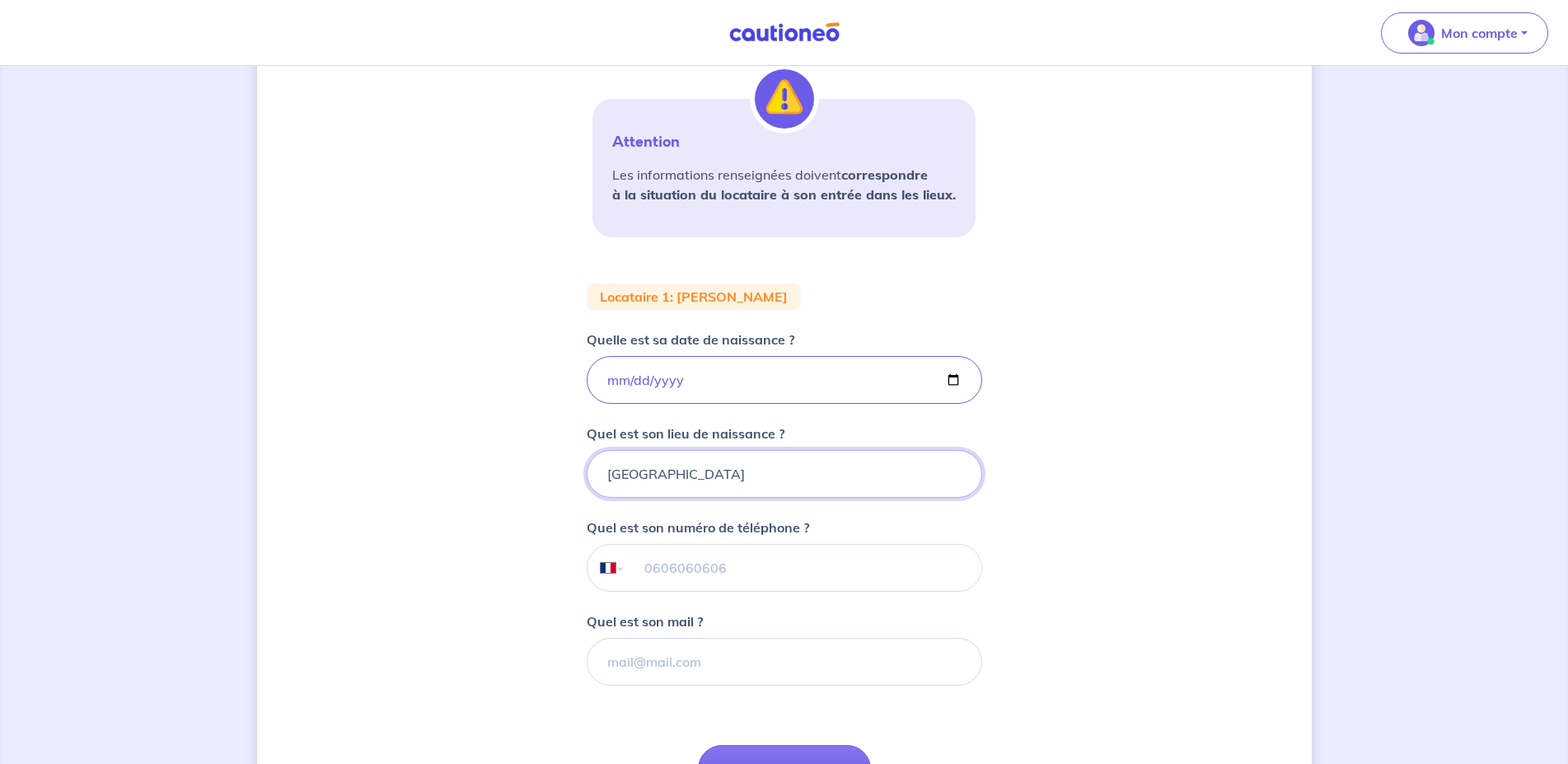
scroll to position [505, 0]
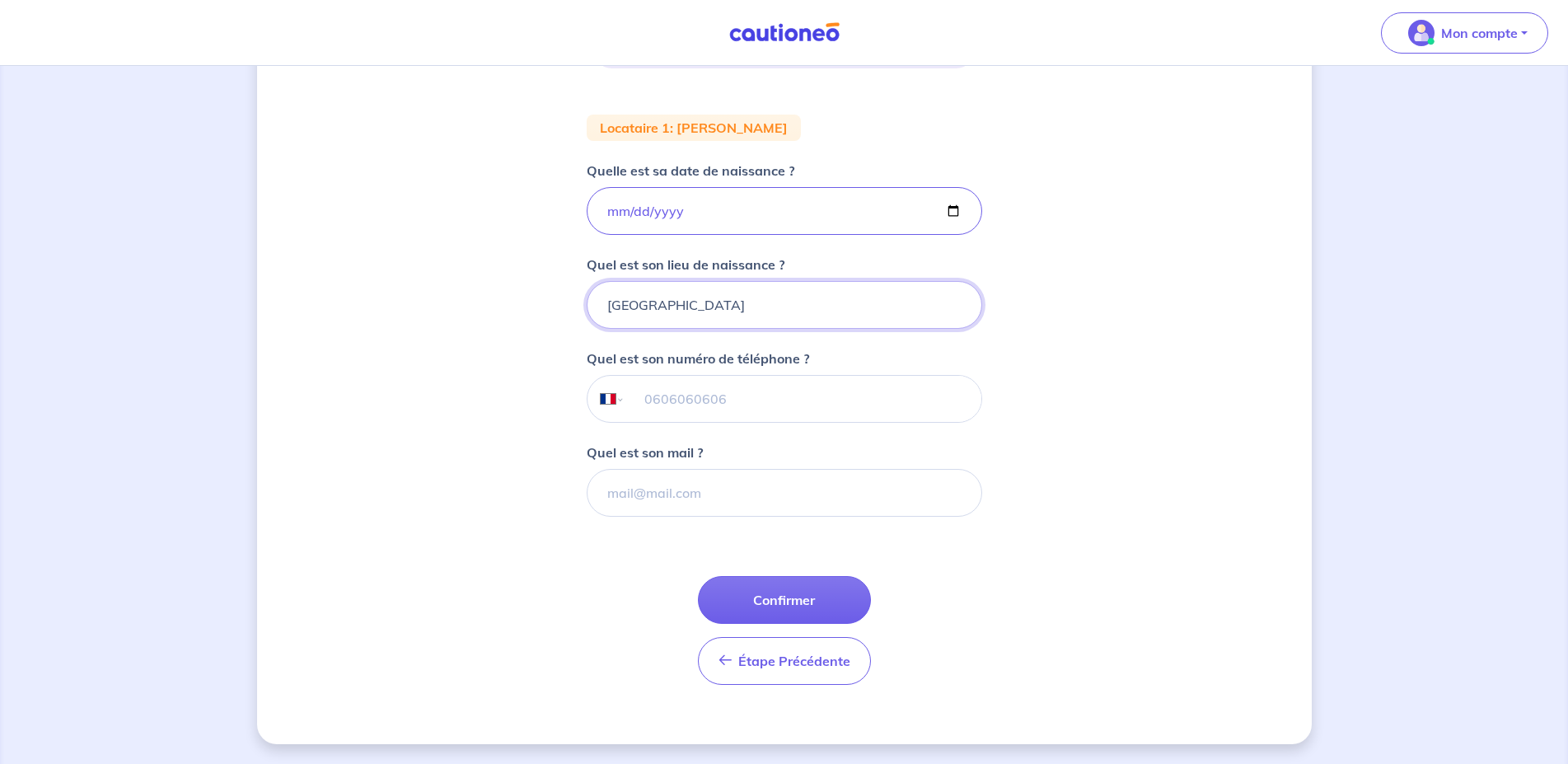
type input "PARIS"
click at [988, 537] on div "2 3 4 Informations locataire Informations bail Informations paiement Signature …" at bounding box center [784, 162] width 1055 height 1164
click at [799, 593] on button "Confirmer" at bounding box center [784, 600] width 174 height 48
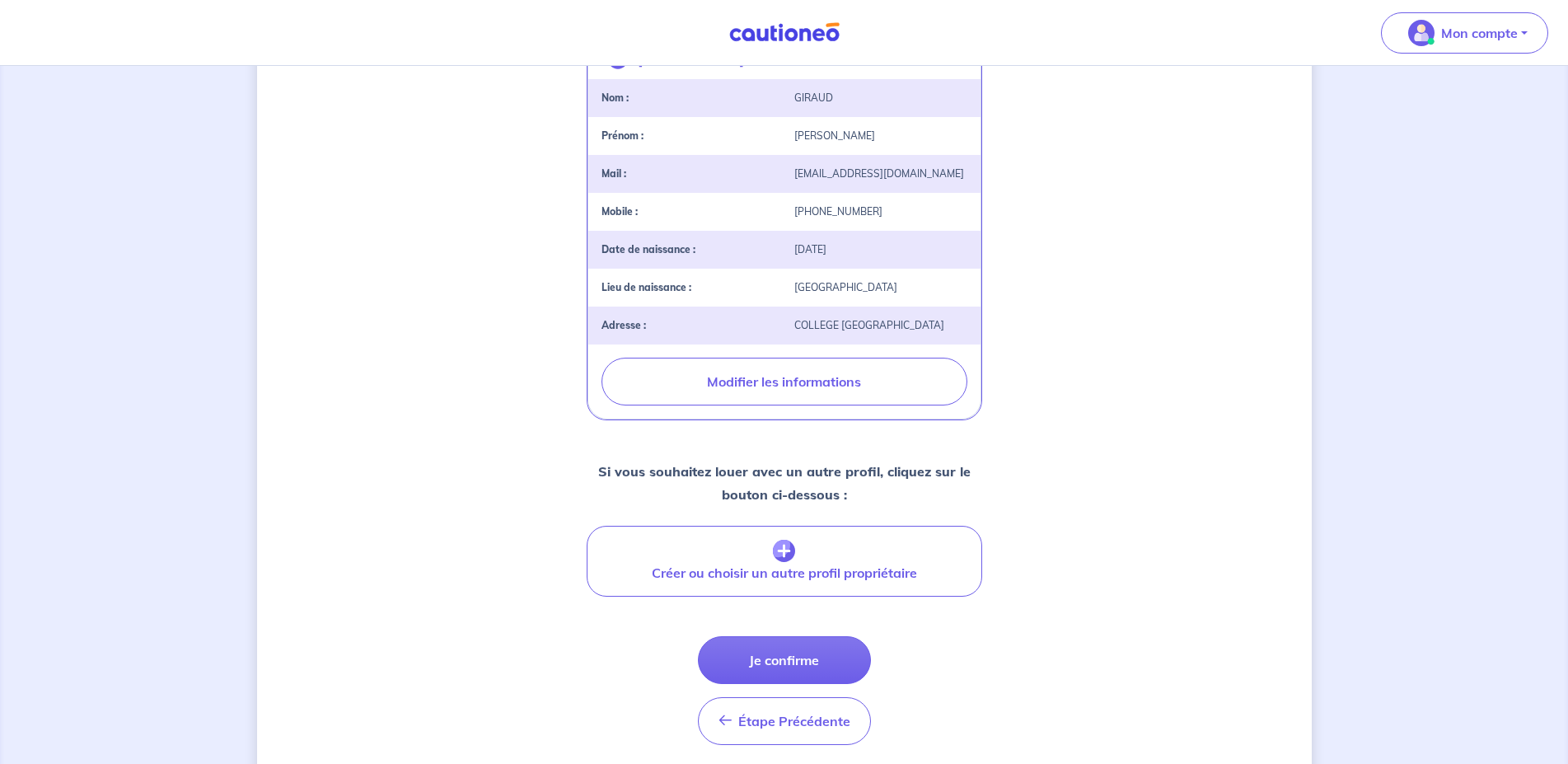
scroll to position [420, 0]
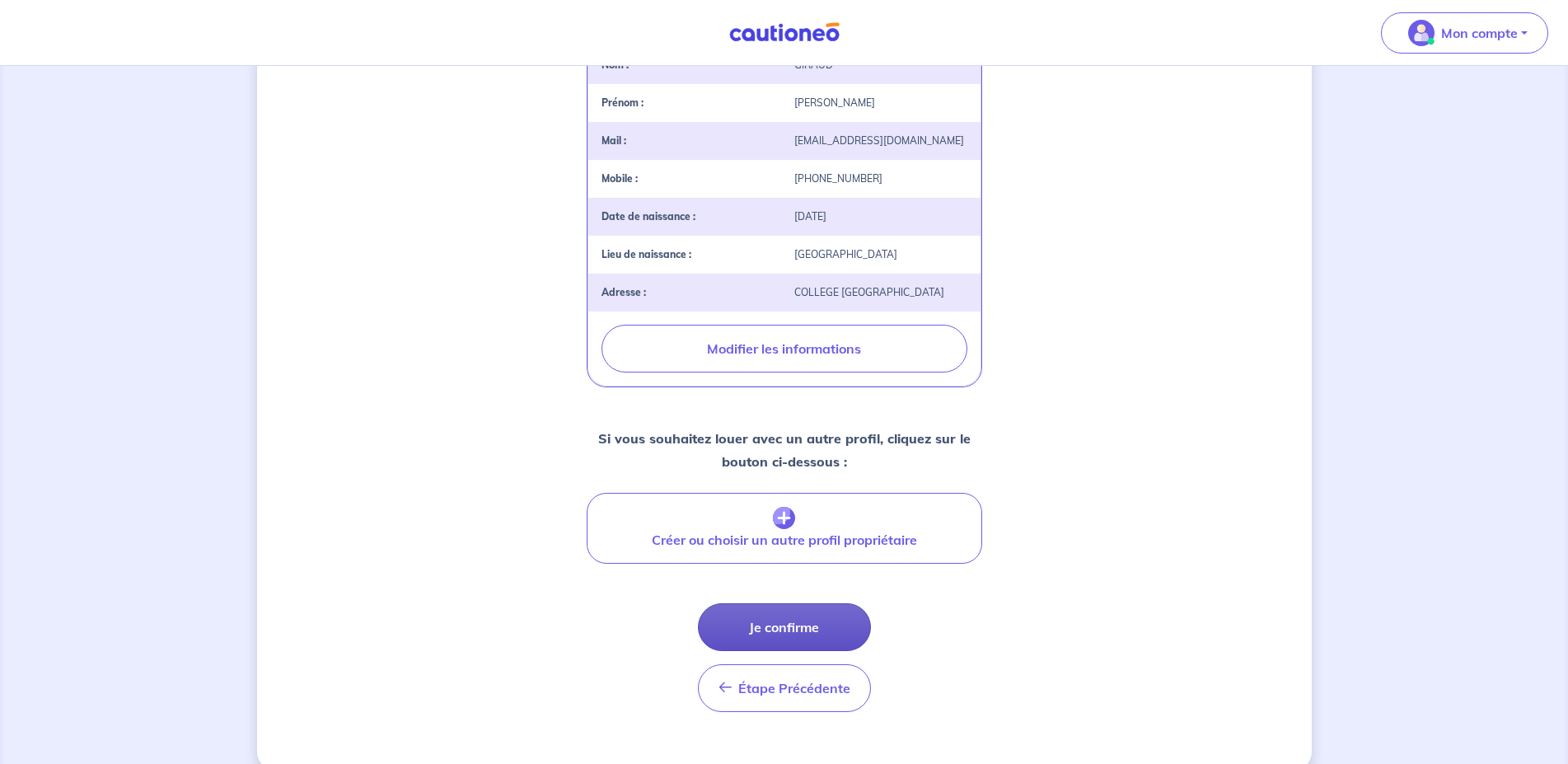
click at [820, 636] on button "Je confirme" at bounding box center [784, 627] width 174 height 48
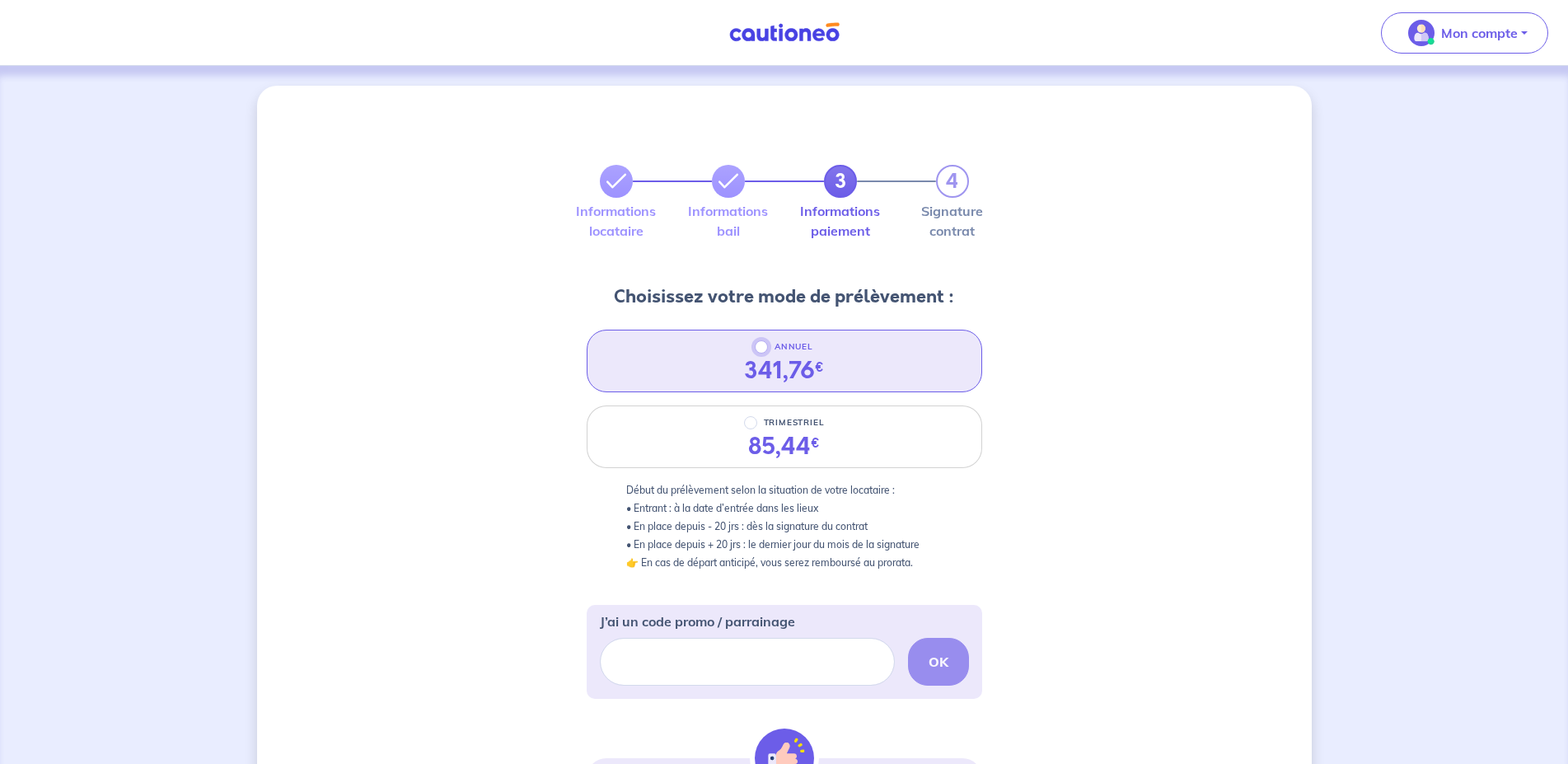
click at [763, 346] on input "ANNUEL" at bounding box center [761, 347] width 13 height 13
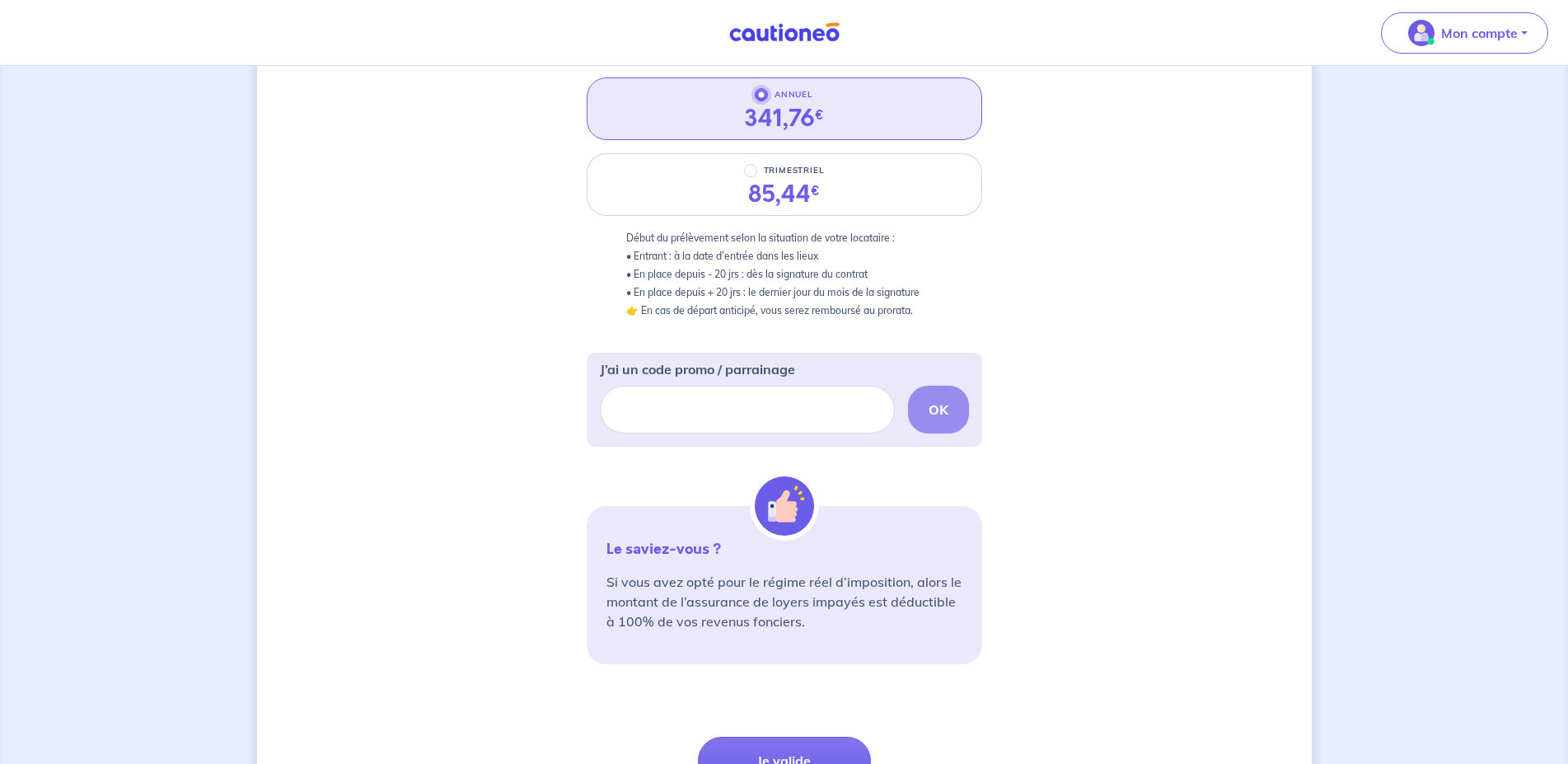
scroll to position [412, 0]
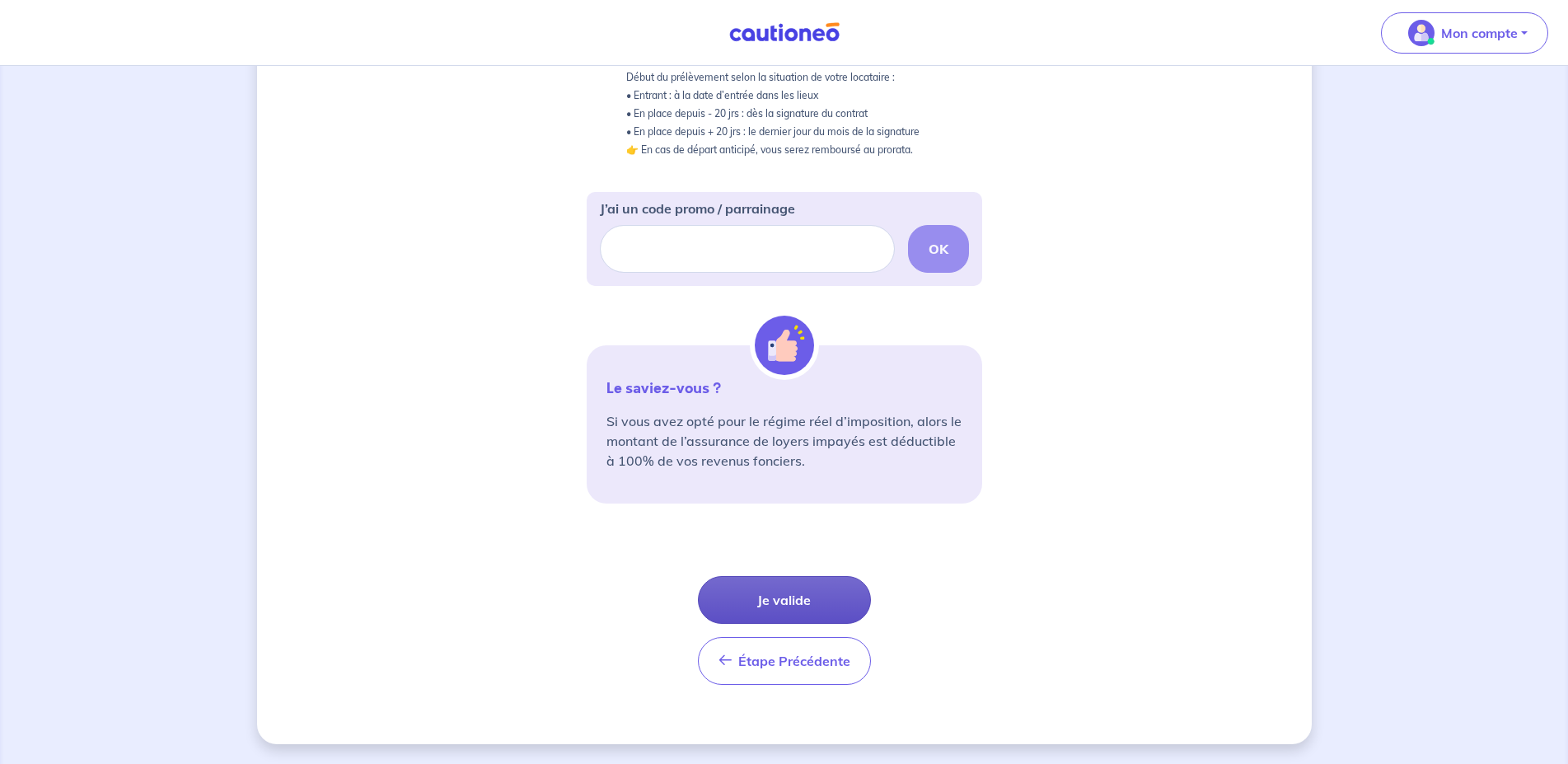
click at [840, 604] on button "Je valide" at bounding box center [784, 600] width 174 height 48
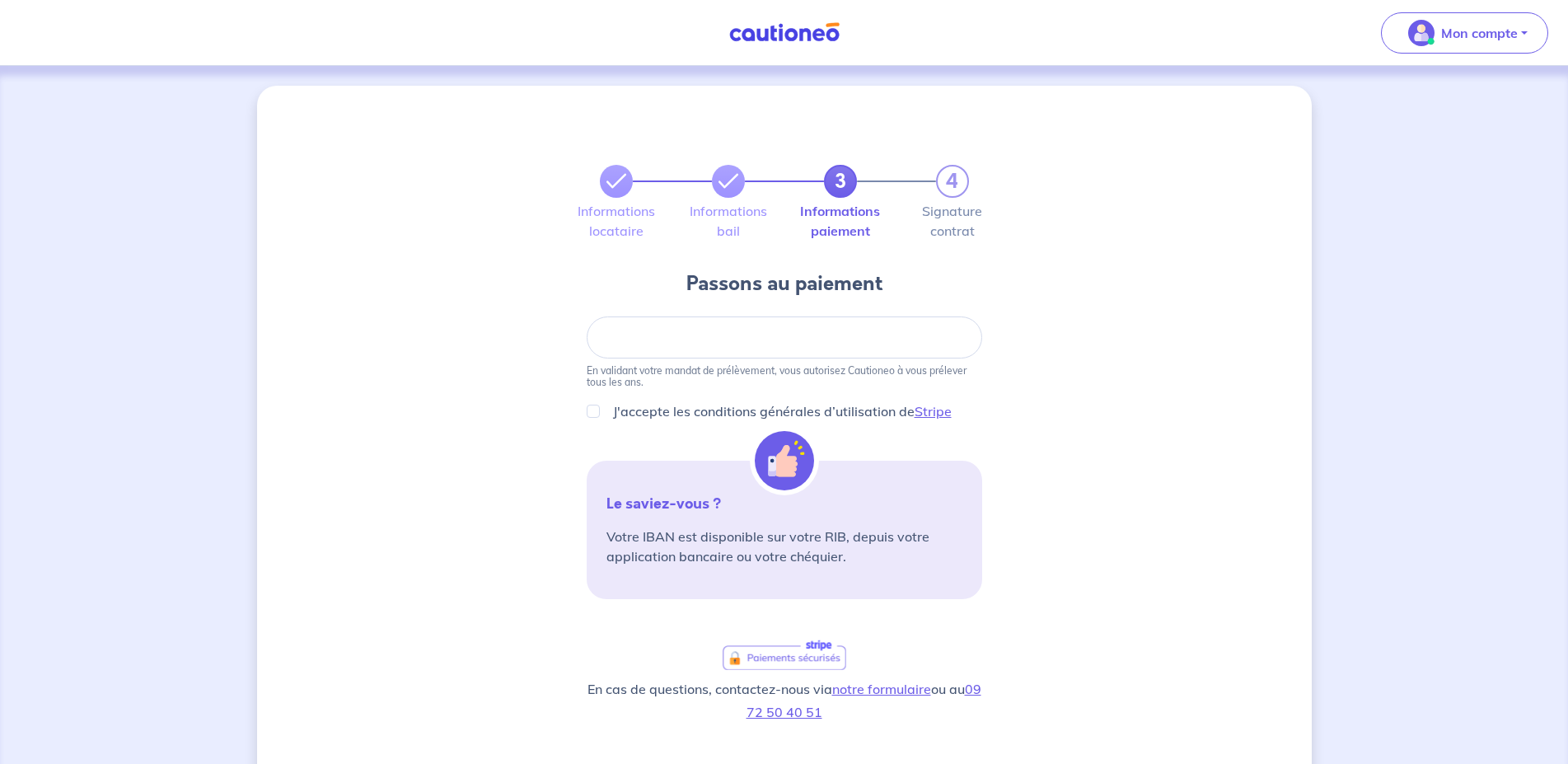
scroll to position [286, 0]
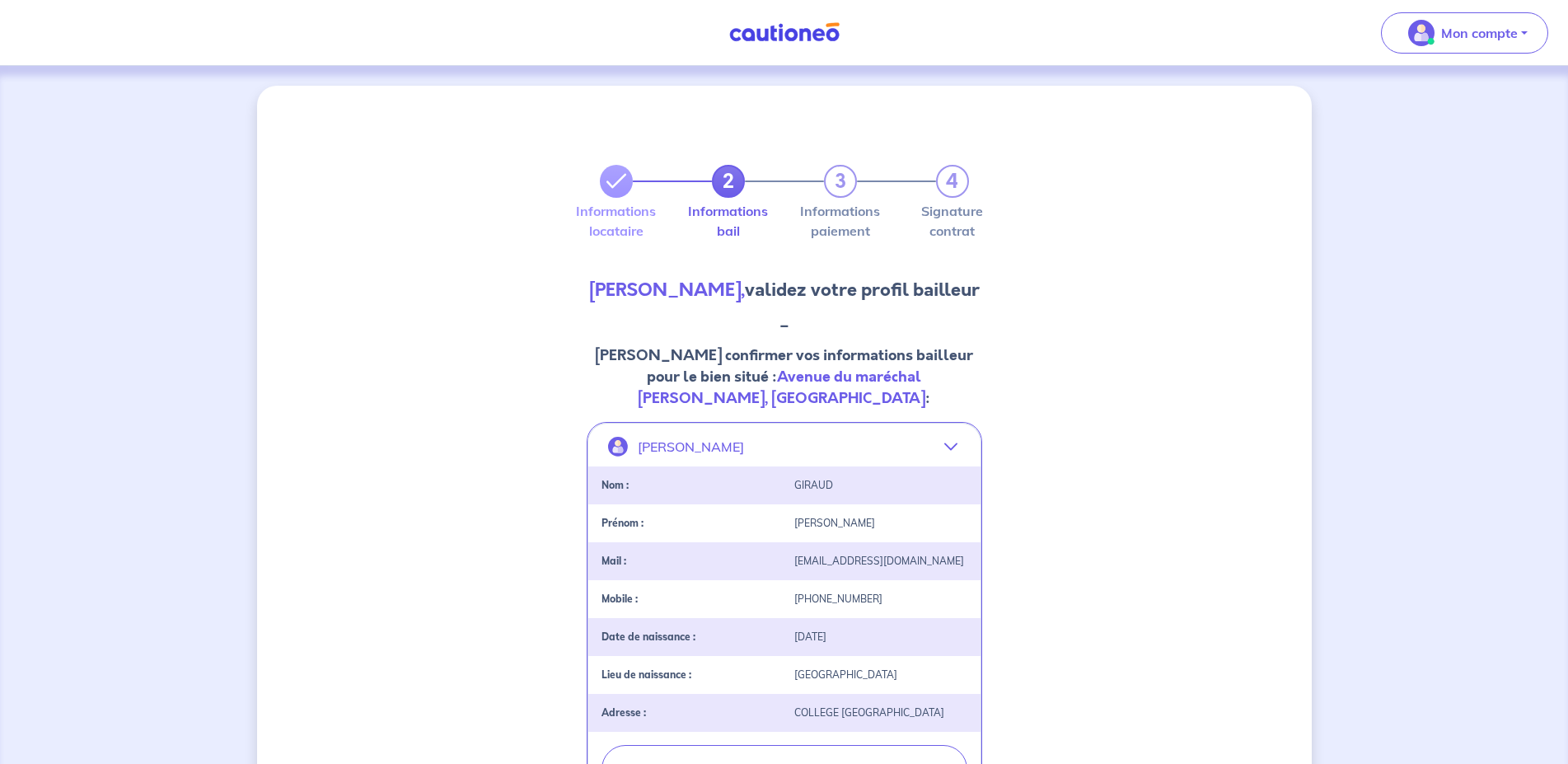
select select "FR"
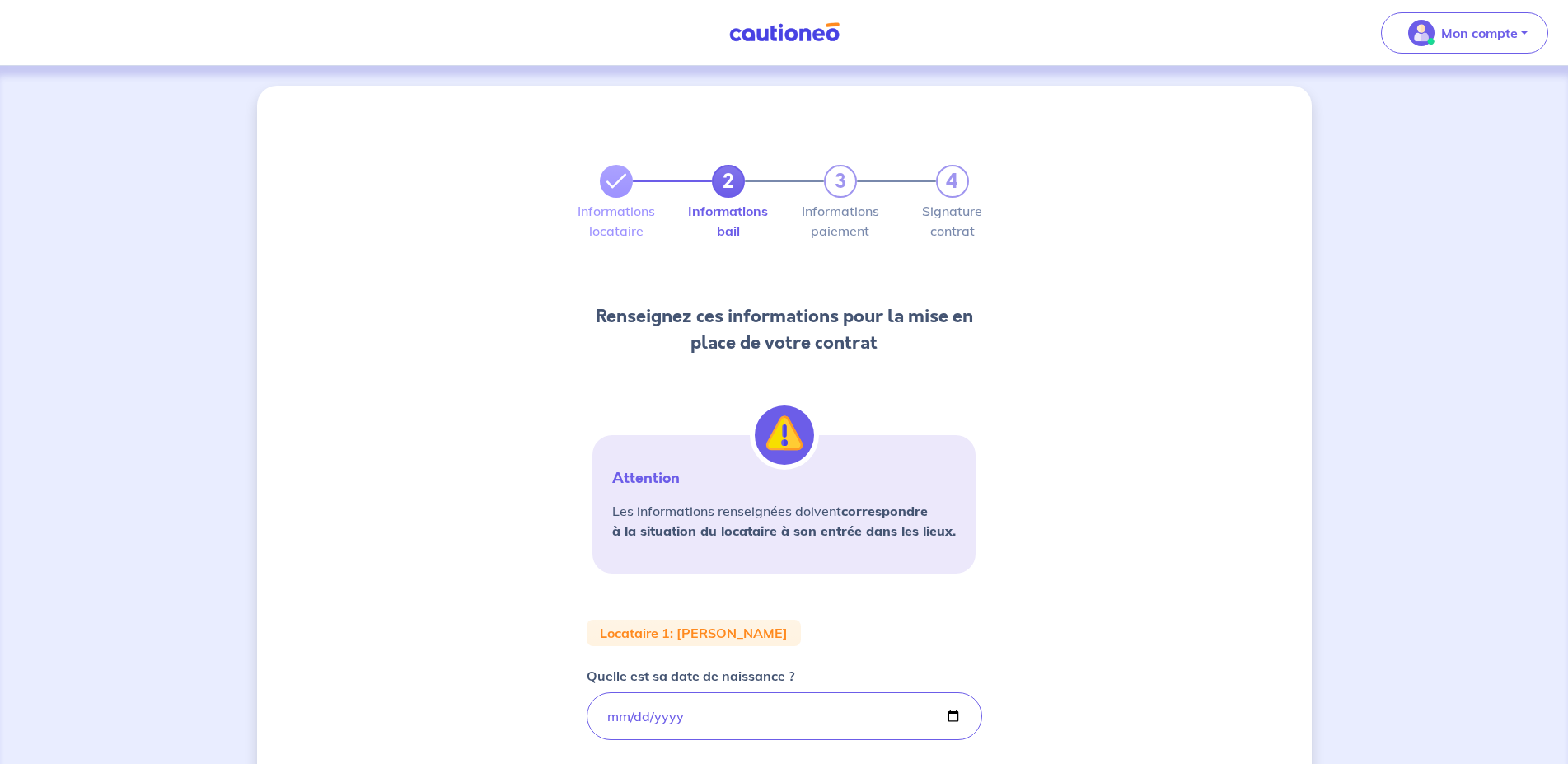
scroll to position [420, 0]
